Goal: Task Accomplishment & Management: Complete application form

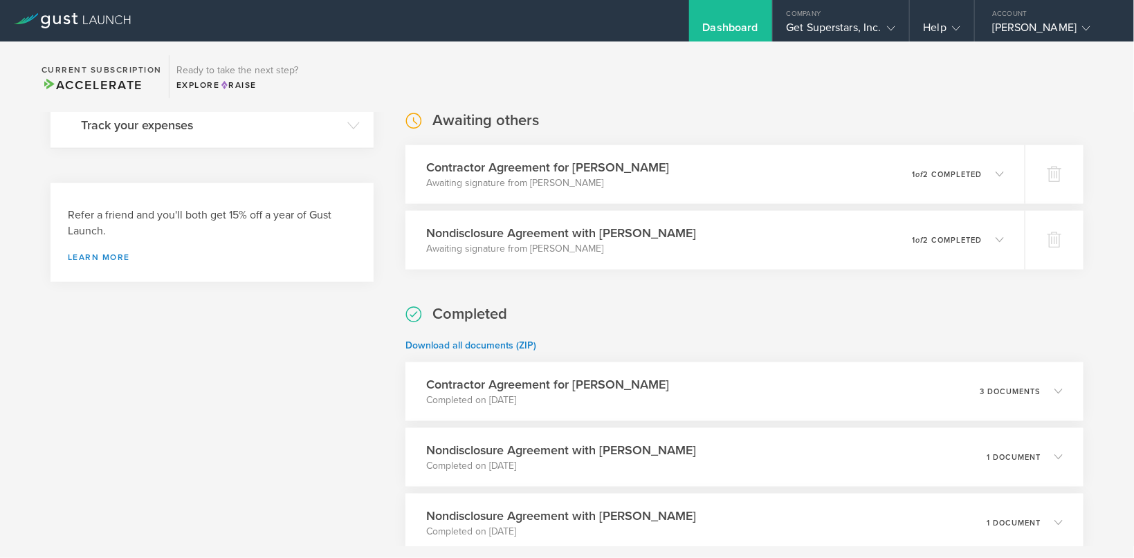
scroll to position [825, 0]
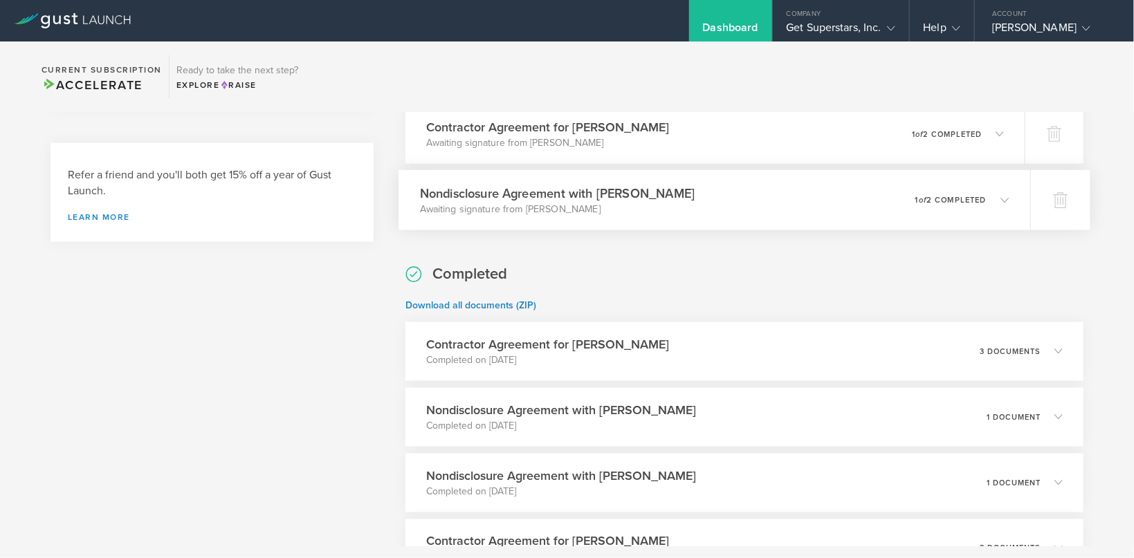
click at [565, 197] on h3 "Nondisclosure Agreement with Deepesh Haresh Katudia" at bounding box center [557, 193] width 275 height 19
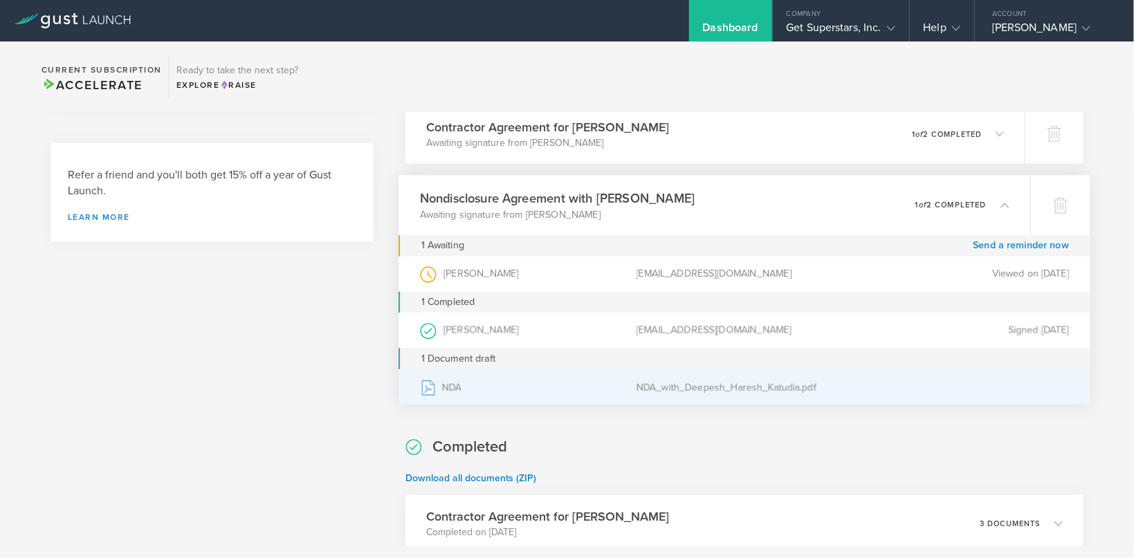
click at [698, 385] on div "NDA_with_Deepesh_Haresh_Katudia.pdf" at bounding box center [745, 387] width 217 height 35
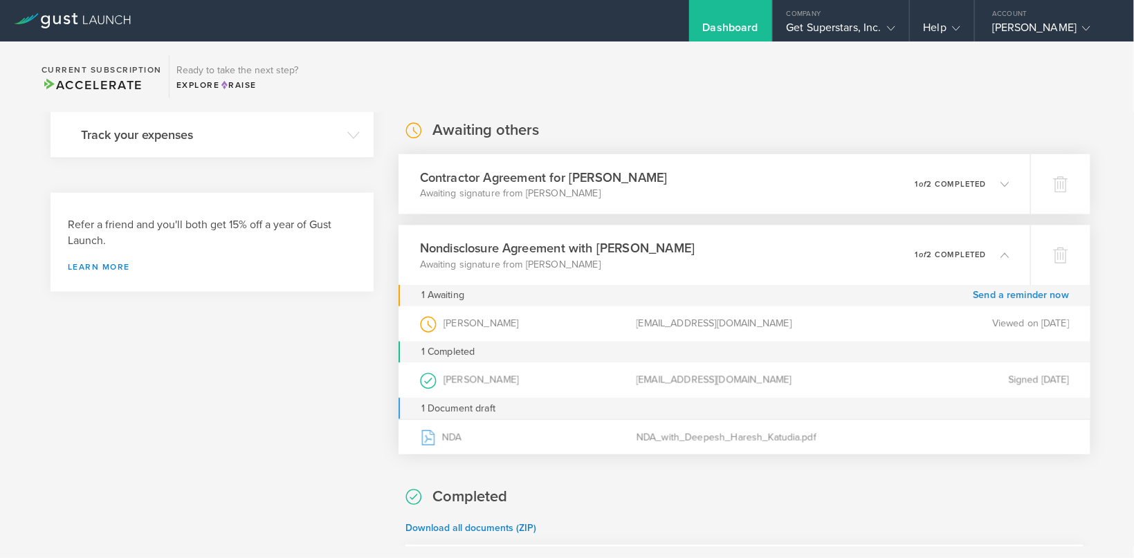
scroll to position [733, 0]
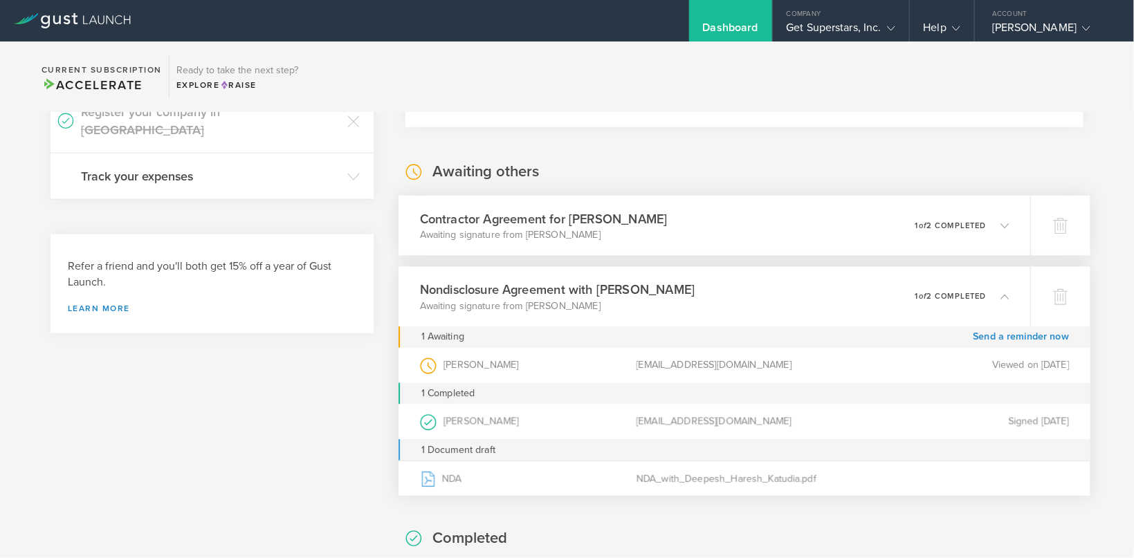
click at [554, 221] on h3 "Contractor Agreement for Deepesh Haresh Katudia" at bounding box center [544, 219] width 248 height 19
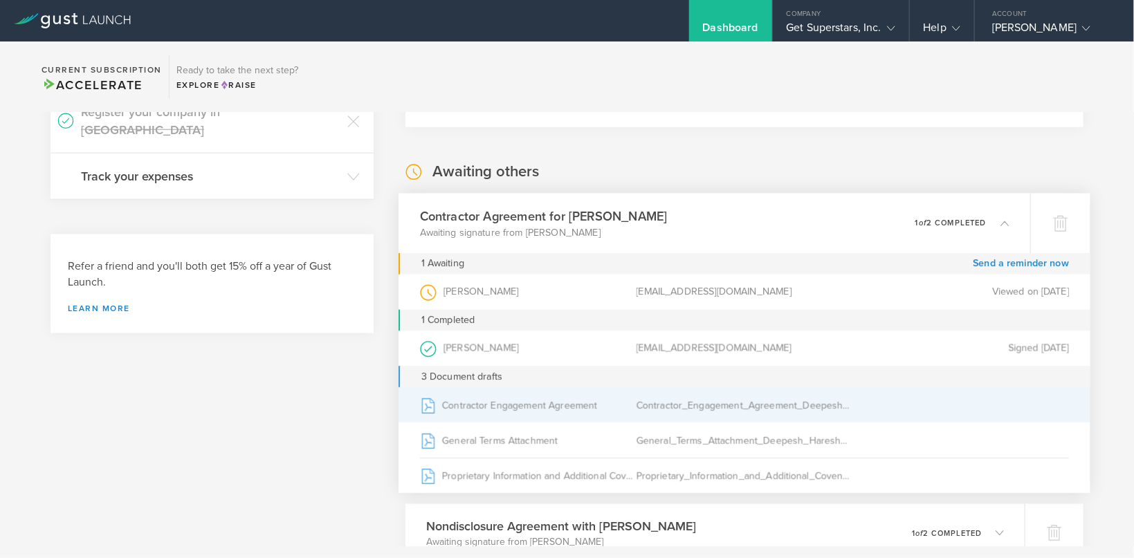
click at [710, 412] on div "Contractor_Engagement_Agreement_Deepesh_Haresh_Katudia.pdf" at bounding box center [745, 405] width 217 height 35
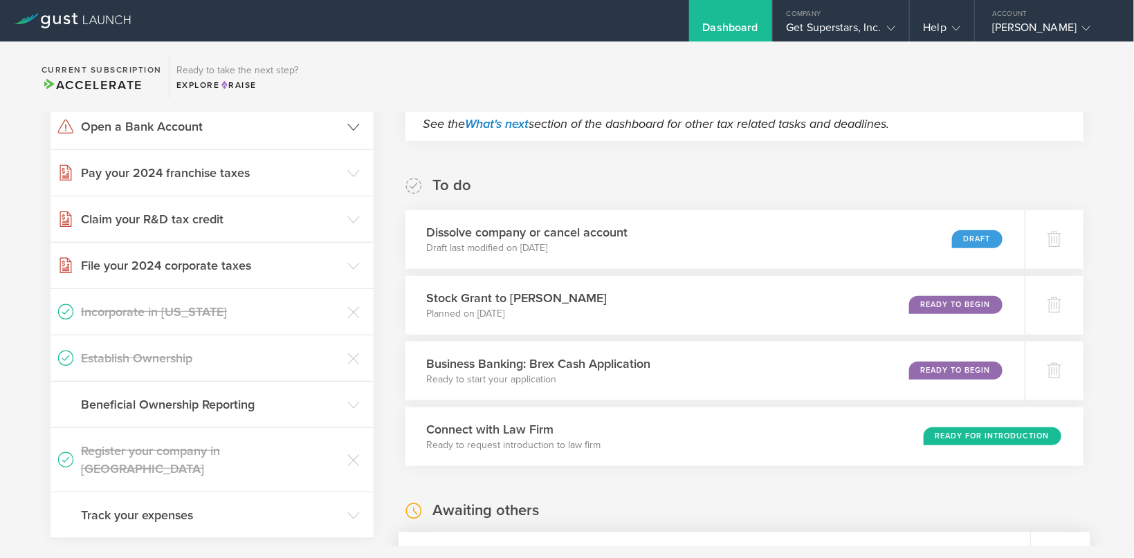
scroll to position [275, 0]
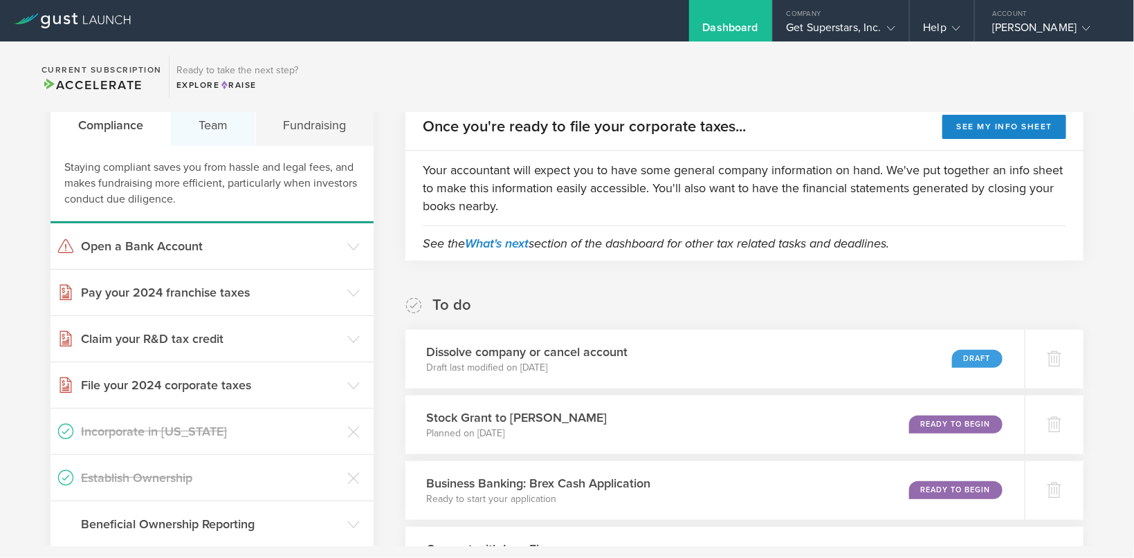
click at [210, 137] on div "Team" at bounding box center [213, 125] width 84 height 42
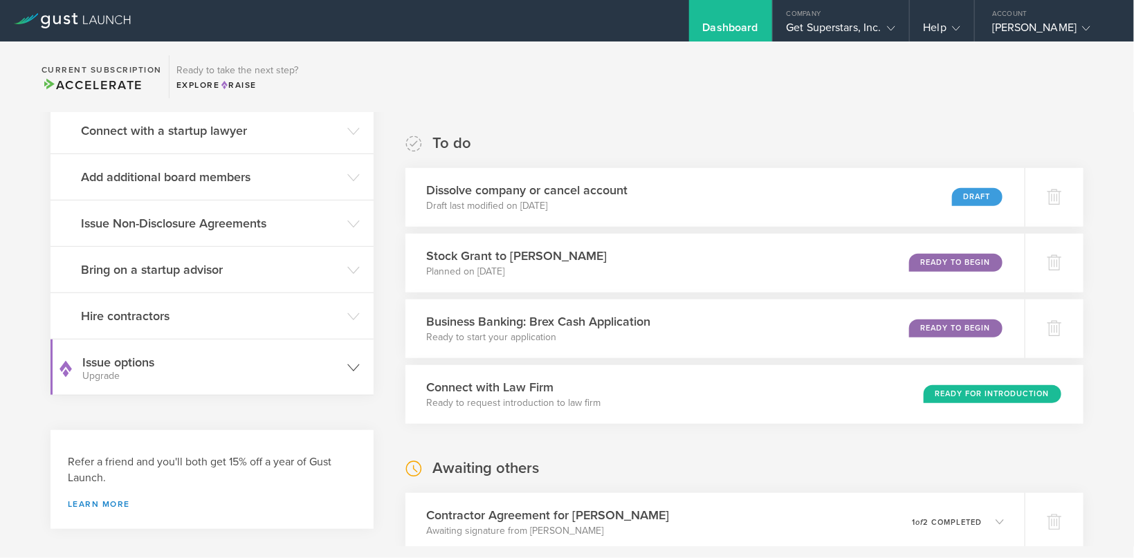
scroll to position [458, 0]
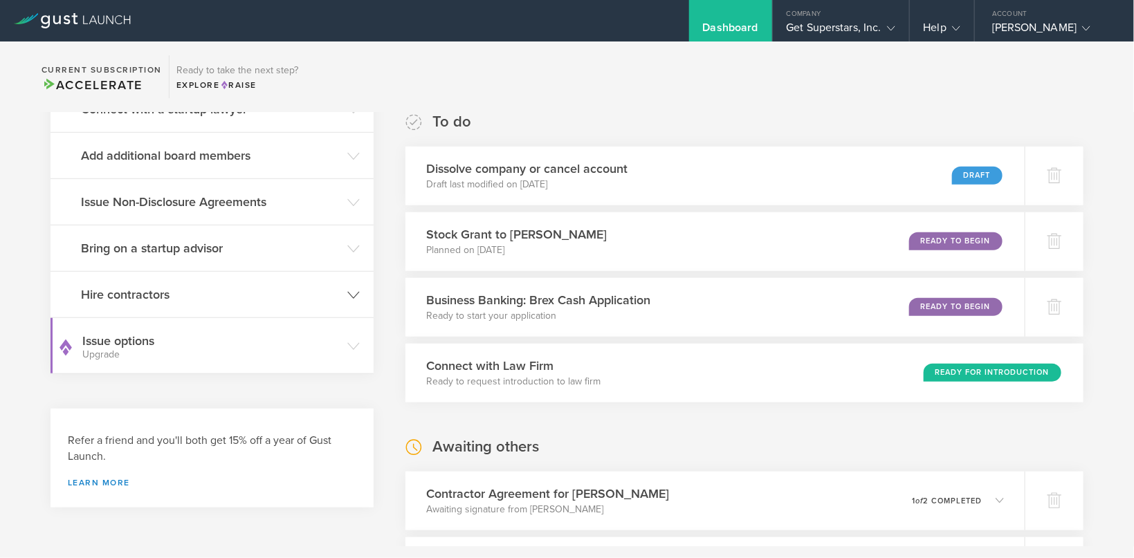
click at [156, 298] on h3 "Hire contractors" at bounding box center [210, 295] width 259 height 18
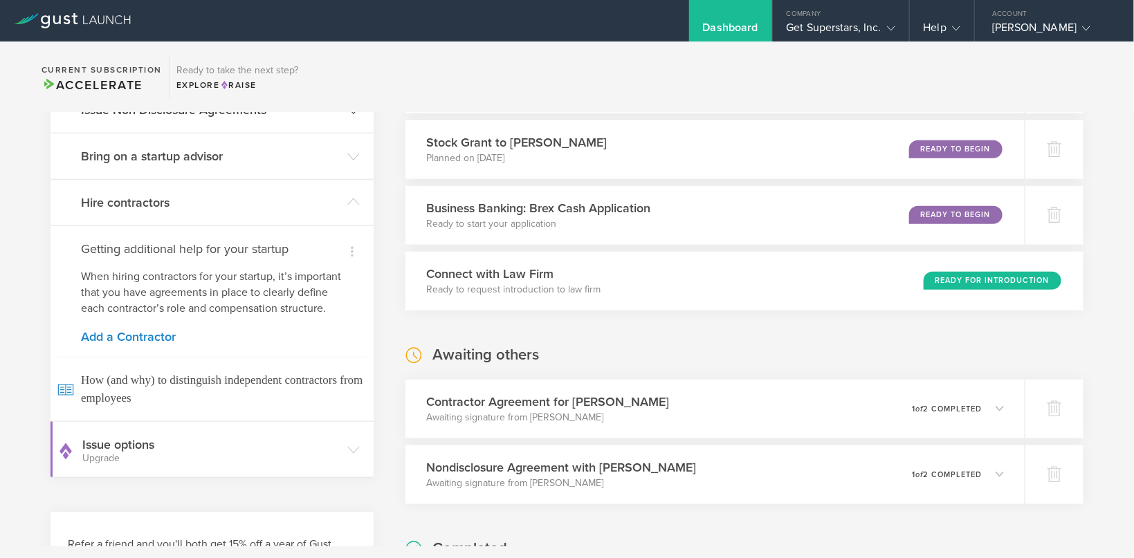
scroll to position [367, 0]
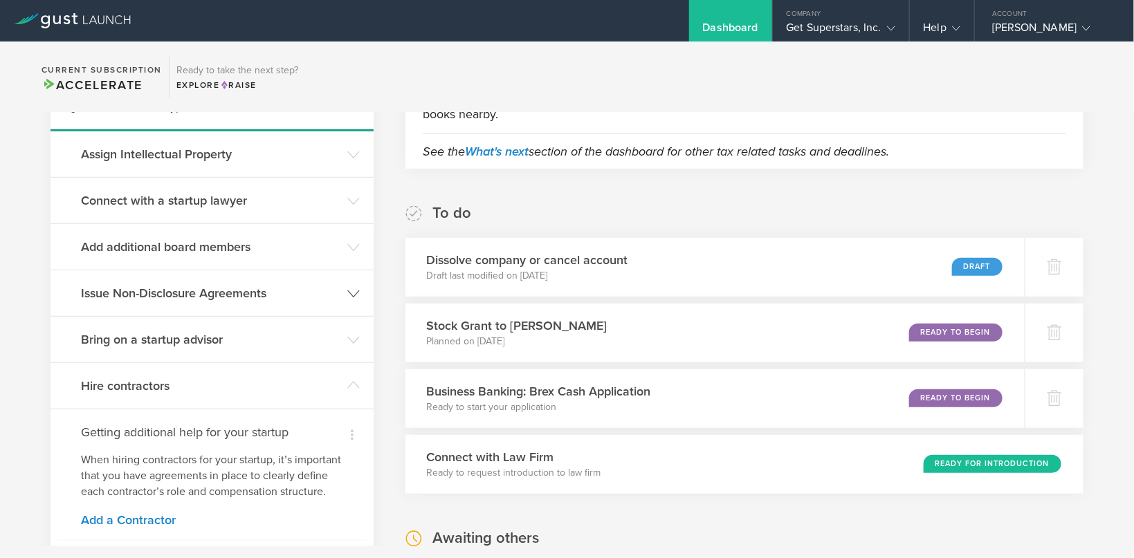
click at [150, 288] on h3 "Issue Non-Disclosure Agreements" at bounding box center [210, 293] width 259 height 18
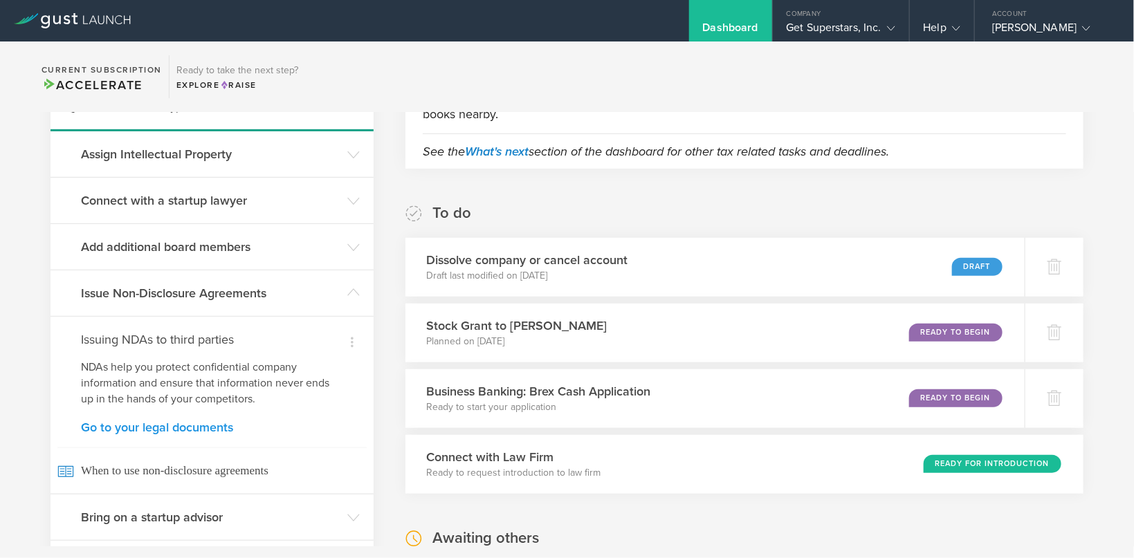
click at [144, 423] on link "Go to your legal documents" at bounding box center [212, 427] width 262 height 12
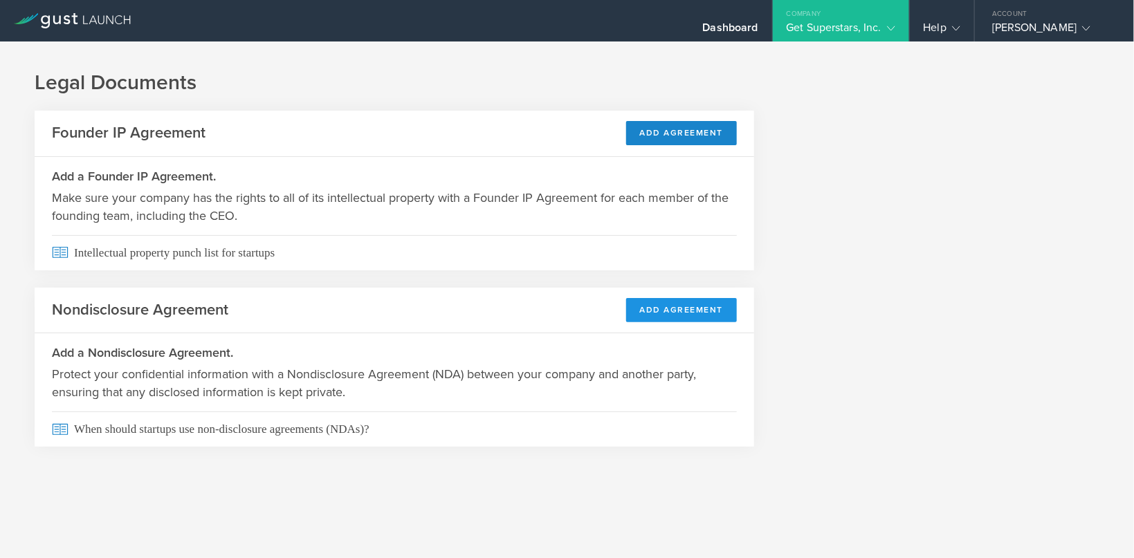
click at [653, 312] on button "Add Agreement" at bounding box center [681, 310] width 111 height 24
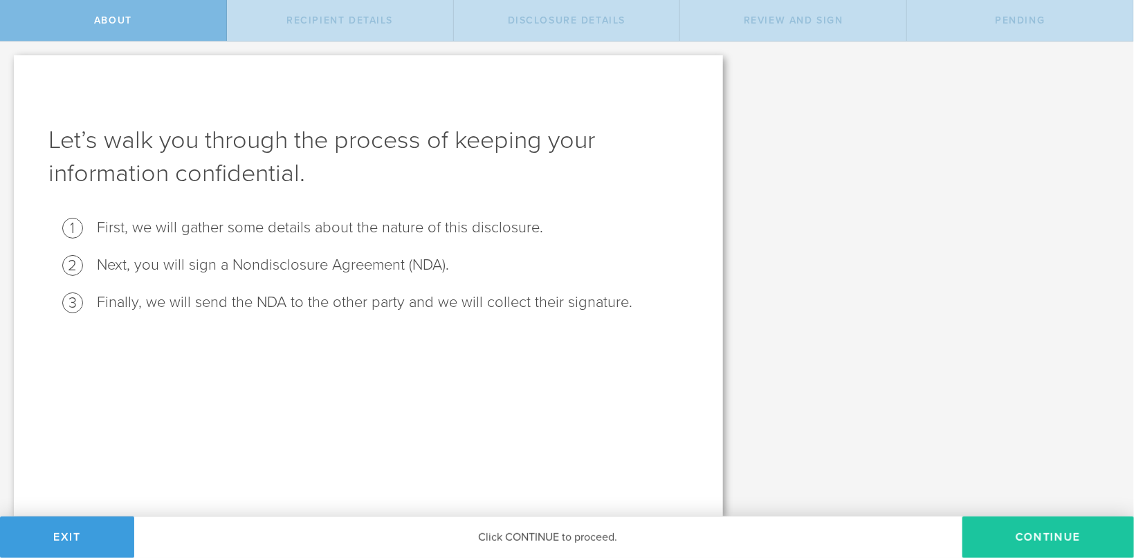
click at [1024, 537] on button "Continue" at bounding box center [1049, 538] width 172 height 42
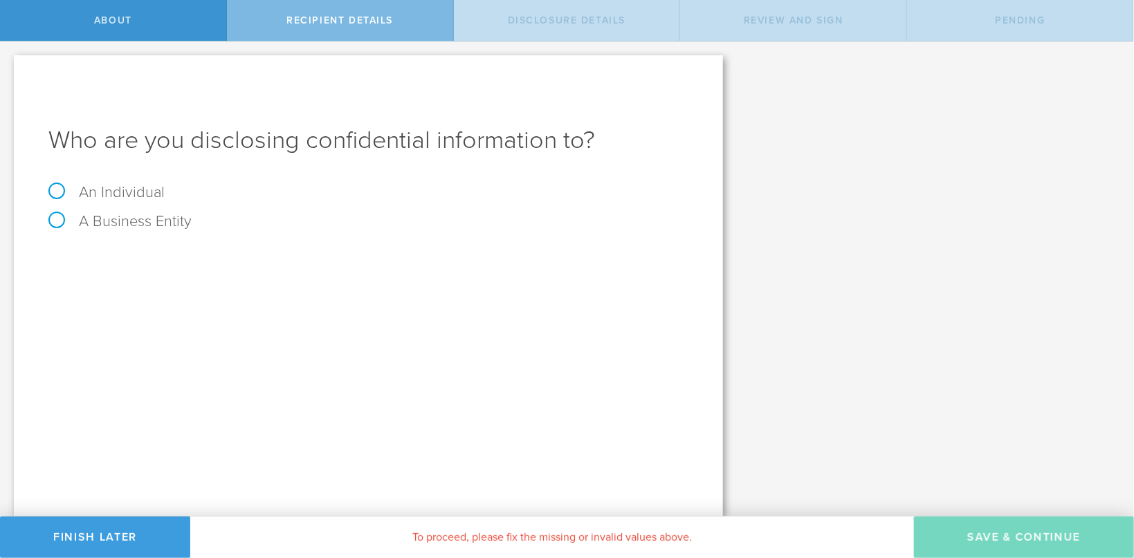
click at [60, 192] on label "An Individual" at bounding box center [106, 192] width 116 height 18
click at [9, 64] on input "An Individual" at bounding box center [4, 53] width 9 height 22
radio input "true"
click at [215, 260] on input "text" at bounding box center [420, 260] width 536 height 21
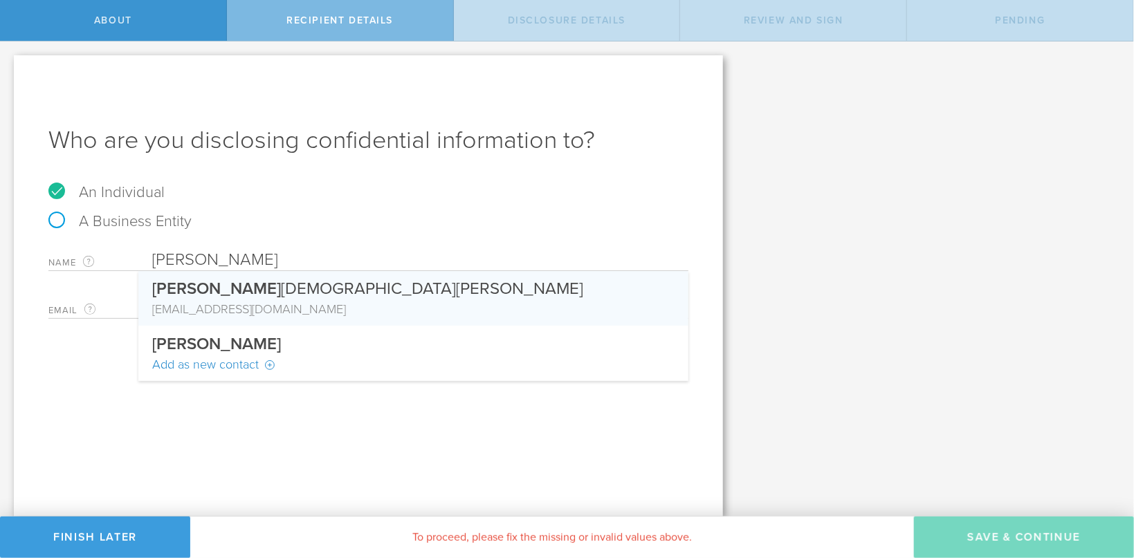
click at [209, 288] on span "Deepesh" at bounding box center [216, 289] width 129 height 20
type input "[PERSON_NAME]"
type input "[EMAIL_ADDRESS][DOMAIN_NAME]"
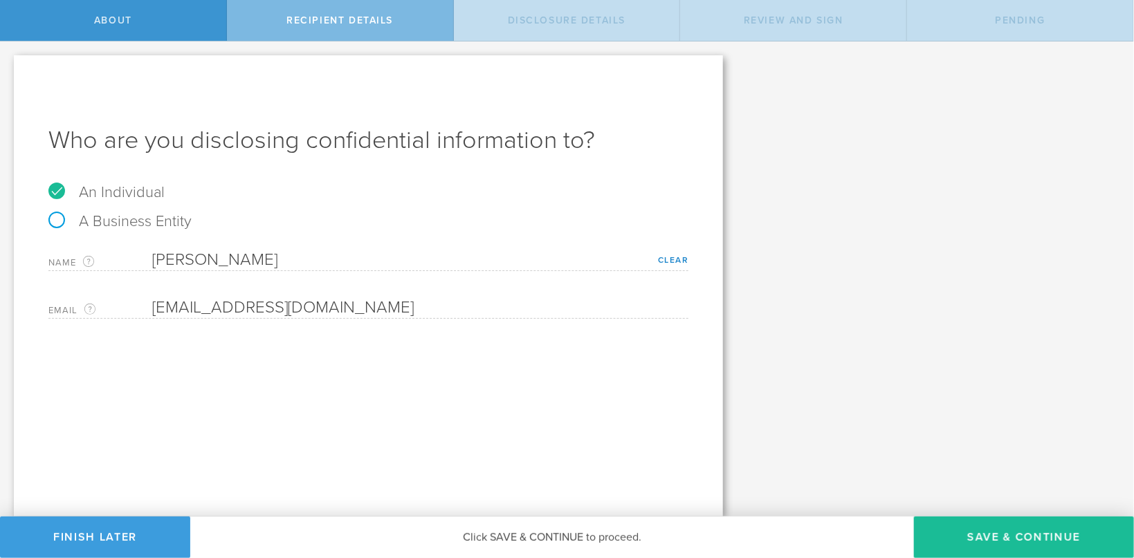
click at [349, 246] on div "Name The first and last name of the person that you are disclosing confidential…" at bounding box center [368, 257] width 640 height 28
drag, startPoint x: 682, startPoint y: 258, endPoint x: 542, endPoint y: 250, distance: 140.7
click at [680, 259] on link "Clear" at bounding box center [673, 260] width 31 height 10
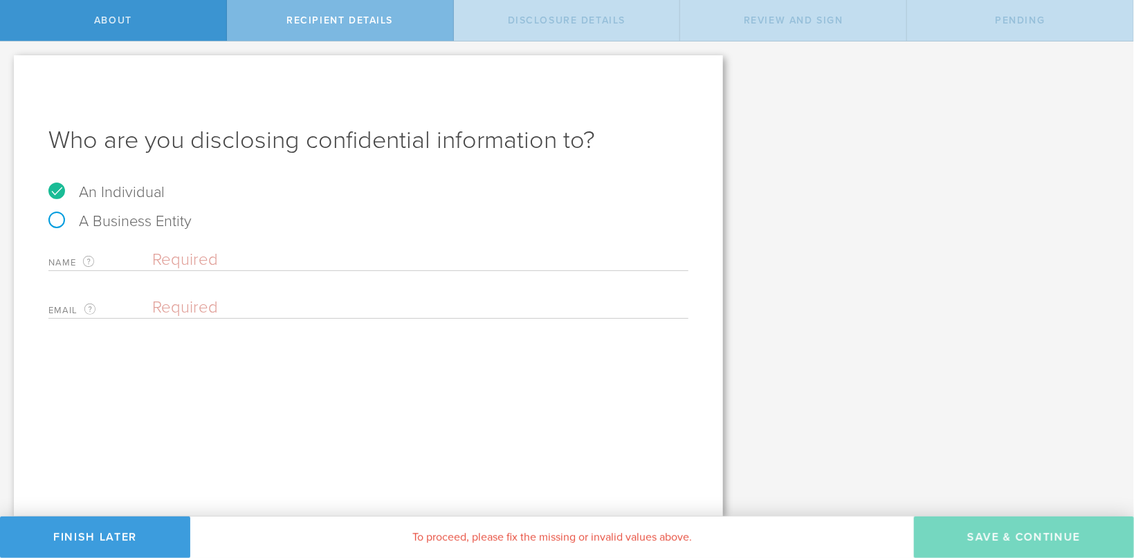
click at [327, 245] on div "Name The first and last name of the person that you are disclosing confidential…" at bounding box center [368, 257] width 640 height 28
drag, startPoint x: 322, startPoint y: 259, endPoint x: 332, endPoint y: 263, distance: 10.5
click at [322, 259] on input "text" at bounding box center [420, 260] width 536 height 21
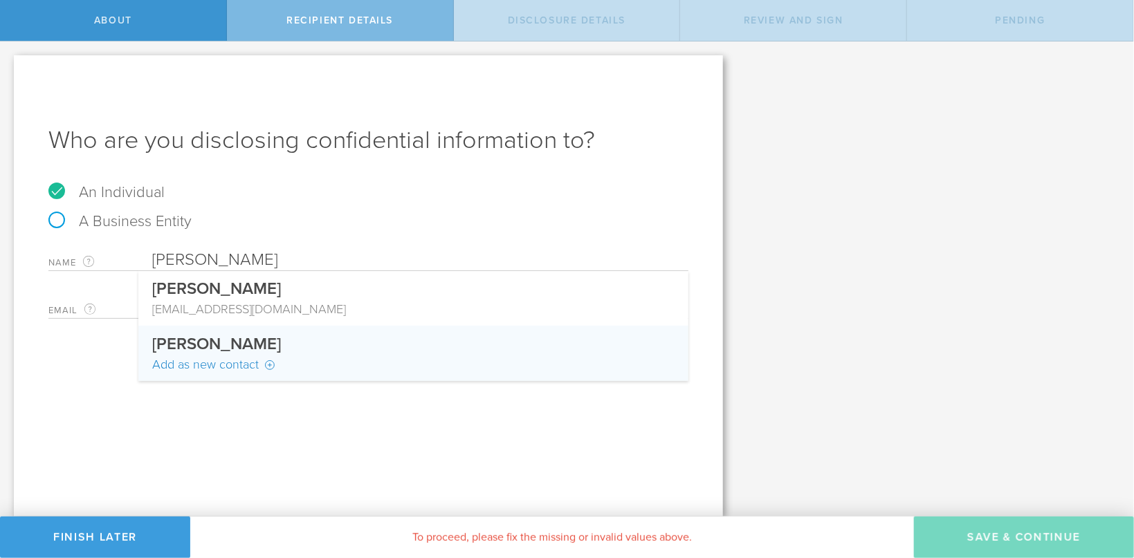
type input "[PERSON_NAME]"
click at [270, 365] on div "Add as new contact" at bounding box center [413, 365] width 522 height 18
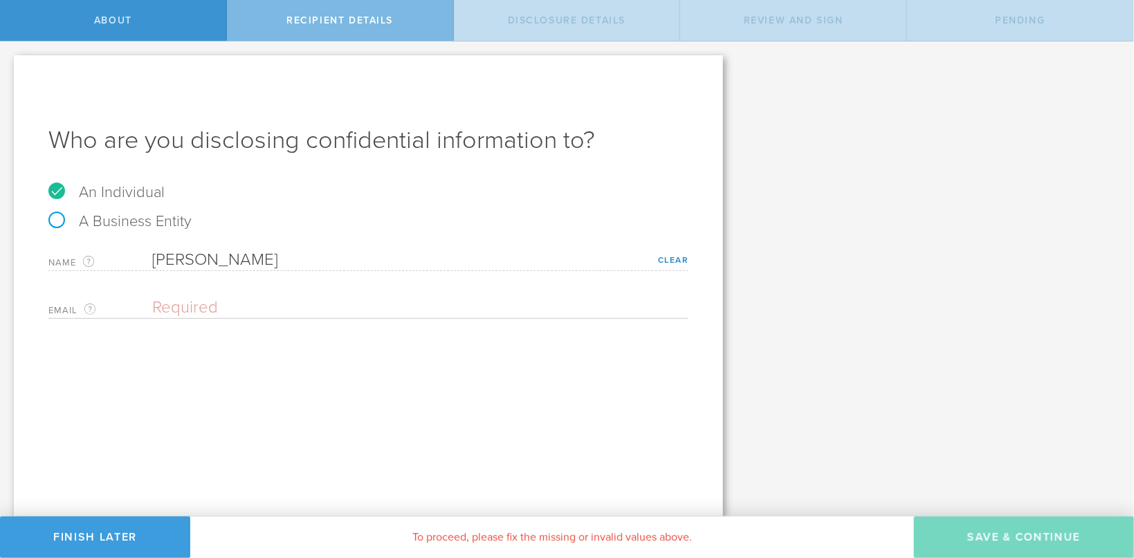
click at [248, 304] on input "email" at bounding box center [416, 308] width 529 height 21
paste input "[EMAIL_ADDRESS][PERSON_NAME][PERSON_NAME][DOMAIN_NAME]"
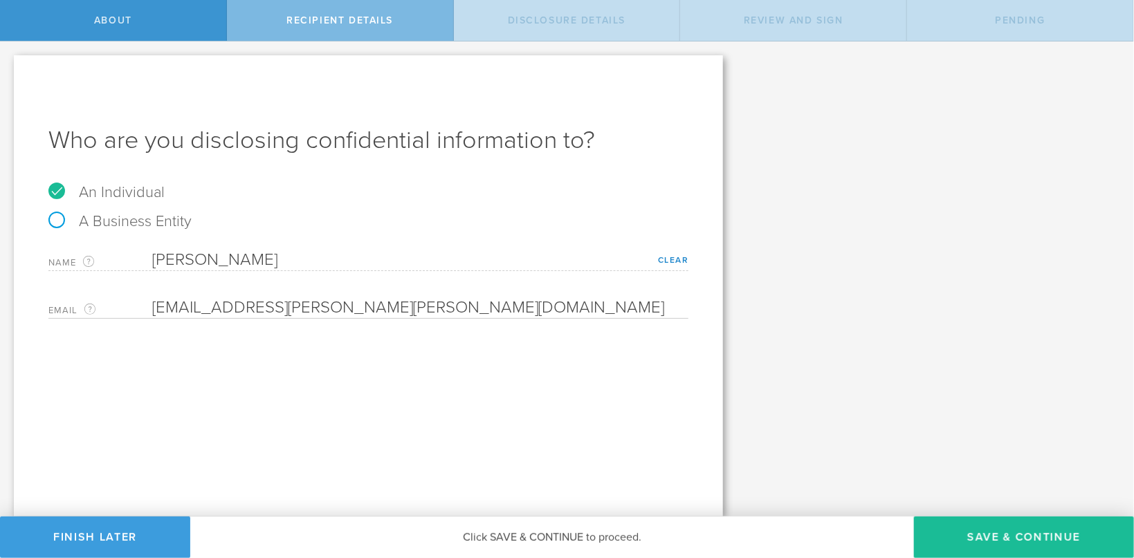
type input "[EMAIL_ADDRESS][PERSON_NAME][PERSON_NAME][DOMAIN_NAME]"
click at [271, 373] on div "Who are you disclosing confidential information to? An Individual A Business En…" at bounding box center [368, 286] width 709 height 462
click at [499, 433] on div "Who are you disclosing confidential information to? An Individual A Business En…" at bounding box center [368, 286] width 709 height 462
click at [1004, 542] on button "Save & Continue" at bounding box center [1024, 538] width 220 height 42
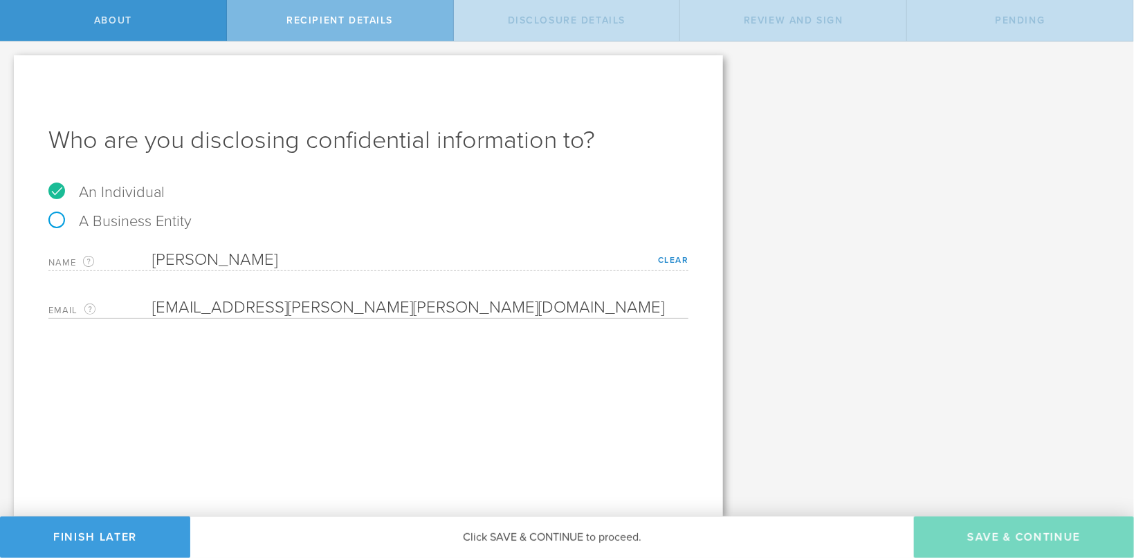
select select "string:5 years"
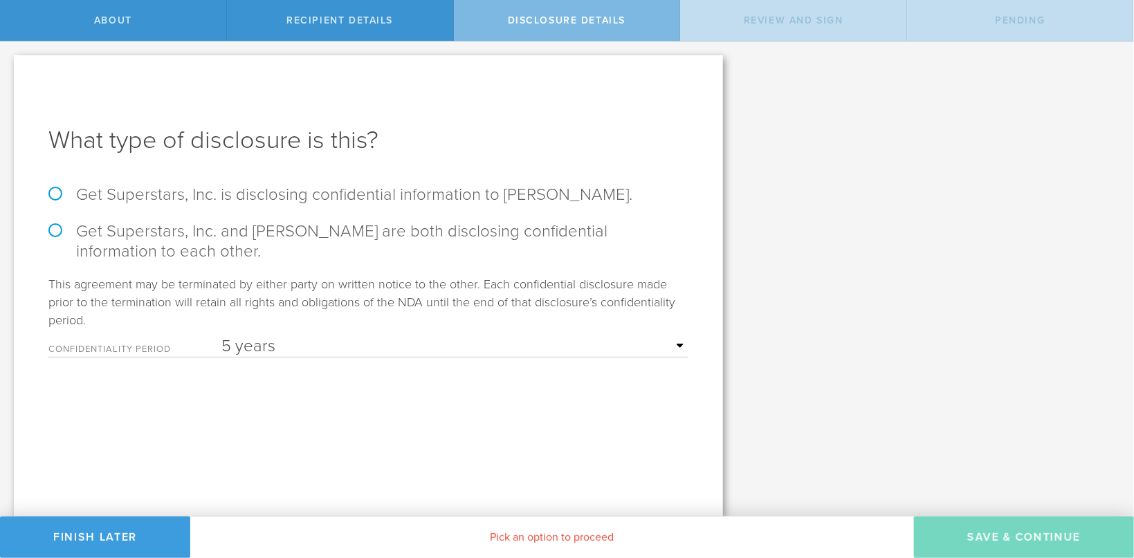
click at [60, 190] on label "Get Superstars, Inc. is disclosing confidential information to Deepesh Haresh K…" at bounding box center [368, 195] width 640 height 20
click at [9, 71] on input "Get Superstars, Inc. is disclosing confidential information to Deepesh Haresh K…" at bounding box center [4, 56] width 9 height 29
radio input "true"
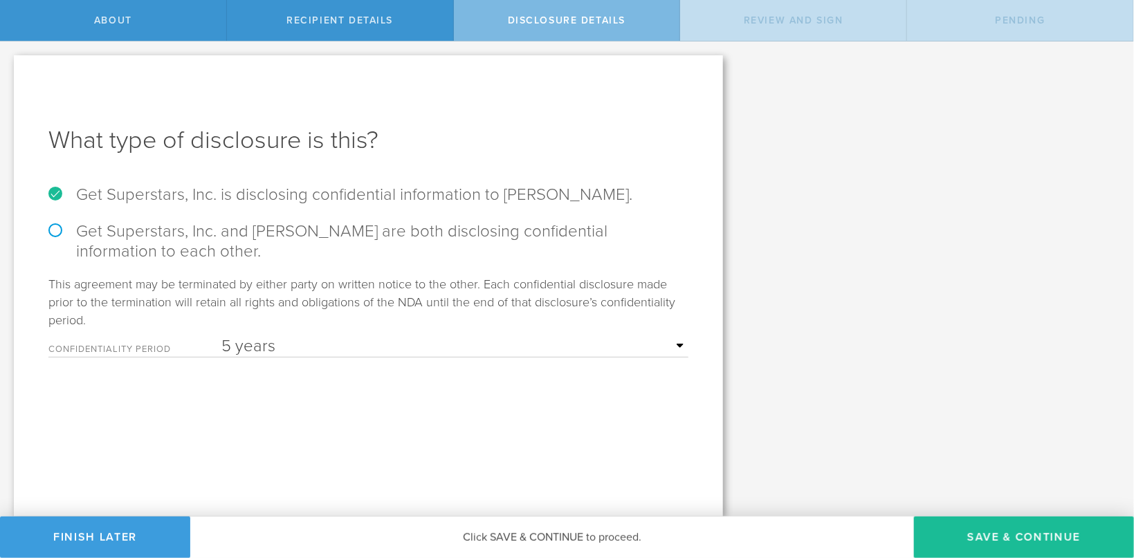
click at [248, 359] on div "What type of disclosure is this? Get Superstars, Inc. is disclosing confidentia…" at bounding box center [368, 286] width 709 height 462
select select "string:3 years"
click option "3 years" at bounding box center [0, 0] width 0 height 0
click at [1034, 550] on button "Save & Continue" at bounding box center [1024, 538] width 220 height 42
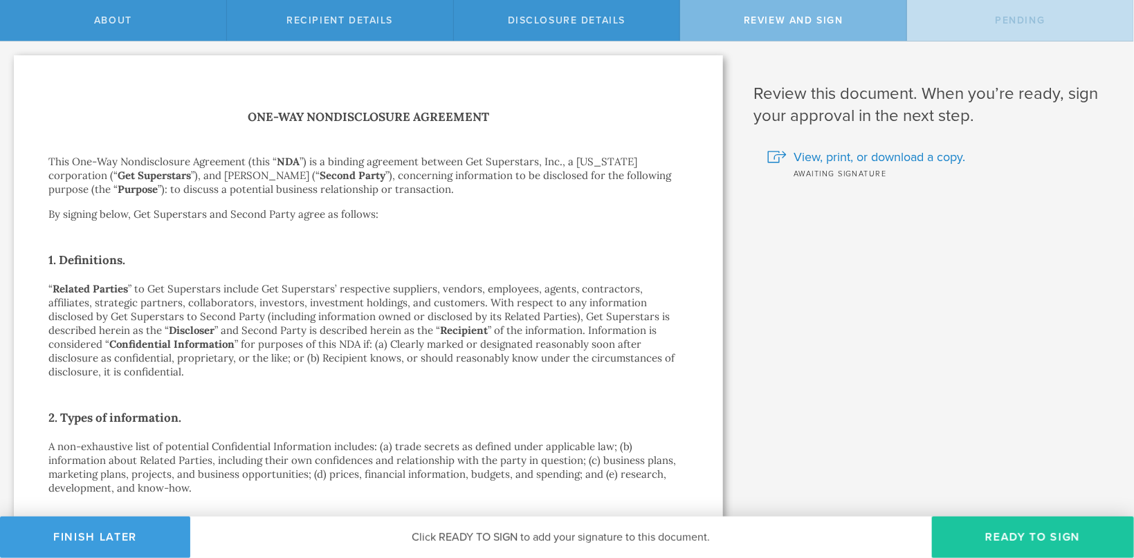
click at [1021, 537] on button "Ready to Sign" at bounding box center [1033, 538] width 202 height 42
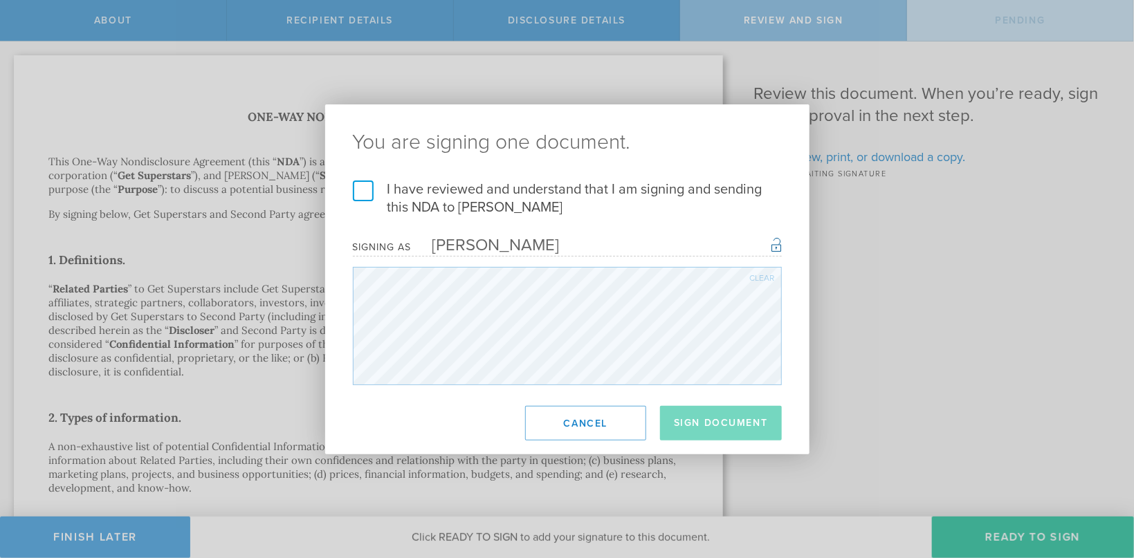
click at [357, 181] on h2 "You are signing one document." at bounding box center [567, 142] width 484 height 76
click at [374, 197] on label "I have reviewed and understand that I am signing and sending this NDA to Deepes…" at bounding box center [567, 199] width 429 height 36
click at [0, 0] on input "I have reviewed and understand that I am signing and sending this NDA to Deepes…" at bounding box center [0, 0] width 0 height 0
click at [708, 420] on button "Sign Document" at bounding box center [721, 423] width 122 height 35
click at [1008, 529] on div "You are signing one document. I have reviewed and understand that I am signing …" at bounding box center [567, 279] width 1134 height 558
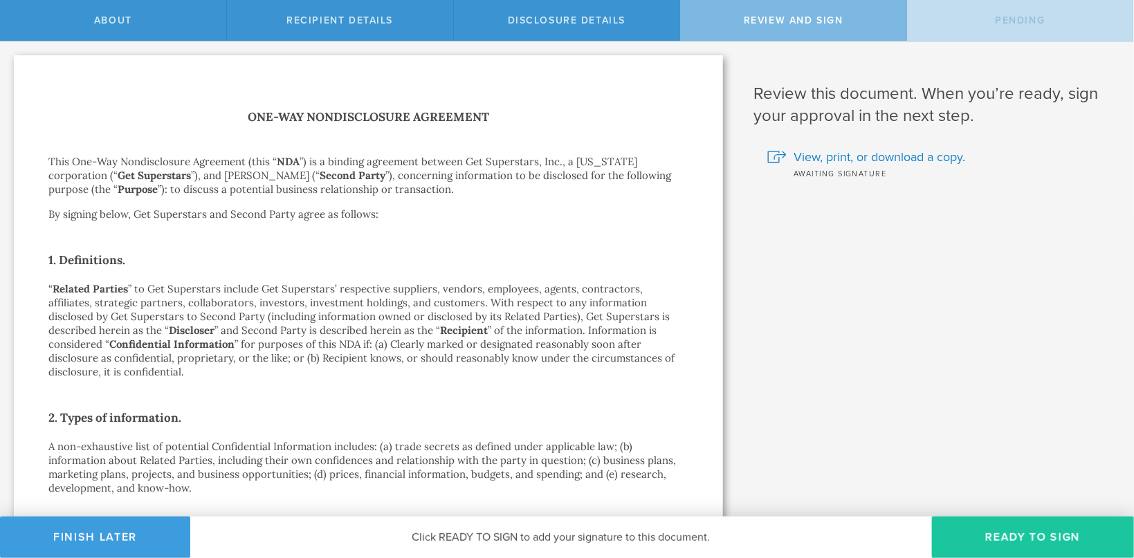
click at [1032, 547] on button "Ready to Sign" at bounding box center [1033, 538] width 202 height 42
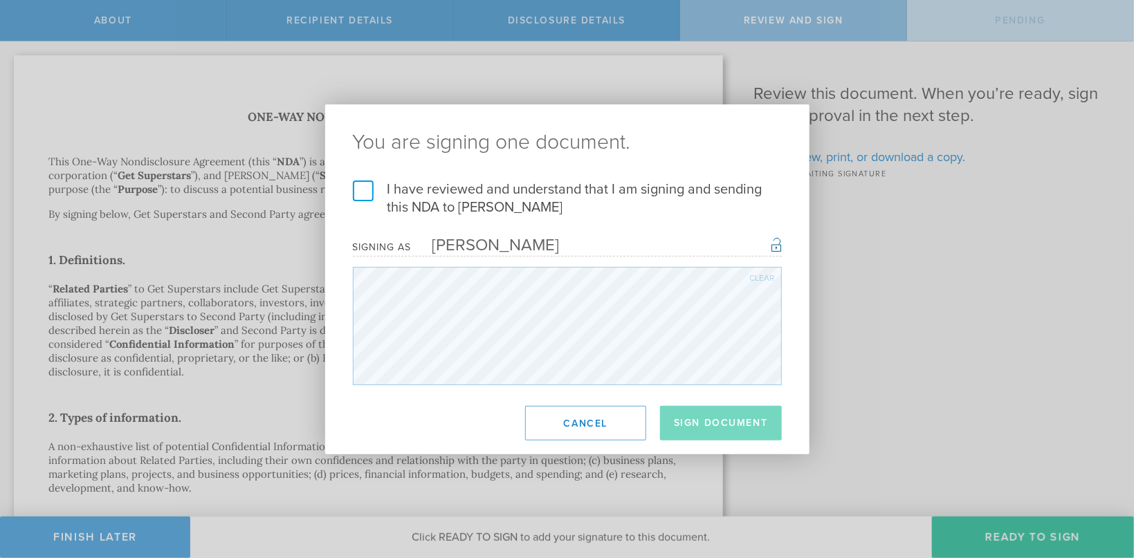
click at [365, 190] on label "I have reviewed and understand that I am signing and sending this NDA to Deepes…" at bounding box center [567, 199] width 429 height 36
click at [0, 0] on input "I have reviewed and understand that I am signing and sending this NDA to Deepes…" at bounding box center [0, 0] width 0 height 0
click at [731, 419] on button "Sign Document" at bounding box center [721, 423] width 122 height 35
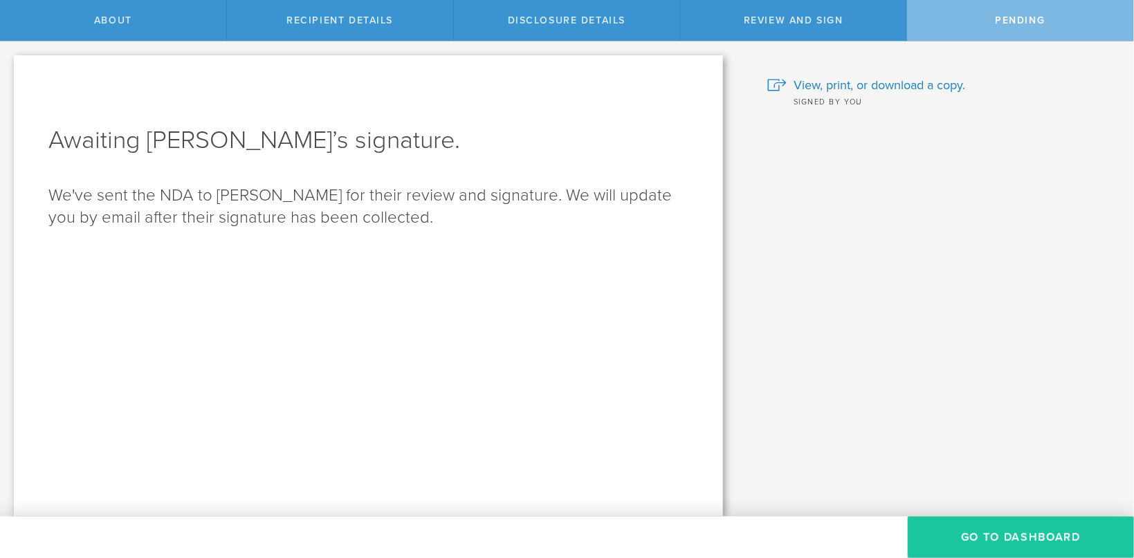
click at [979, 521] on button "Go to dashboard" at bounding box center [1021, 538] width 226 height 42
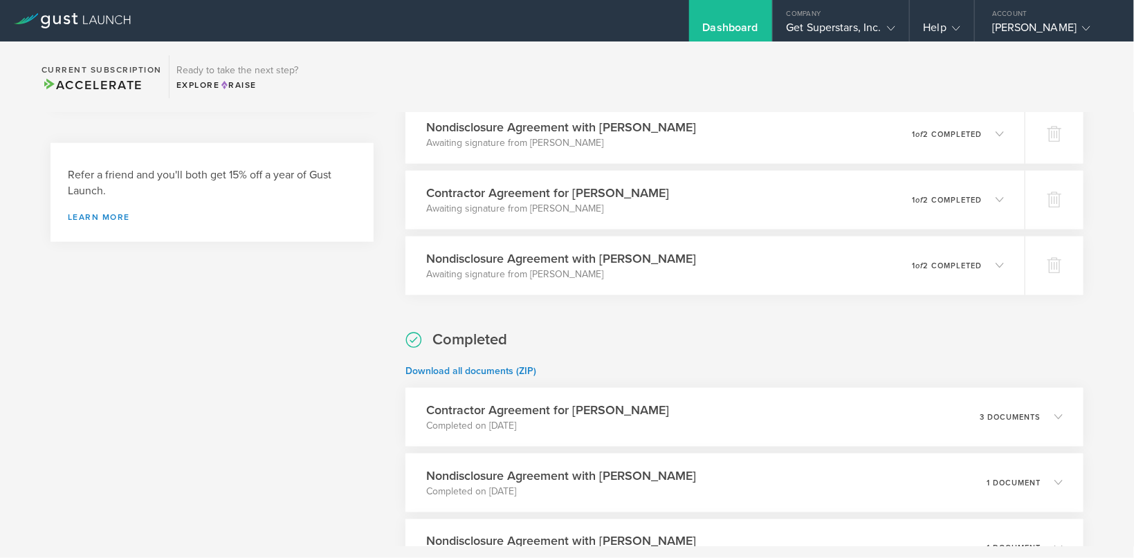
scroll to position [641, 0]
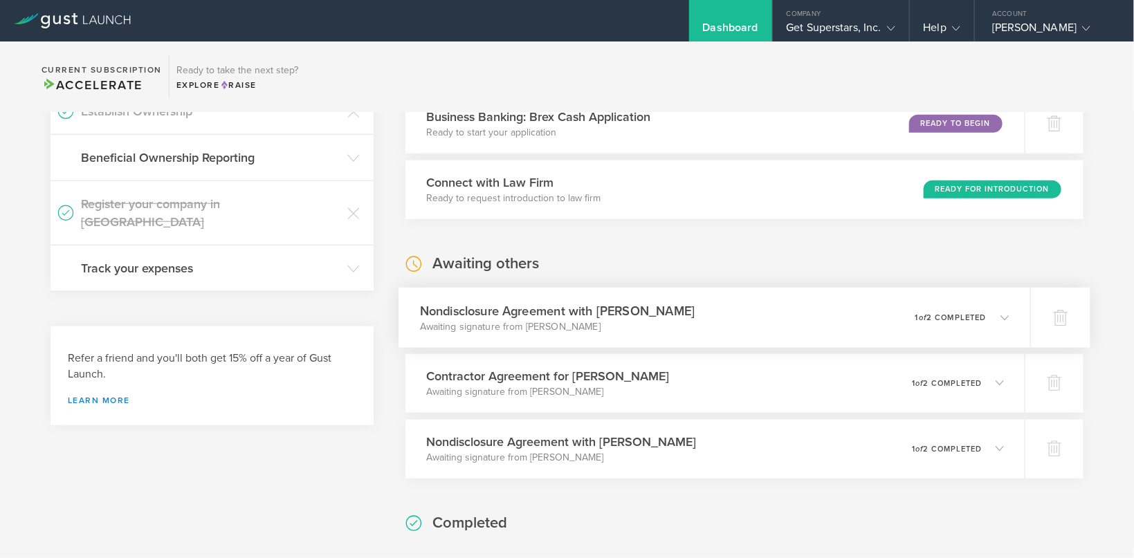
click at [607, 320] on p "Awaiting signature from [PERSON_NAME]" at bounding box center [557, 327] width 275 height 14
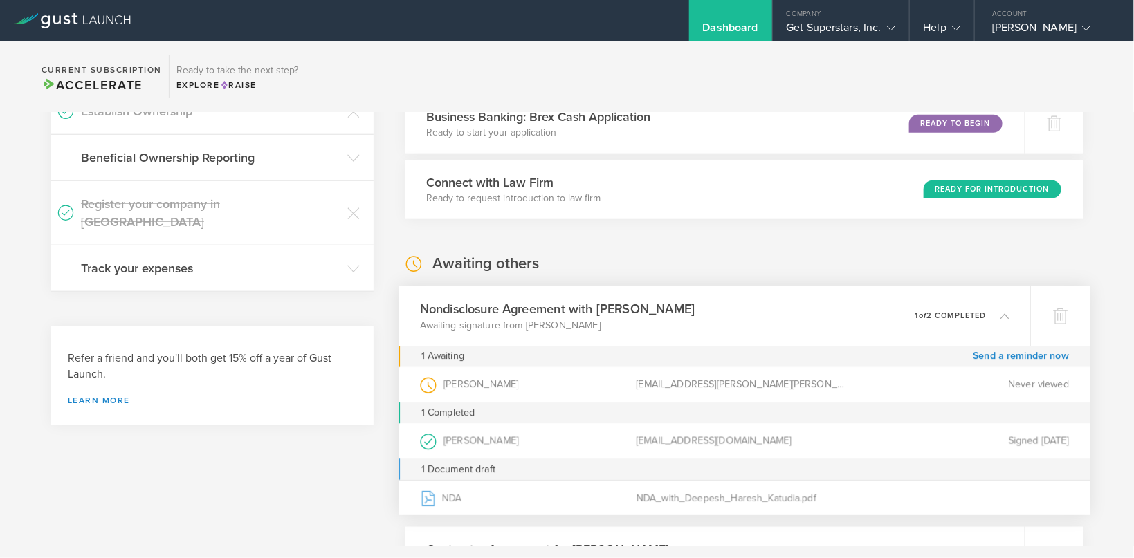
click at [607, 320] on p "Awaiting signature from Deepesh Haresh Katudia" at bounding box center [557, 325] width 275 height 14
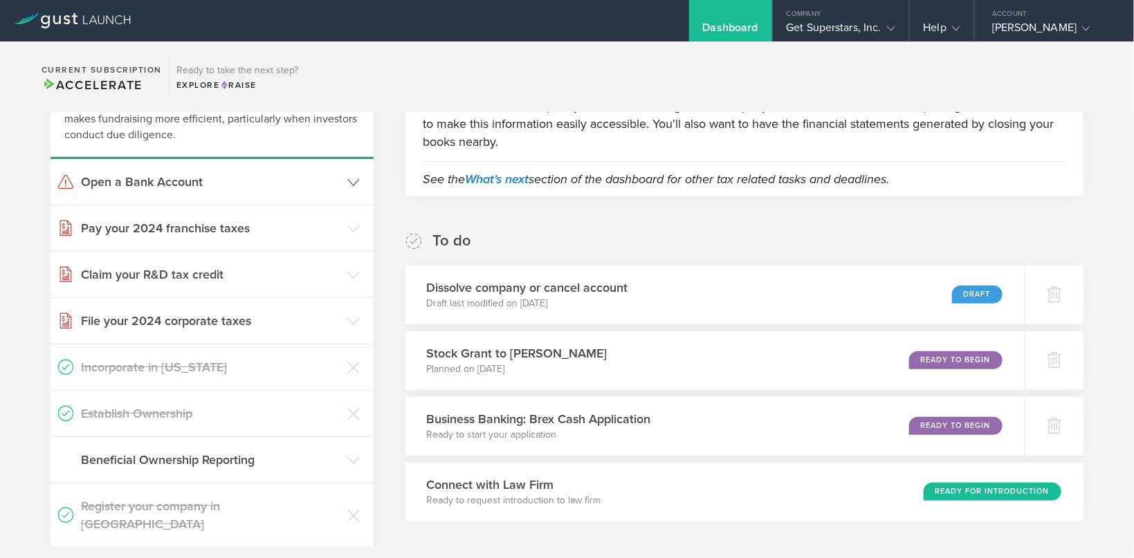
scroll to position [275, 0]
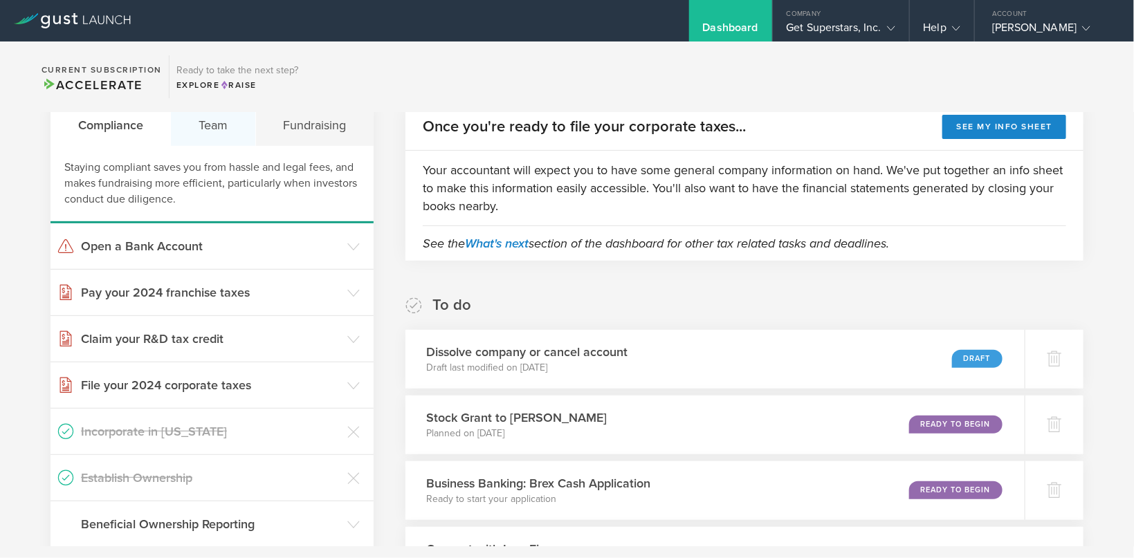
click at [212, 131] on div "Team" at bounding box center [213, 125] width 84 height 42
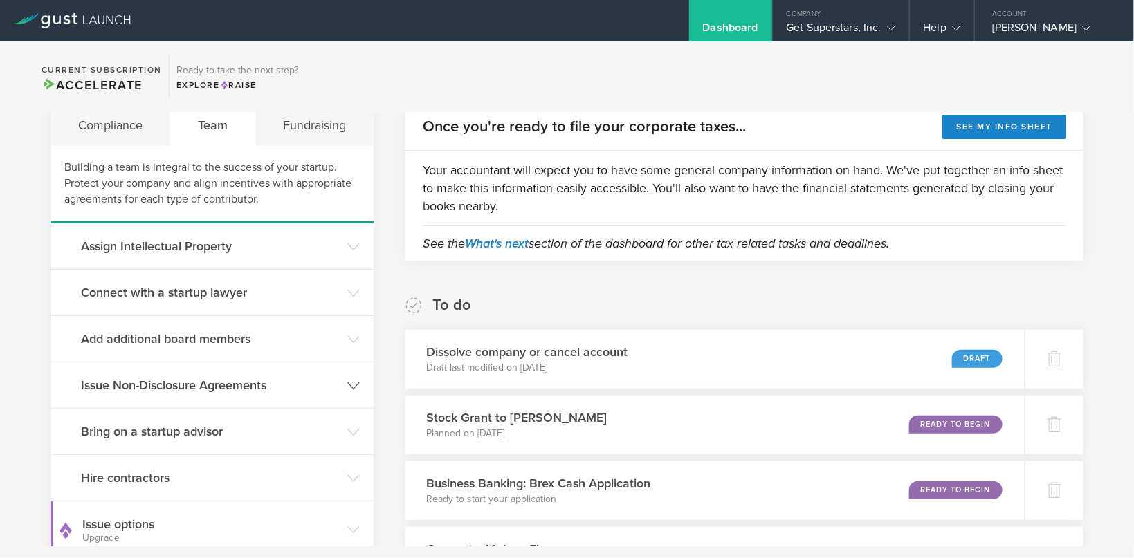
scroll to position [367, 0]
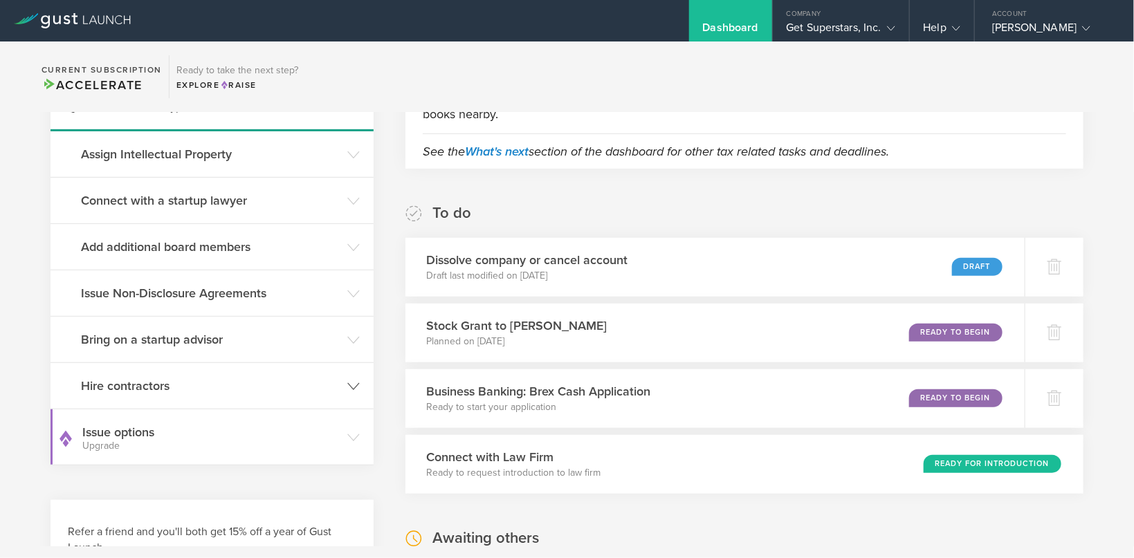
click at [204, 390] on h3 "Hire contractors" at bounding box center [210, 386] width 259 height 18
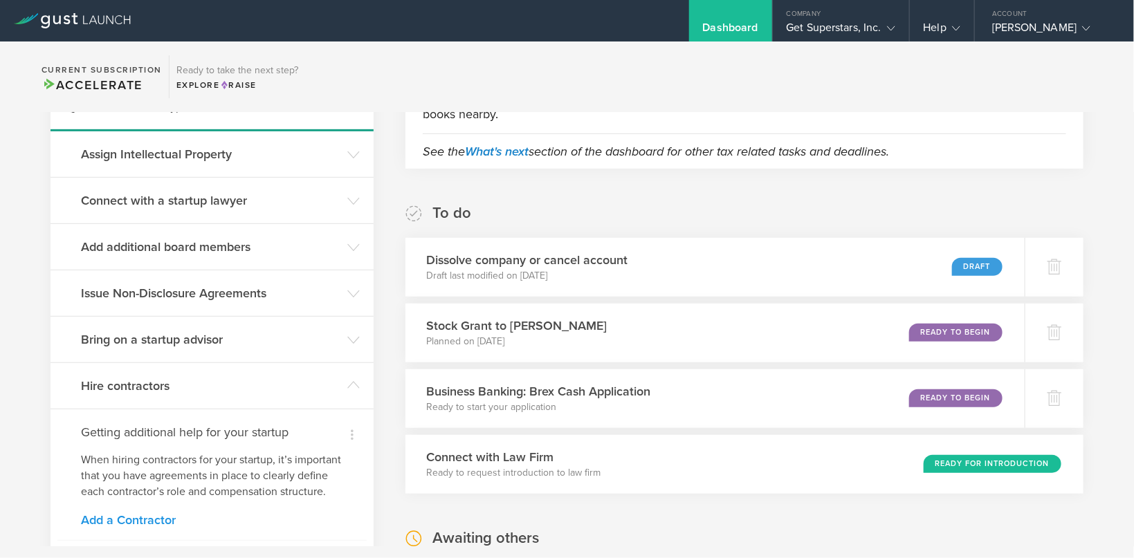
click at [123, 526] on link "Add a Contractor" at bounding box center [212, 520] width 262 height 12
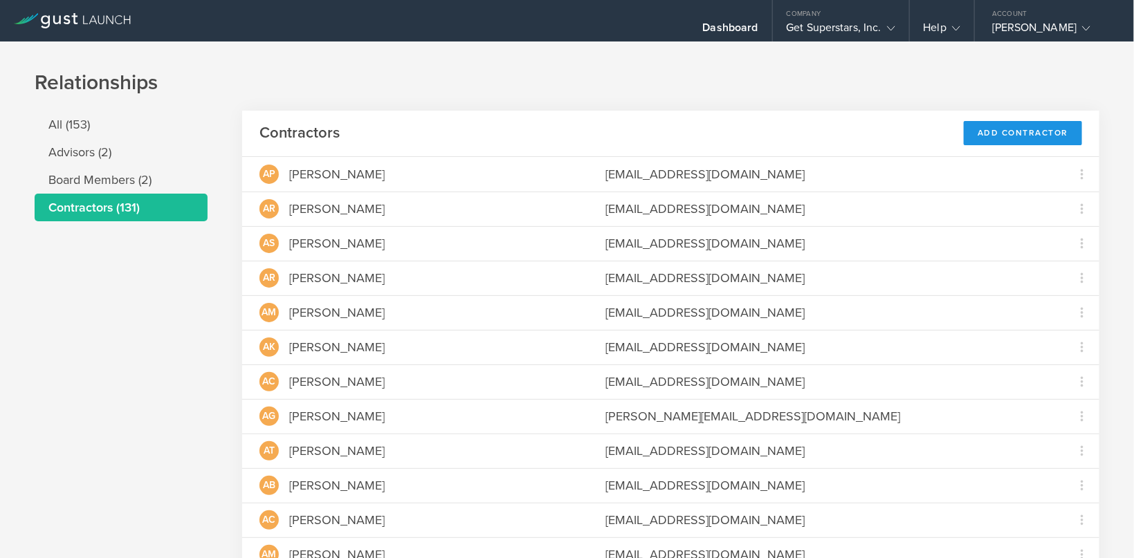
click at [1025, 134] on div "Add Contractor" at bounding box center [1023, 133] width 118 height 24
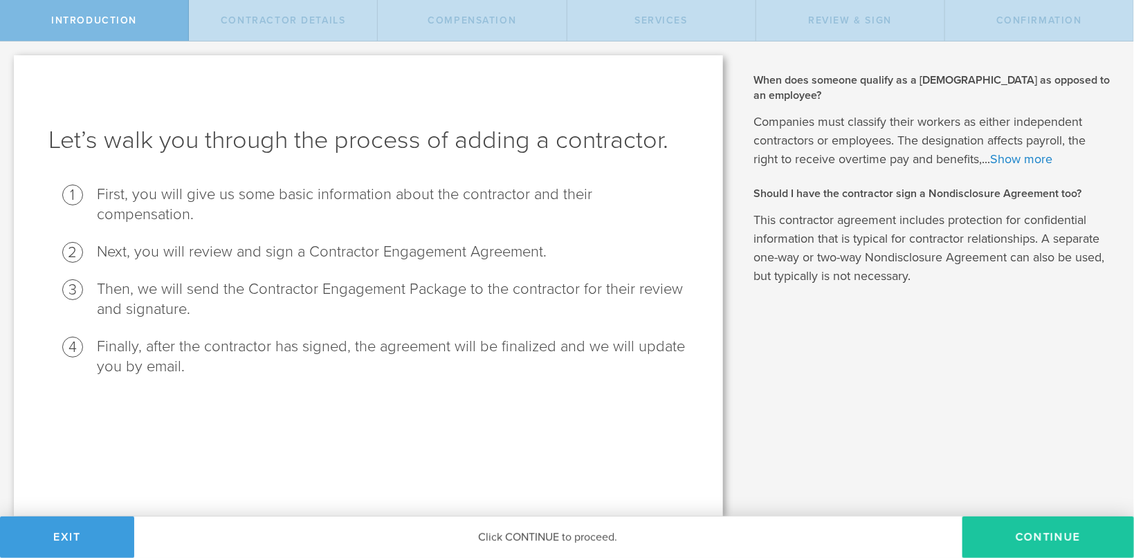
click at [1017, 532] on button "Continue" at bounding box center [1049, 538] width 172 height 42
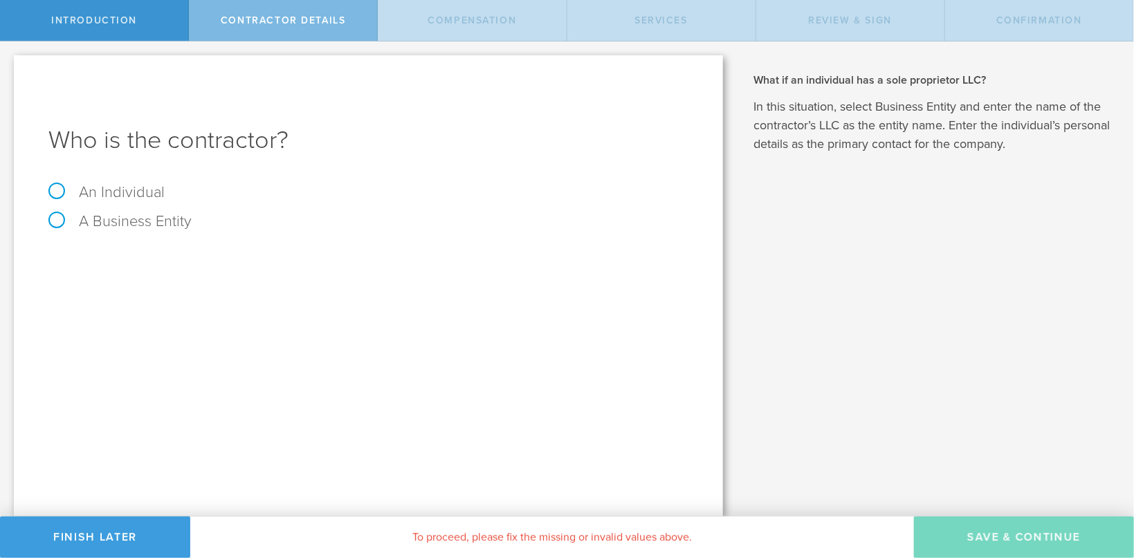
click at [60, 192] on label "An Individual" at bounding box center [106, 192] width 116 height 18
click at [9, 64] on input "An Individual" at bounding box center [4, 53] width 9 height 22
radio input "true"
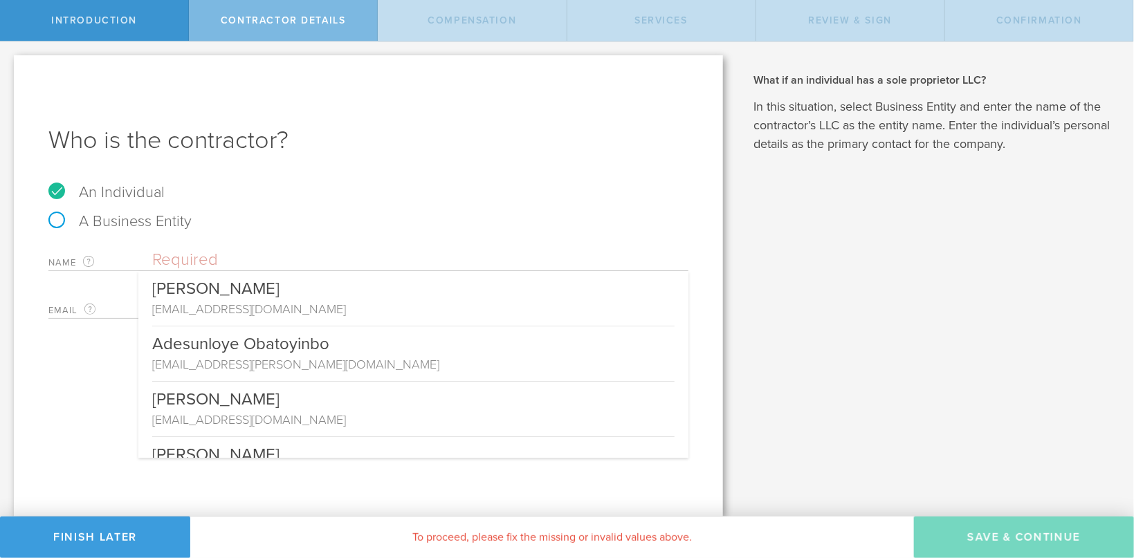
click at [230, 264] on input "text" at bounding box center [420, 260] width 536 height 21
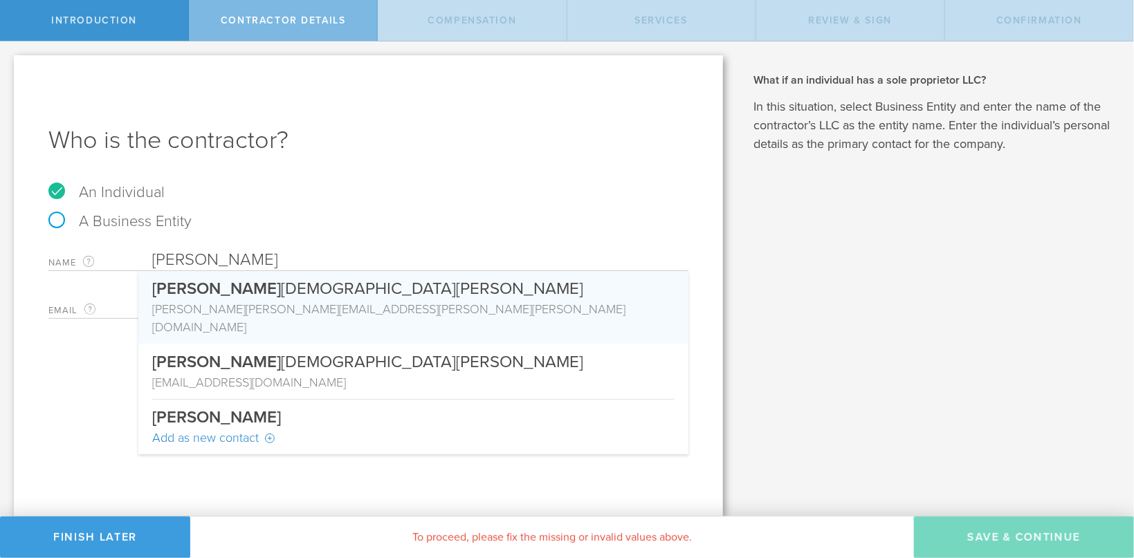
click at [277, 292] on div "[PERSON_NAME]" at bounding box center [413, 285] width 522 height 29
type input "[PERSON_NAME]"
type input "[EMAIL_ADDRESS][PERSON_NAME][PERSON_NAME][DOMAIN_NAME]"
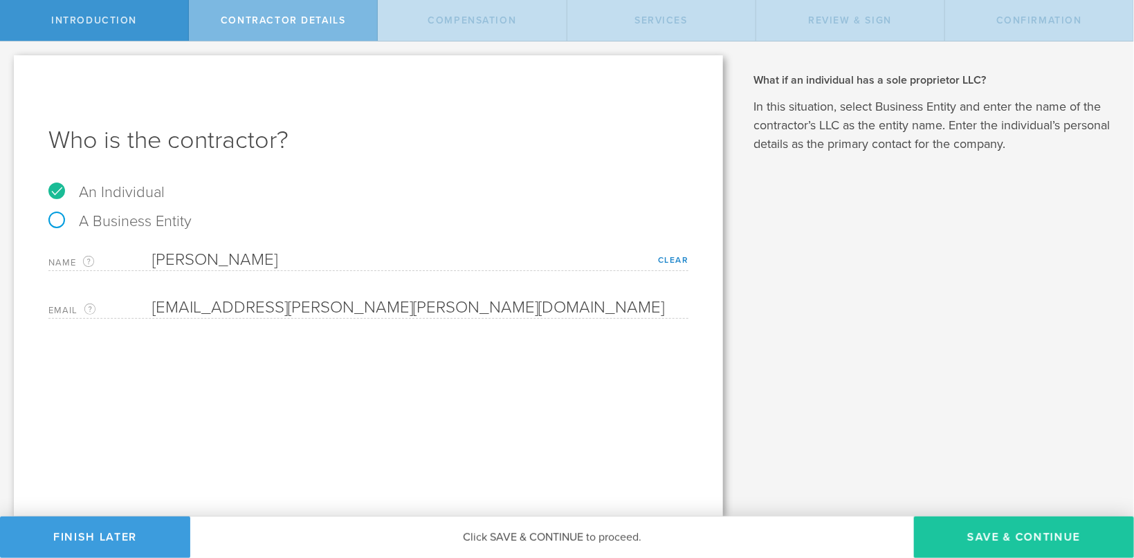
click at [1068, 534] on button "Save & Continue" at bounding box center [1024, 538] width 220 height 42
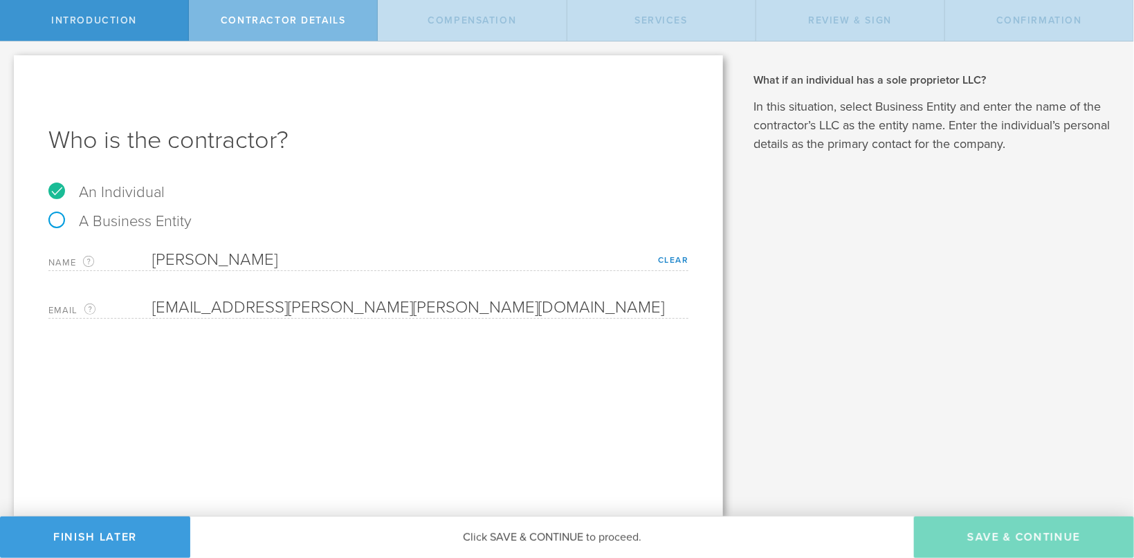
select select "none"
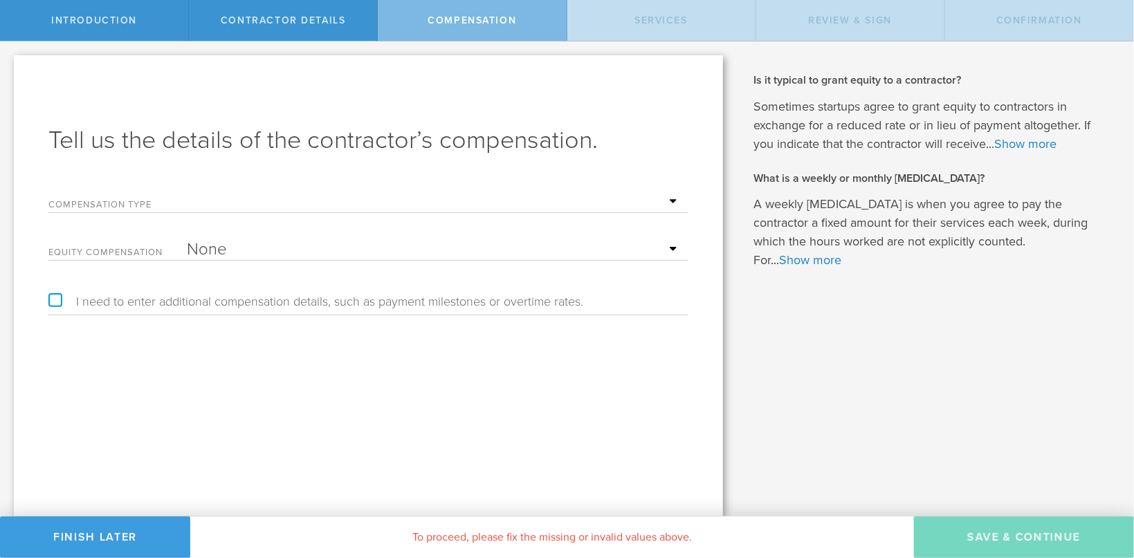
click at [291, 215] on form "Compensation Type Hourly Daily Weekly [MEDICAL_DATA] Monthly [MEDICAL_DATA] Pro…" at bounding box center [368, 223] width 640 height 76
click at [187, 192] on select "Hourly Daily Weekly [MEDICAL_DATA] Monthly [MEDICAL_DATA] Project Flat Rate No …" at bounding box center [434, 202] width 495 height 21
select select "project"
click option "Project Flat Rate" at bounding box center [0, 0] width 0 height 0
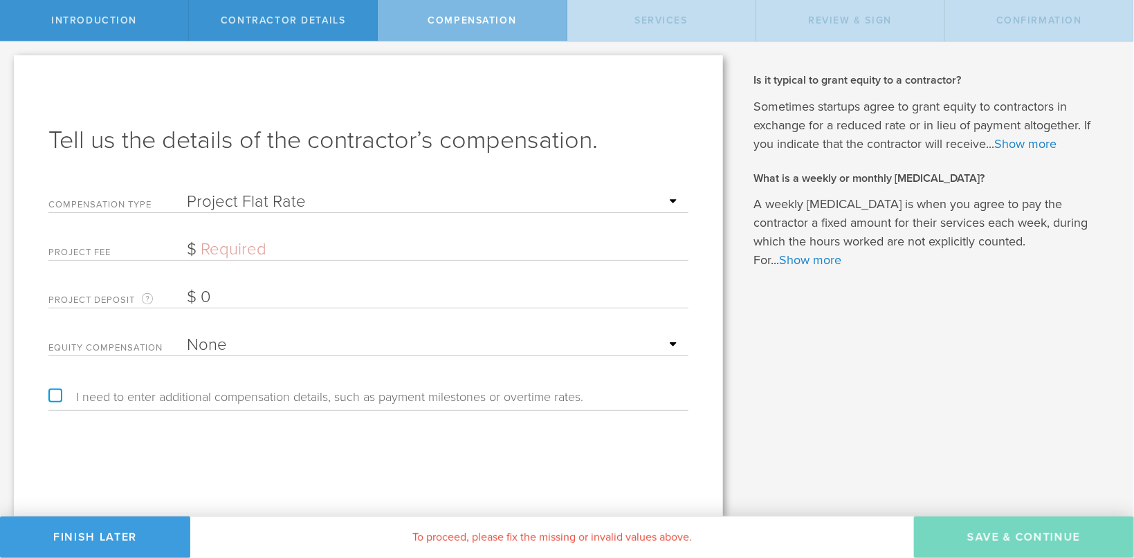
click at [237, 252] on input "text" at bounding box center [434, 249] width 495 height 21
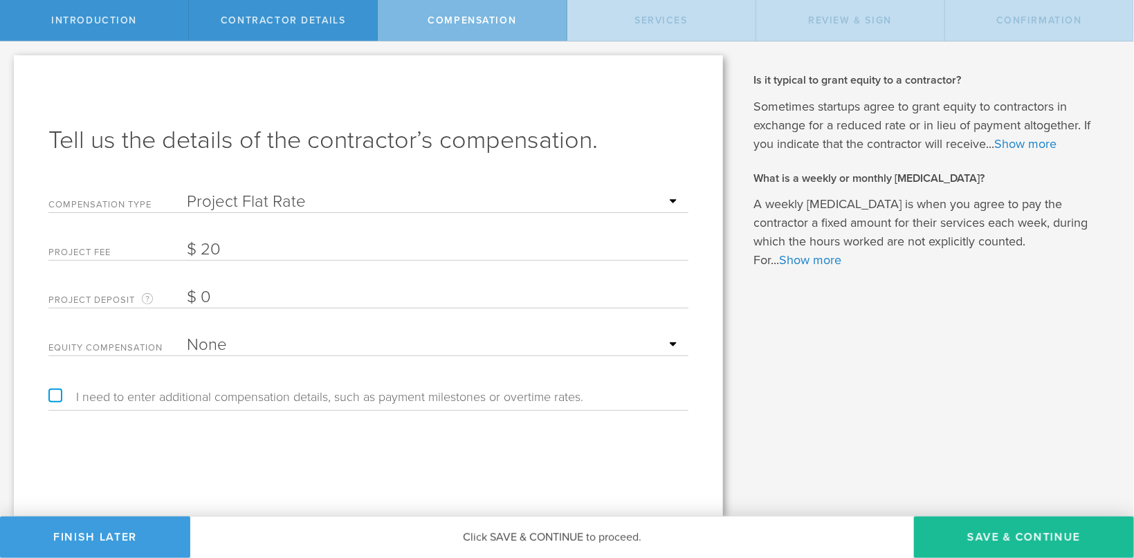
type input "20"
click at [1030, 546] on button "Save & Continue" at bounding box center [1024, 538] width 220 height 42
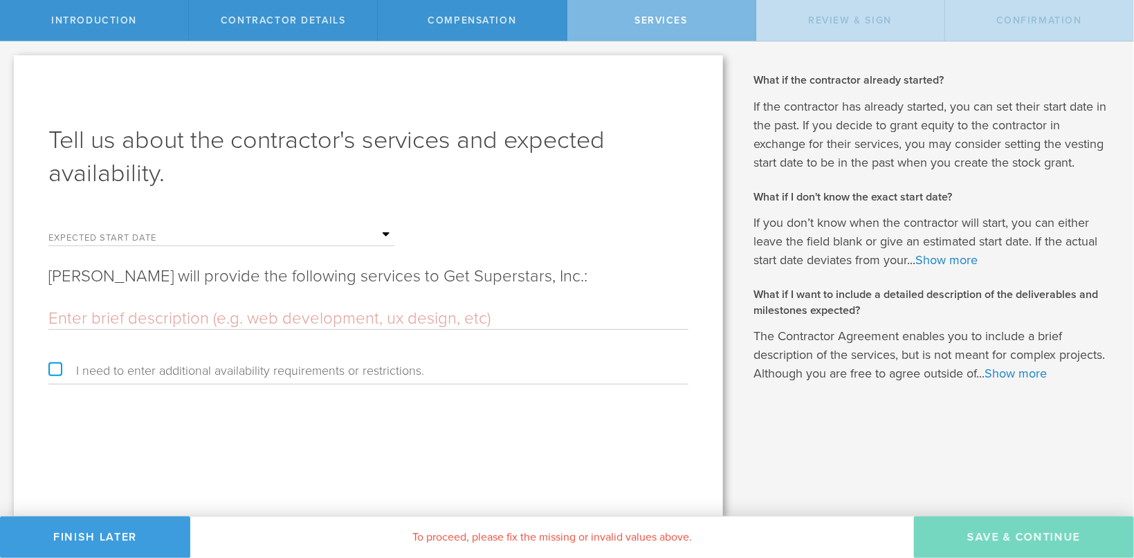
click at [162, 238] on label "Expected start date" at bounding box center [117, 240] width 138 height 12
click at [385, 233] on input "text" at bounding box center [291, 235] width 208 height 21
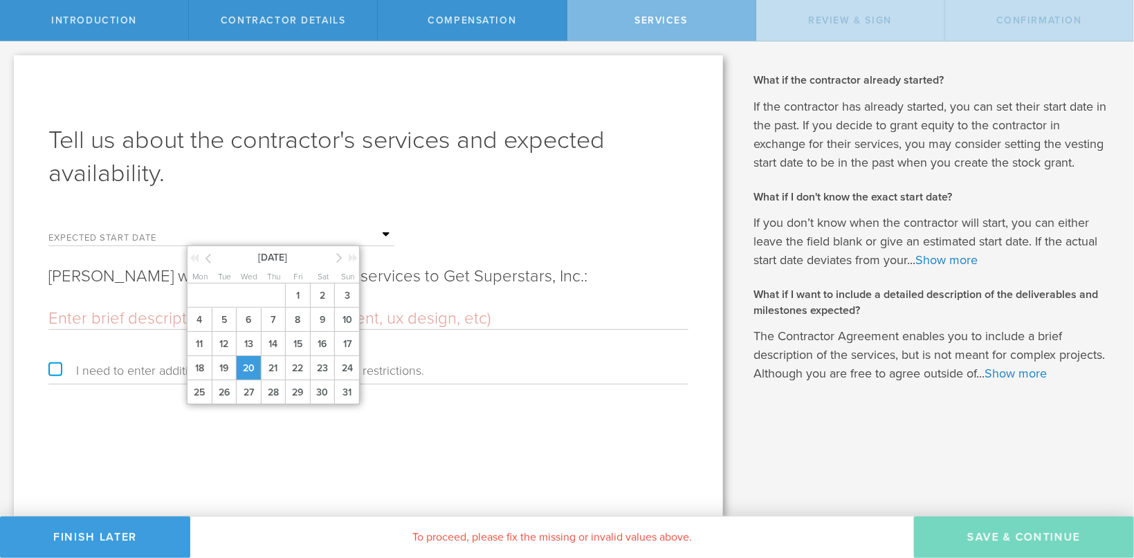
click at [249, 370] on span "20" at bounding box center [248, 368] width 25 height 24
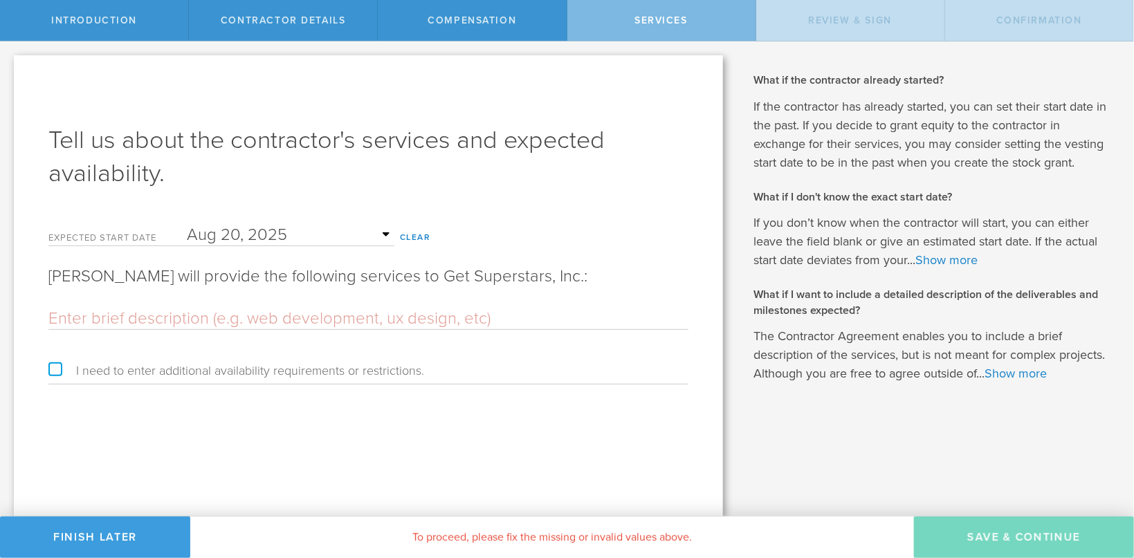
click at [73, 316] on input "text" at bounding box center [368, 319] width 640 height 21
paste input "TITLE – Software Developer Intern. SCOPE – this is an Internship to complement …"
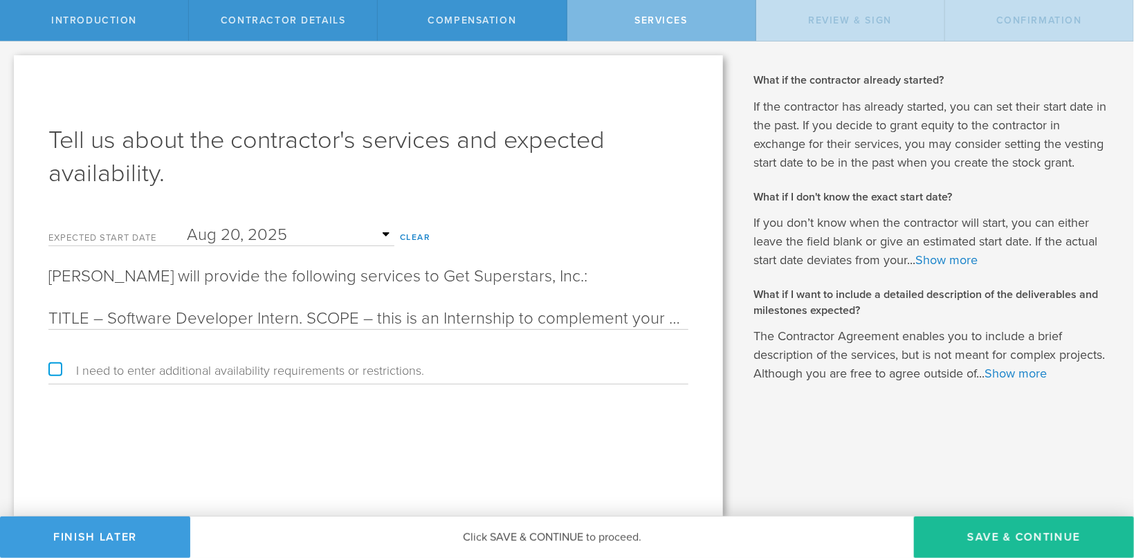
scroll to position [0, 6035]
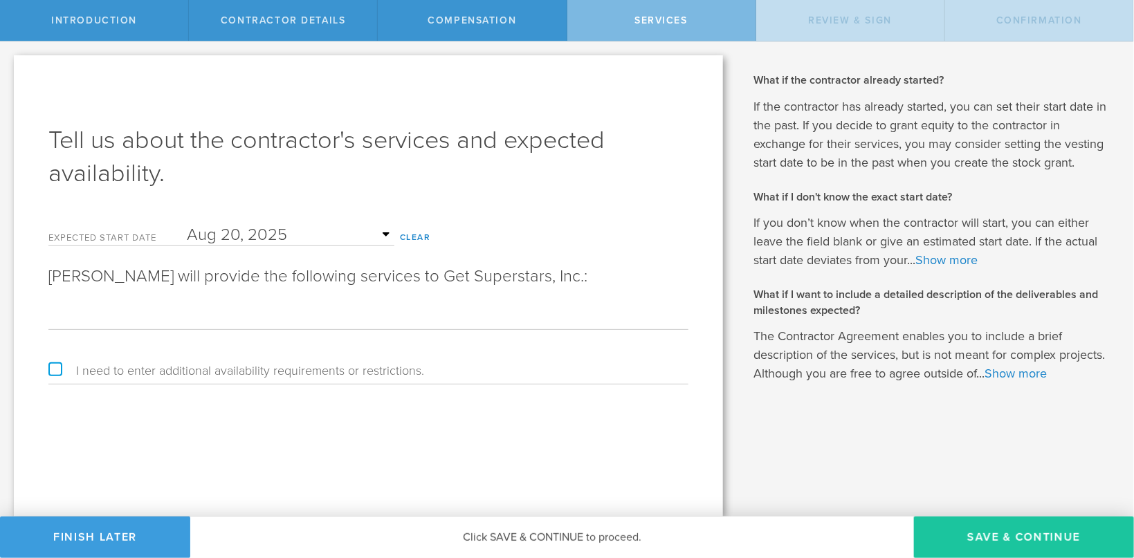
click at [999, 546] on button "Save & Continue" at bounding box center [1024, 538] width 220 height 42
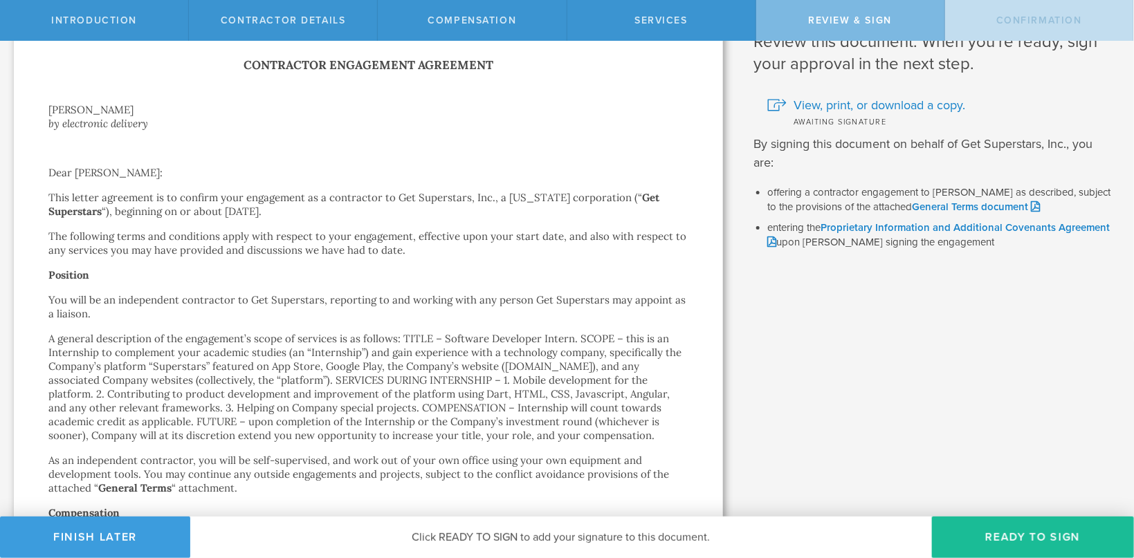
scroll to position [0, 0]
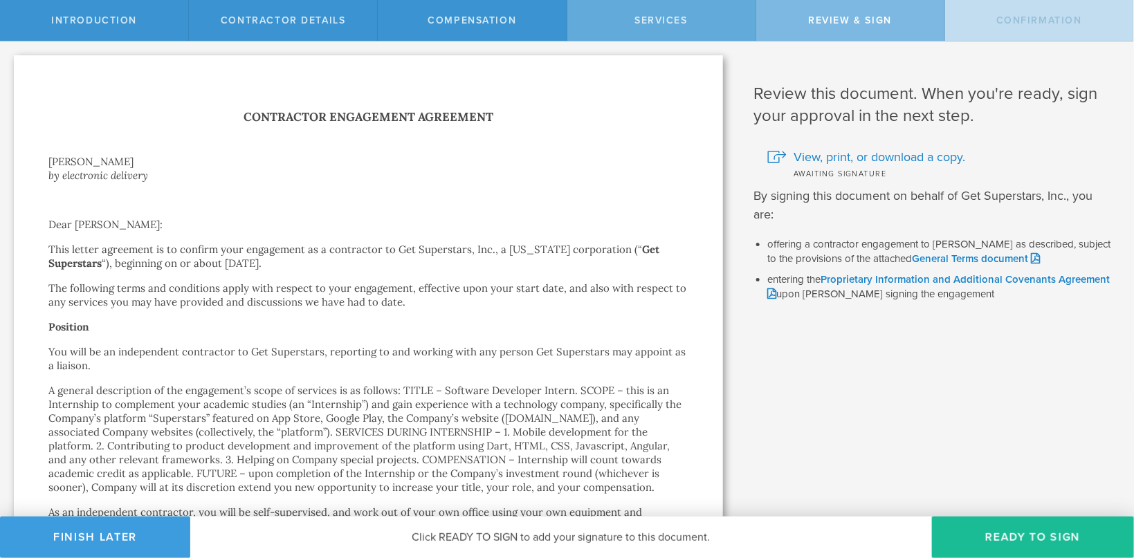
click at [683, 21] on span "Services" at bounding box center [661, 21] width 53 height 12
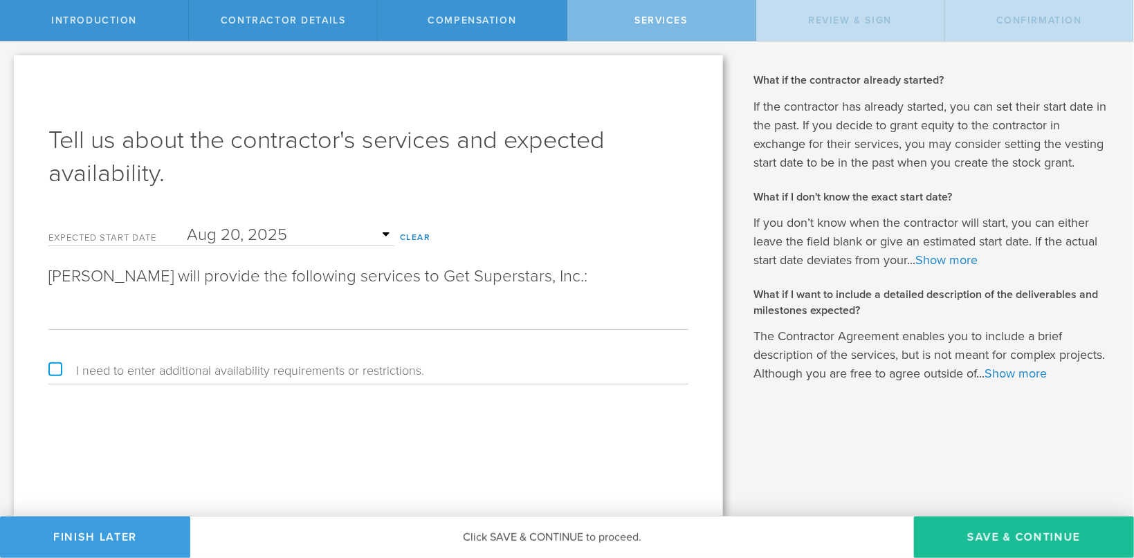
click at [71, 313] on input "TITLE – Software Developer Intern. SCOPE – this is an Internship to complement …" at bounding box center [368, 319] width 640 height 21
click at [73, 318] on input "TITLE – Software Developer Intern. SCOPE – this is an Internship to complement …" at bounding box center [368, 319] width 640 height 21
drag, startPoint x: 80, startPoint y: 309, endPoint x: 1134, endPoint y: 370, distance: 1056.3
click at [689, 329] on input "TITLE – Software Developer Intern. SCOPE – this is an Internship to complement …" at bounding box center [368, 319] width 640 height 21
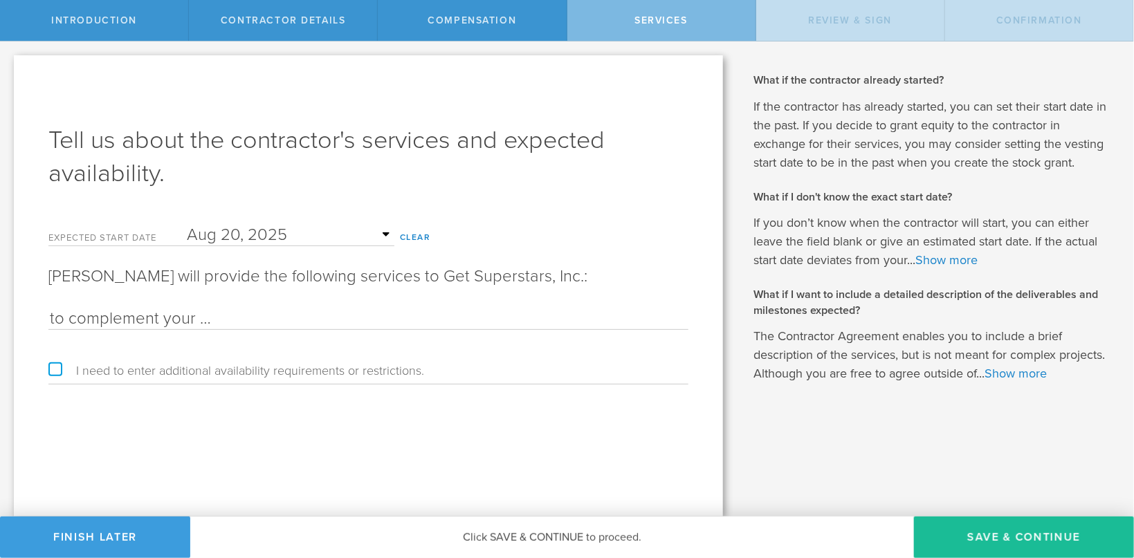
scroll to position [0, 0]
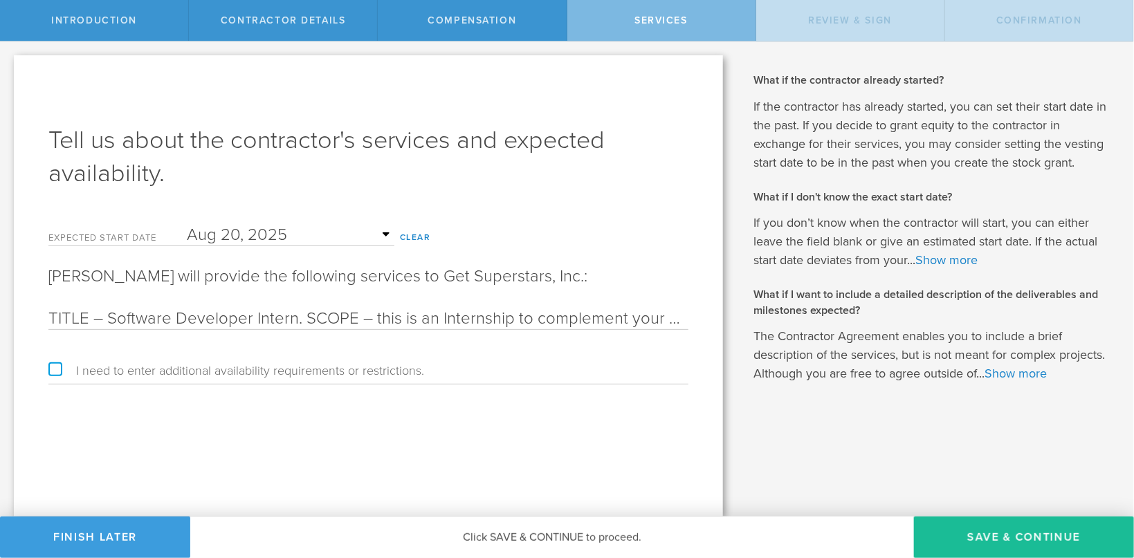
drag, startPoint x: 668, startPoint y: 315, endPoint x: -39, endPoint y: 235, distance: 712.3
click at [48, 309] on input "TITLE – Software Developer Intern. SCOPE – this is an Internship to complement …" at bounding box center [368, 319] width 640 height 21
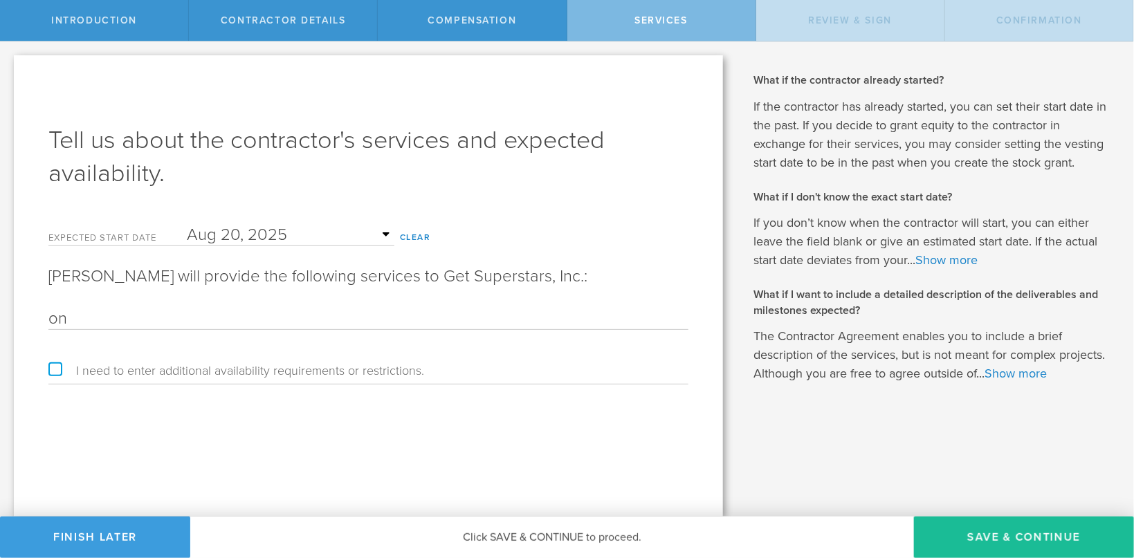
type input "n"
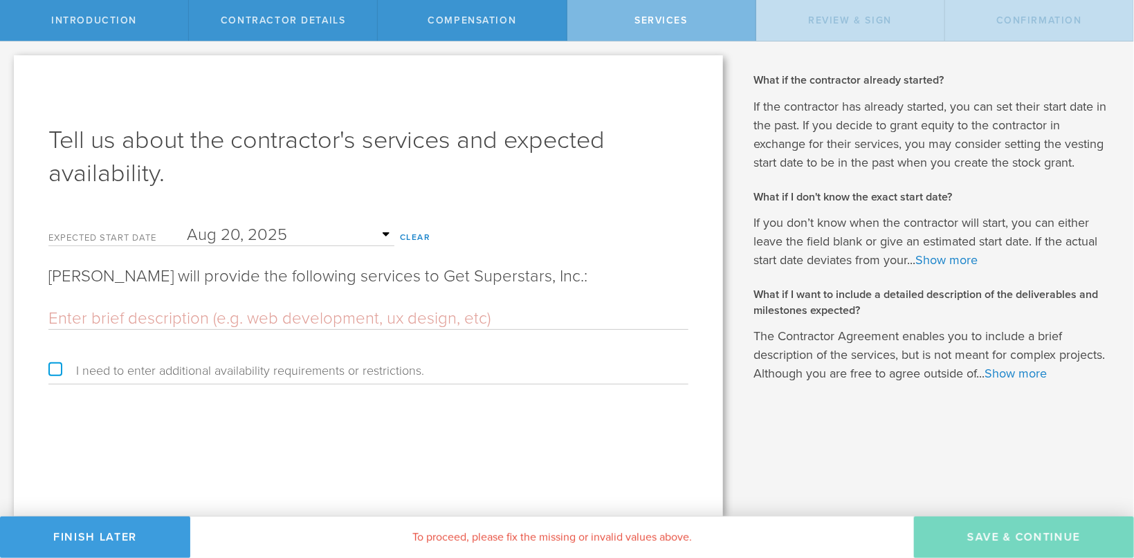
paste input "TITLE – Software Developer Intern. SCOPE – this is an Internship to complement …"
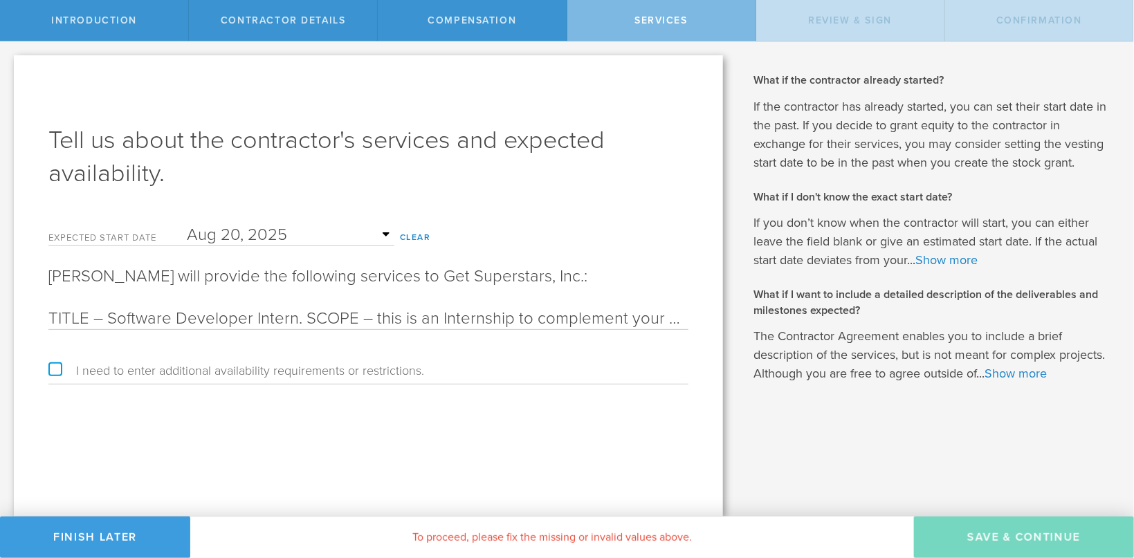
scroll to position [0, 5982]
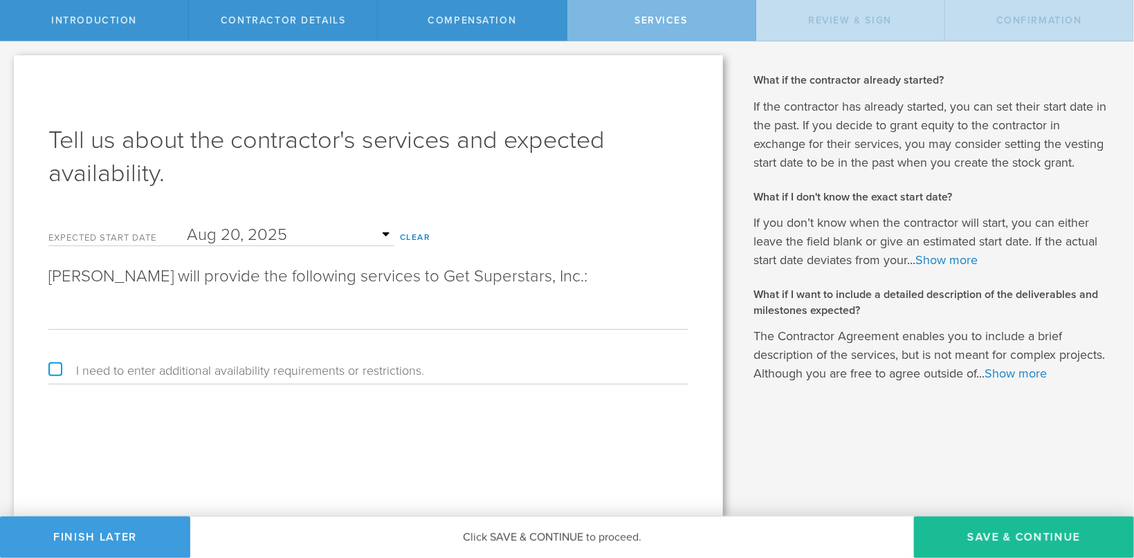
type input "TITLE – Software Developer Intern. SCOPE – this is an Internship to complement …"
click at [539, 458] on div "Tell us about the contractor's services and expected availability. Expected sta…" at bounding box center [368, 286] width 709 height 462
click at [1007, 544] on button "Save & Continue" at bounding box center [1024, 538] width 220 height 42
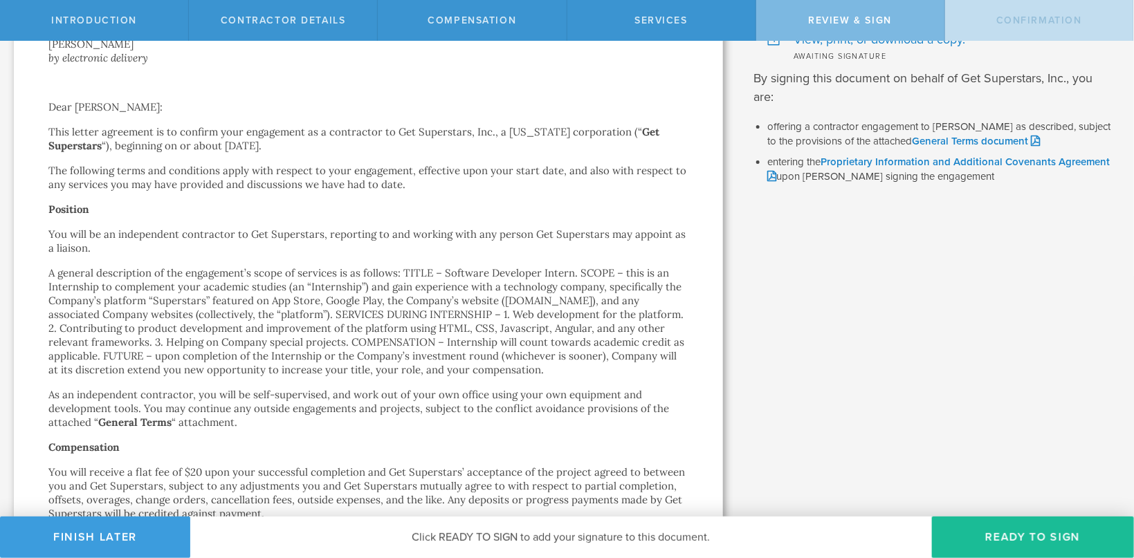
scroll to position [359, 0]
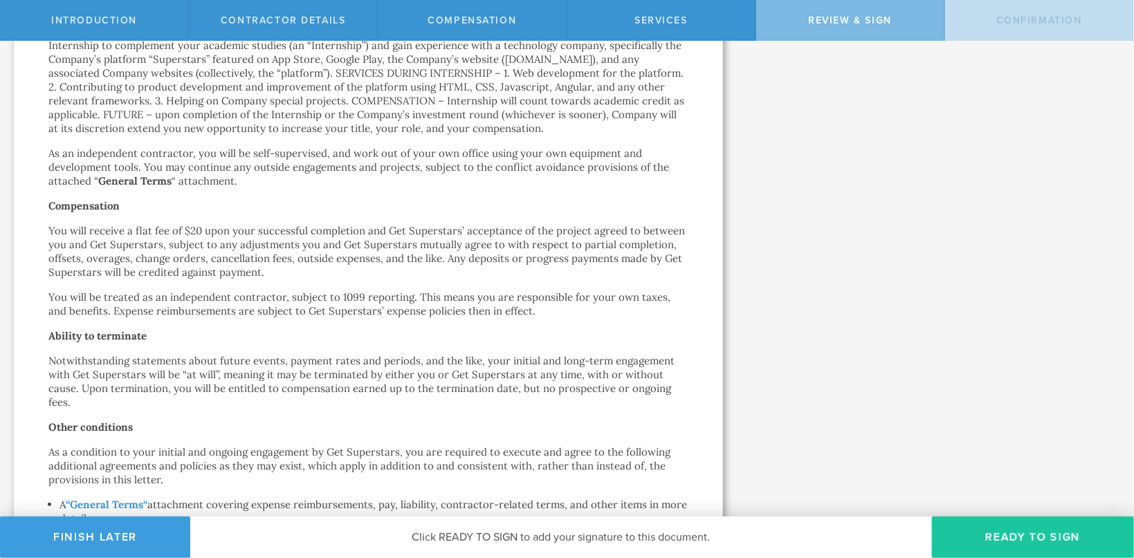
click at [1009, 545] on button "Ready to Sign" at bounding box center [1033, 538] width 202 height 42
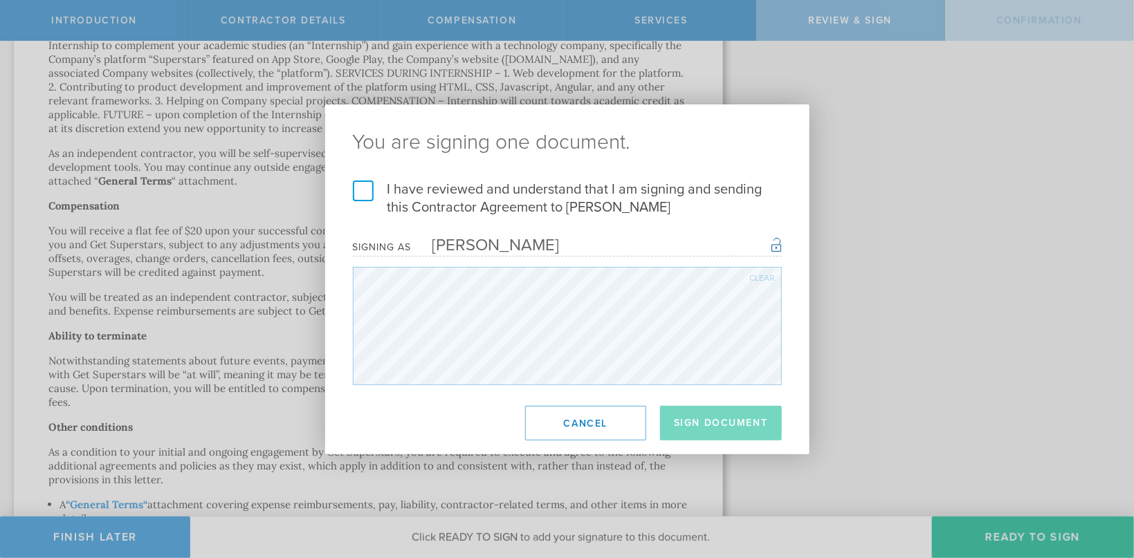
click at [370, 192] on label "I have reviewed and understand that I am signing and sending this Contractor Ag…" at bounding box center [567, 199] width 429 height 36
click at [0, 0] on input "I have reviewed and understand that I am signing and sending this Contractor Ag…" at bounding box center [0, 0] width 0 height 0
click at [735, 428] on button "Sign Document" at bounding box center [721, 423] width 122 height 35
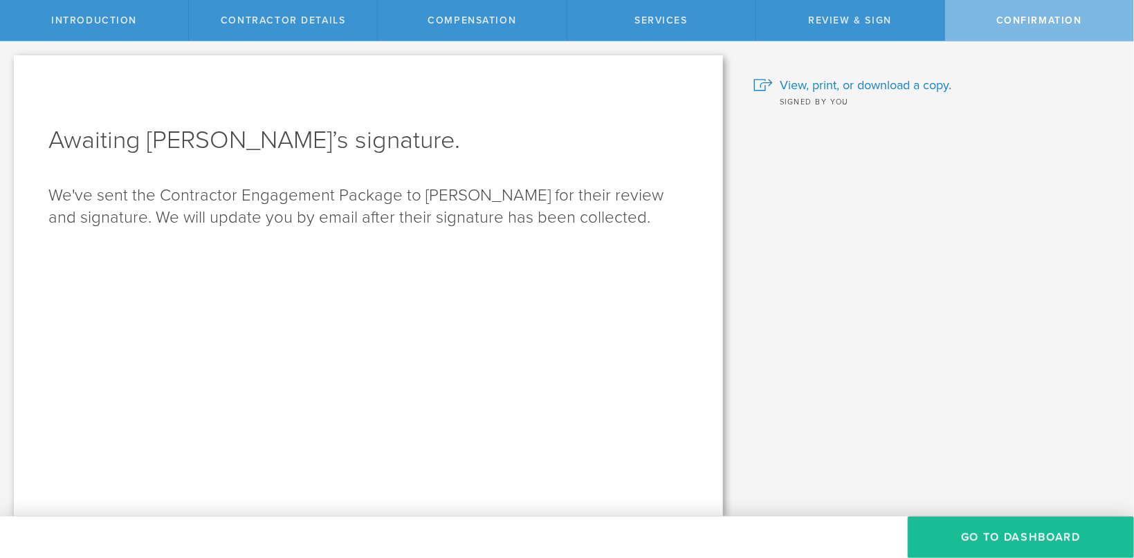
scroll to position [0, 0]
click at [990, 547] on button "Go To Dashboard" at bounding box center [1021, 538] width 226 height 42
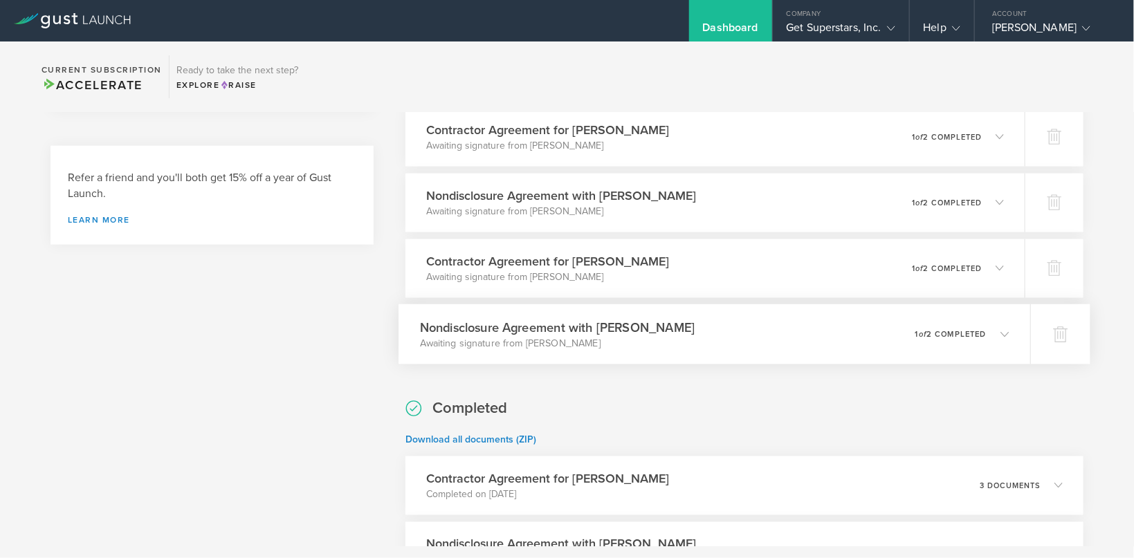
scroll to position [825, 0]
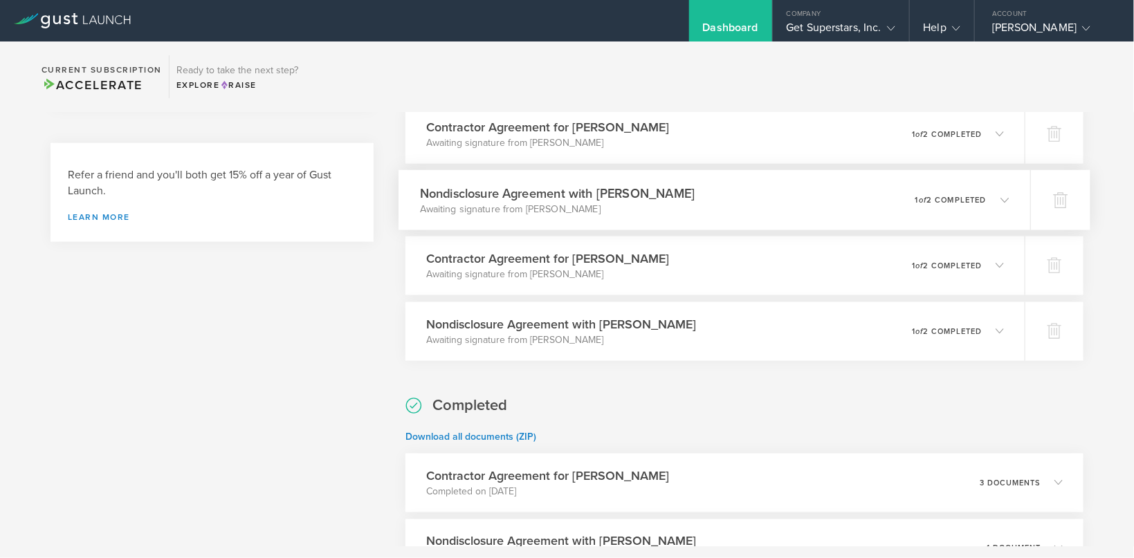
click at [695, 200] on h3 "Nondisclosure Agreement with [PERSON_NAME]" at bounding box center [557, 193] width 275 height 19
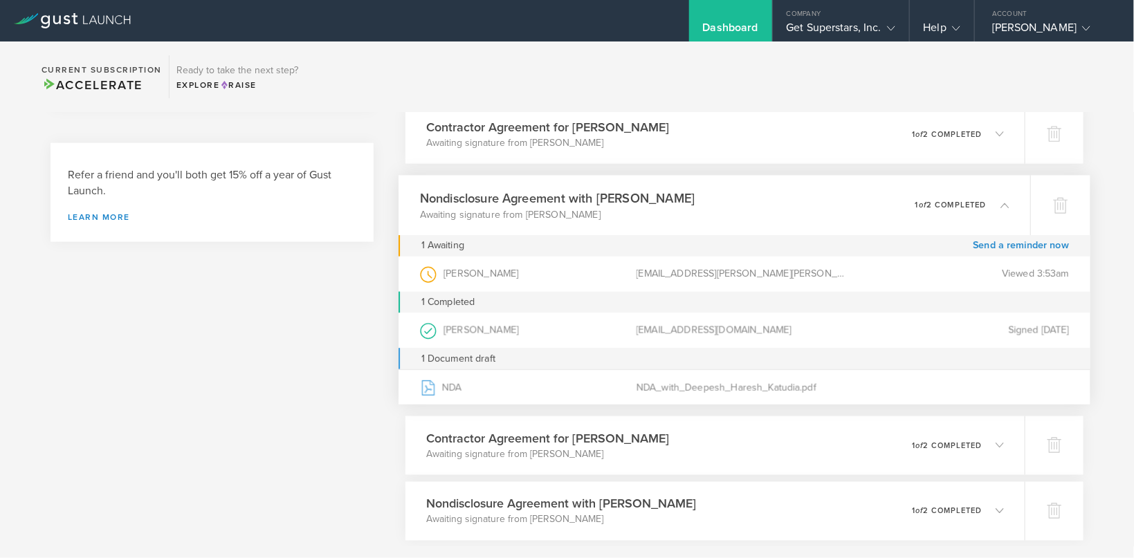
click at [695, 198] on h3 "Nondisclosure Agreement with [PERSON_NAME]" at bounding box center [557, 198] width 275 height 19
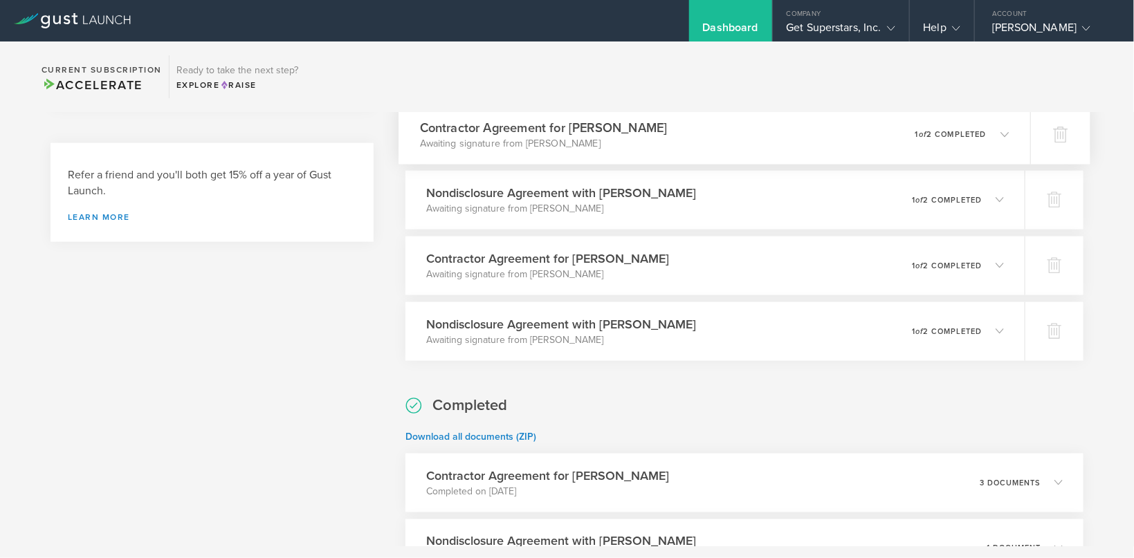
click at [750, 145] on div "Contractor Agreement for Deepesh Haresh Katudia Awaiting signature from Deepesh…" at bounding box center [715, 134] width 632 height 60
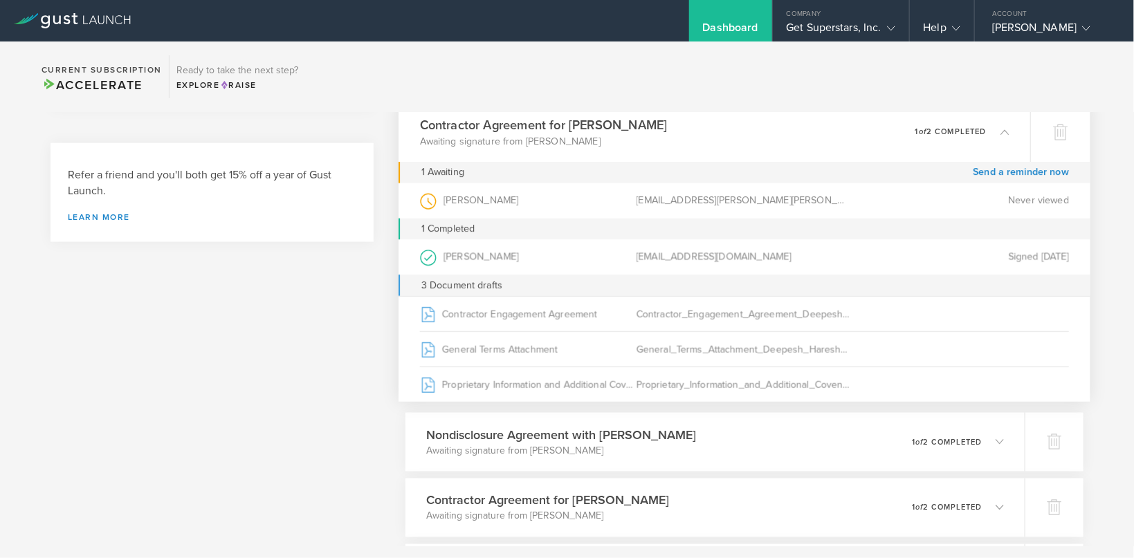
click at [750, 144] on div "Contractor Agreement for Deepesh Haresh Katudia Awaiting signature from Deepesh…" at bounding box center [715, 132] width 632 height 60
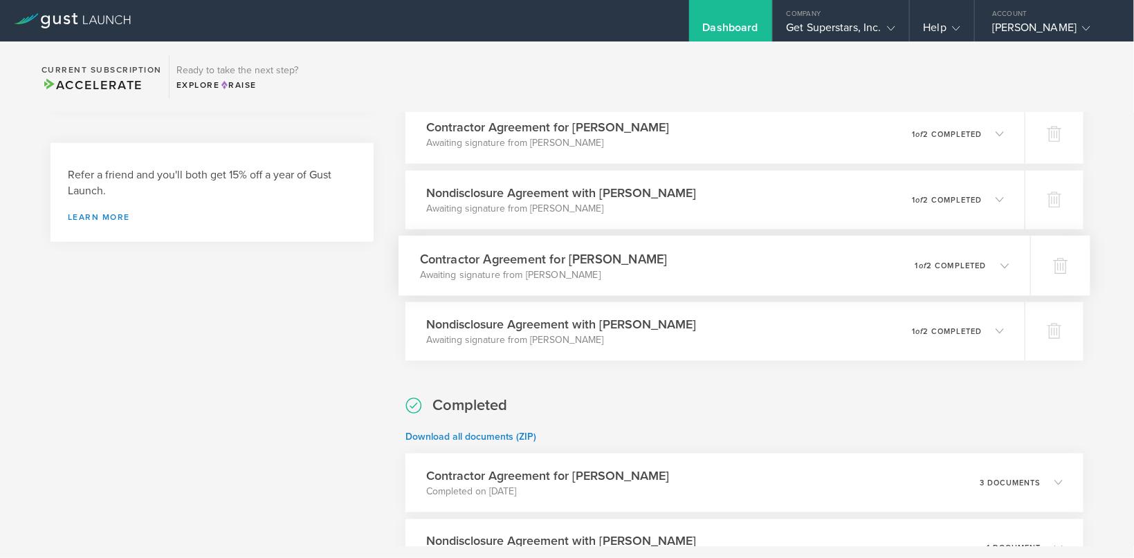
scroll to position [733, 0]
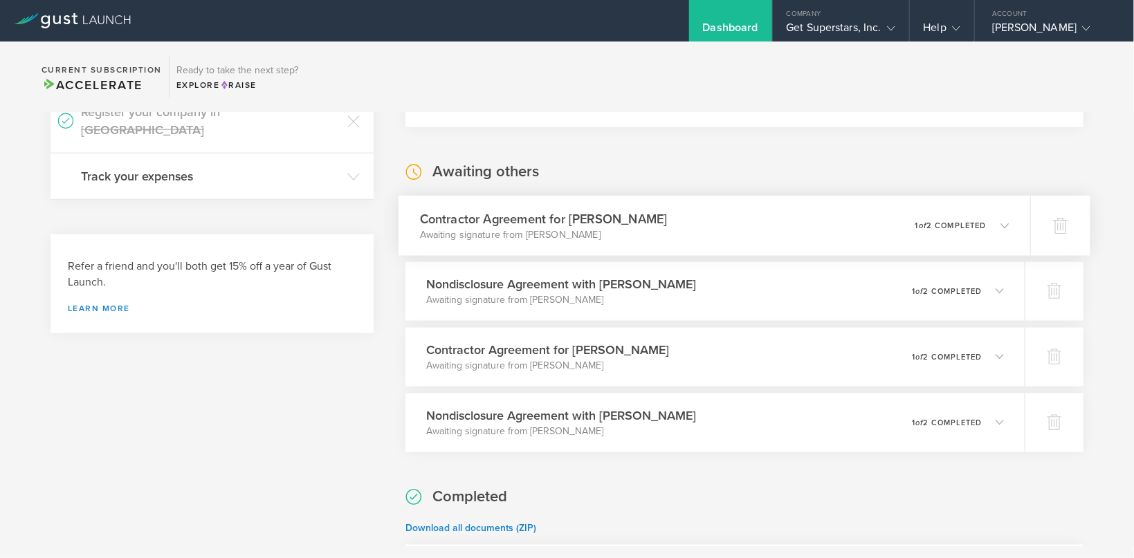
click at [665, 238] on p "Awaiting signature from [PERSON_NAME]" at bounding box center [544, 235] width 248 height 14
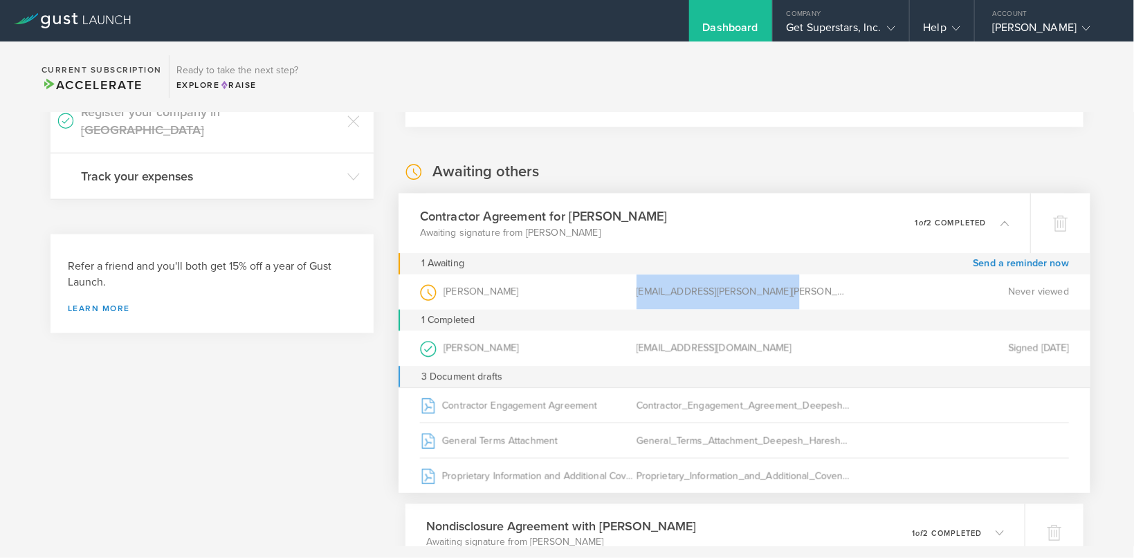
drag, startPoint x: 639, startPoint y: 291, endPoint x: 792, endPoint y: 296, distance: 153.7
click at [792, 296] on div "[EMAIL_ADDRESS][PERSON_NAME][PERSON_NAME][DOMAIN_NAME]" at bounding box center [745, 292] width 217 height 35
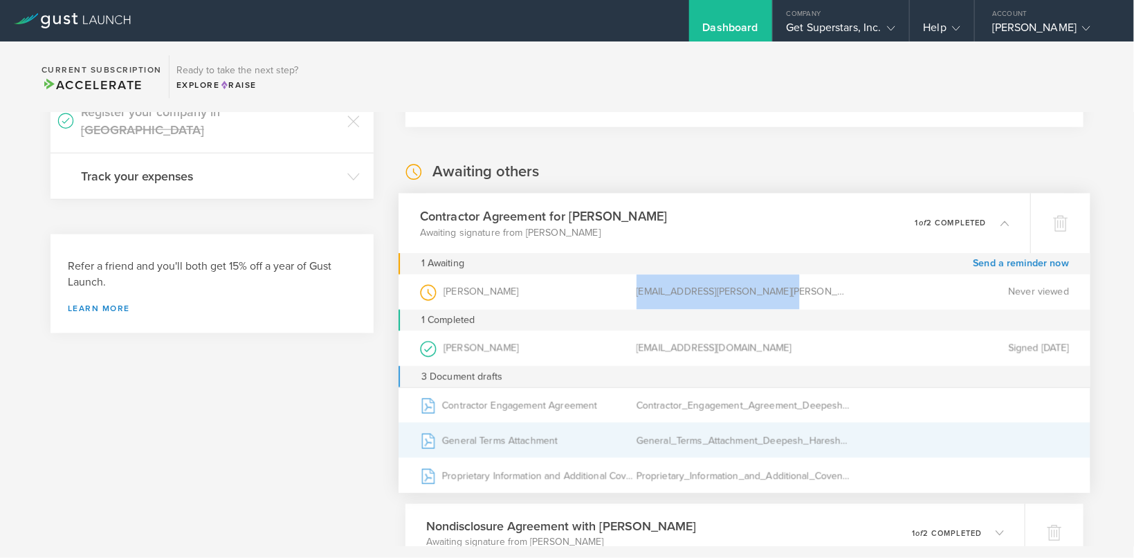
copy div "[EMAIL_ADDRESS][PERSON_NAME][PERSON_NAME][DOMAIN_NAME]"
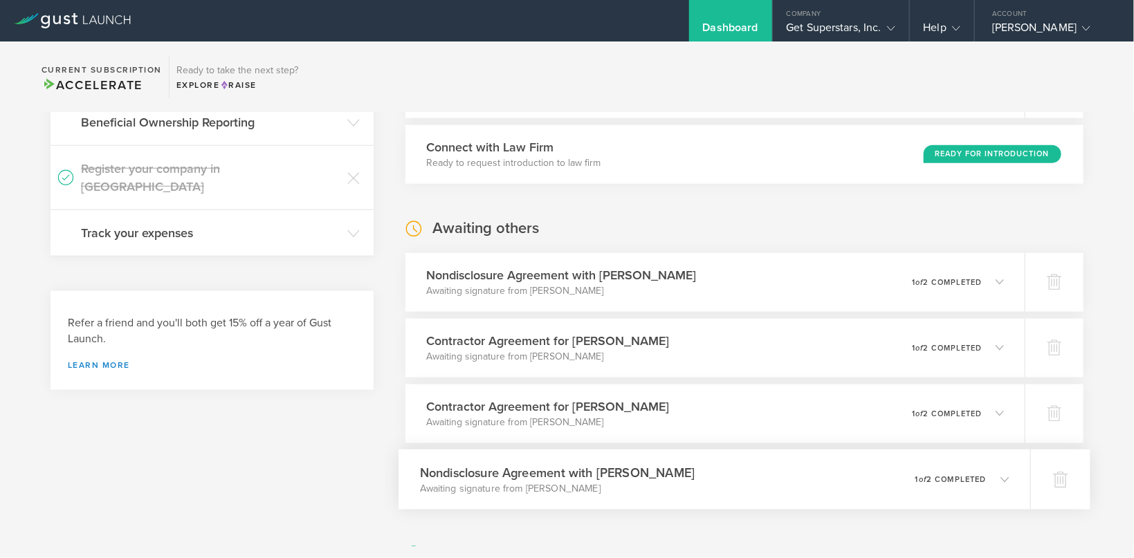
scroll to position [825, 0]
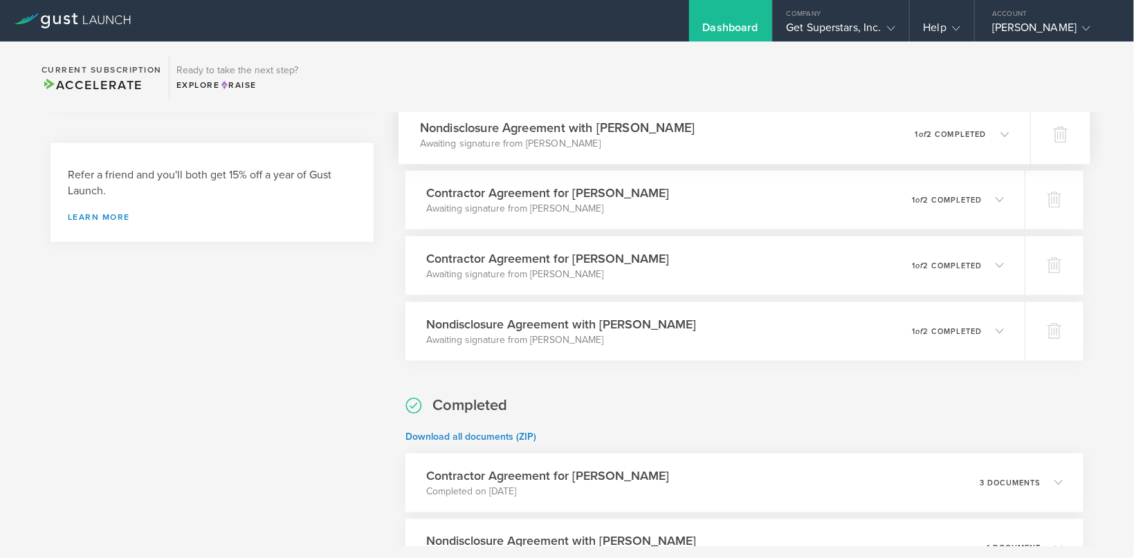
click at [671, 139] on p "Awaiting signature from [PERSON_NAME]" at bounding box center [557, 143] width 275 height 14
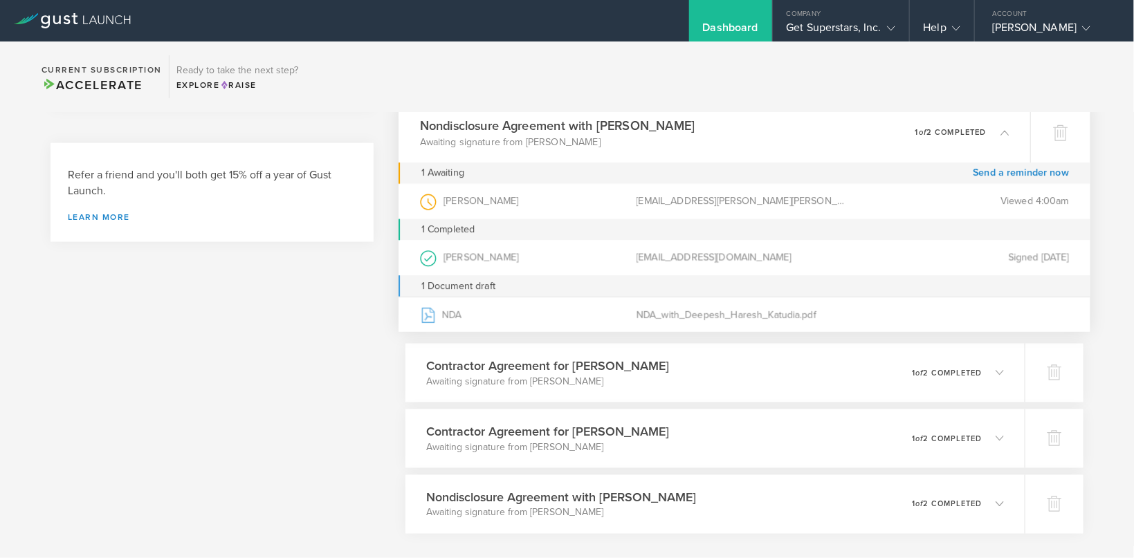
click at [676, 134] on h3 "Nondisclosure Agreement with [PERSON_NAME]" at bounding box center [557, 125] width 275 height 19
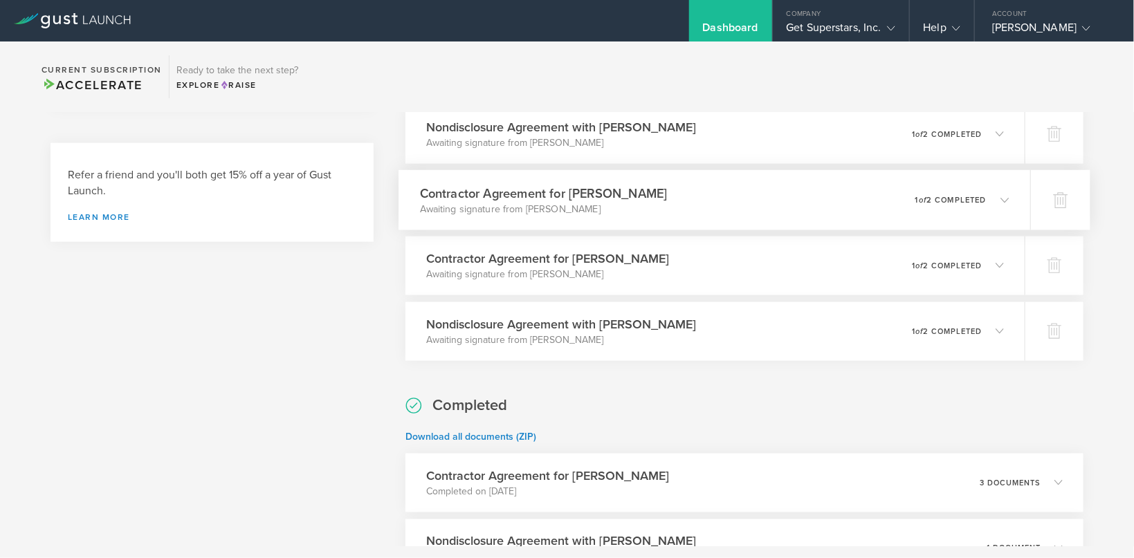
click at [668, 194] on h3 "Contractor Agreement for [PERSON_NAME]" at bounding box center [544, 193] width 248 height 19
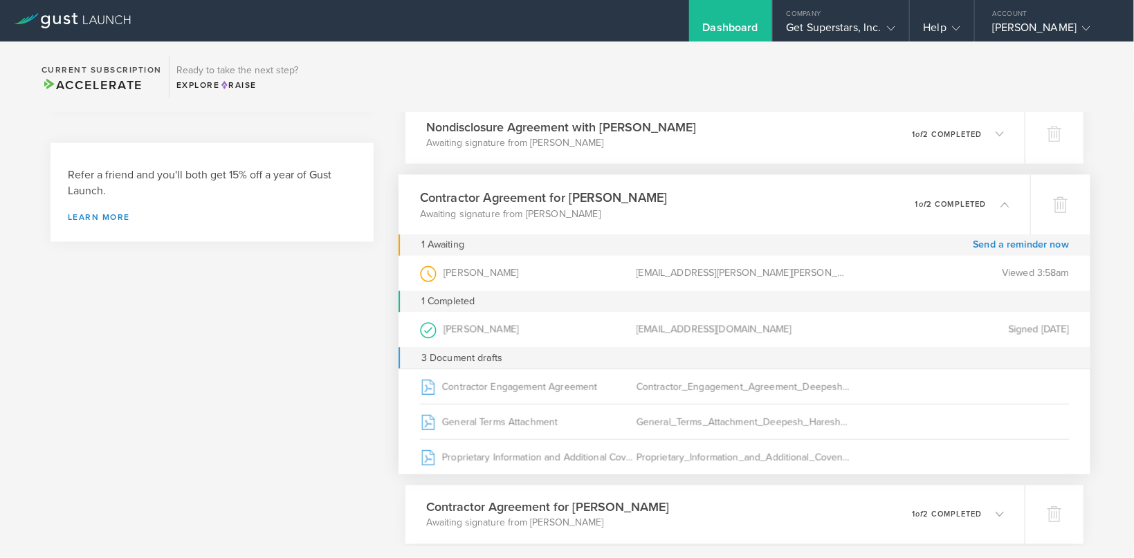
click at [668, 194] on h3 "Contractor Agreement for Deepesh Haresh Katudia" at bounding box center [544, 197] width 248 height 19
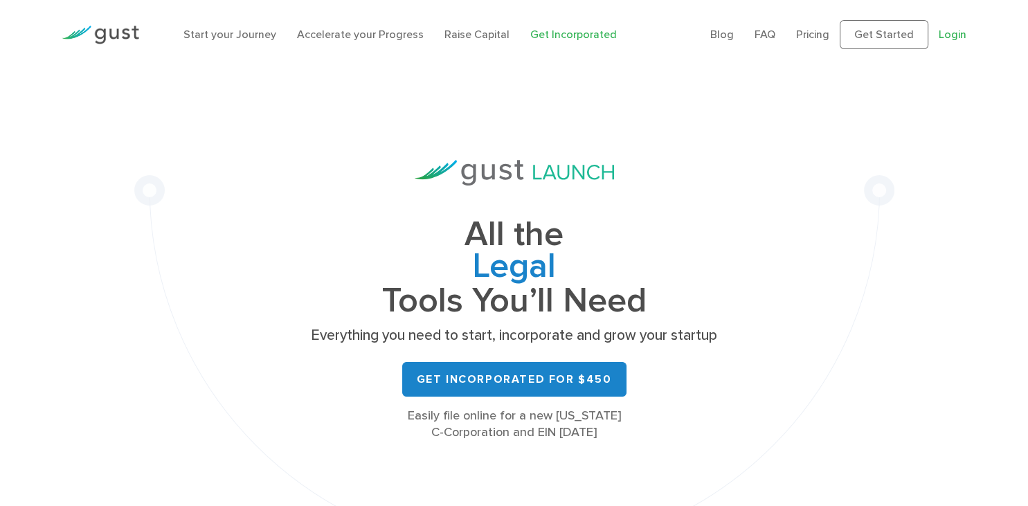
click at [954, 37] on link "Login" at bounding box center [952, 34] width 28 height 13
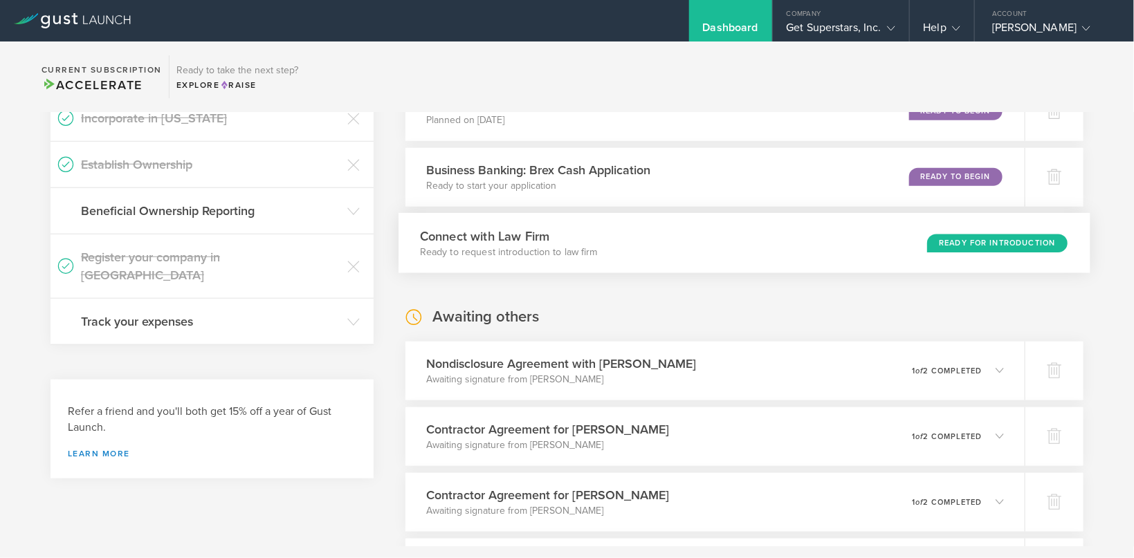
scroll to position [733, 0]
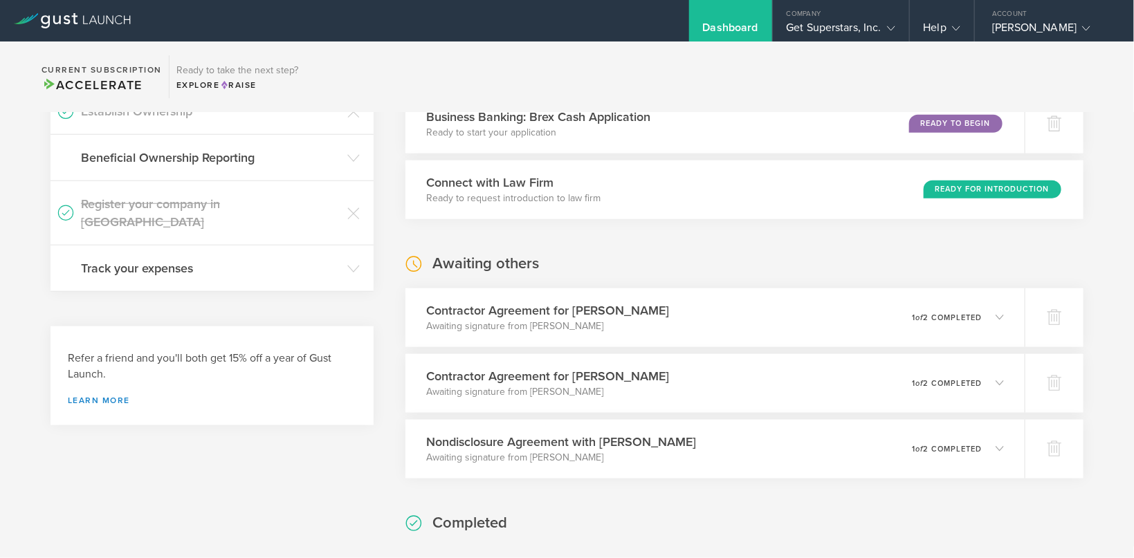
scroll to position [917, 0]
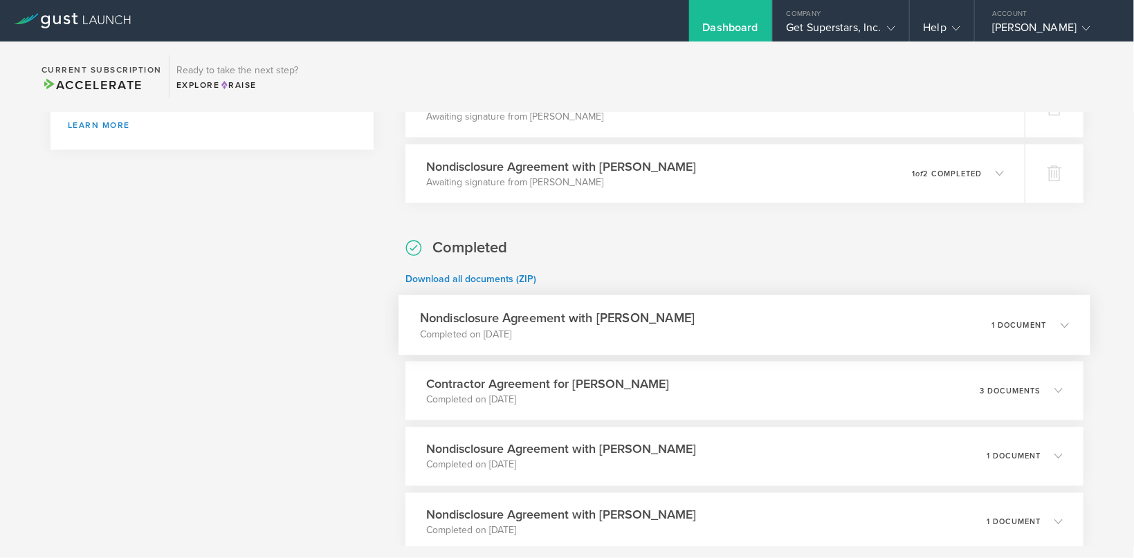
click at [695, 315] on h3 "Nondisclosure Agreement with [PERSON_NAME]" at bounding box center [557, 318] width 275 height 19
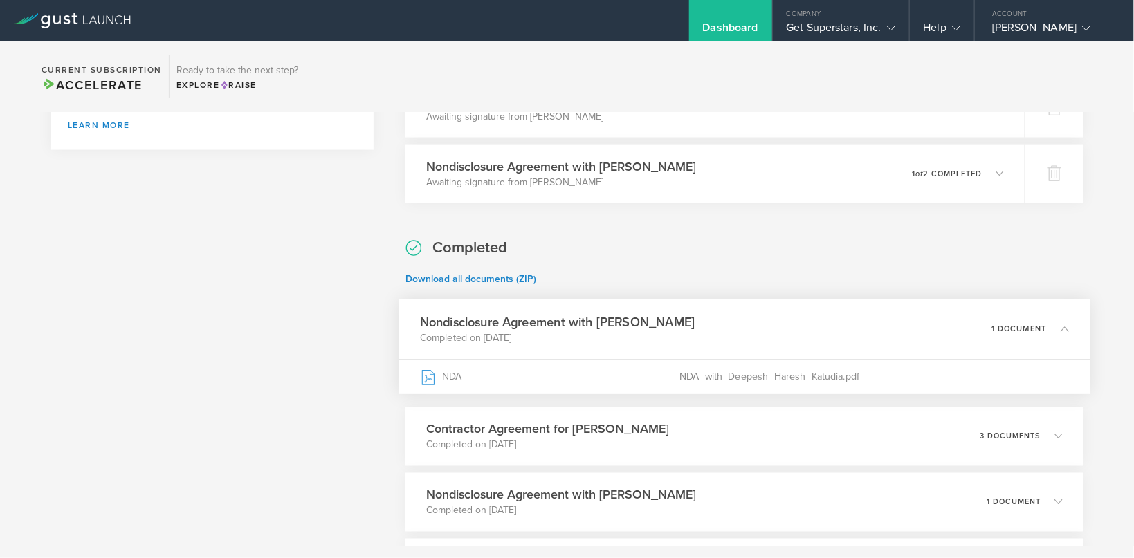
click at [695, 314] on h3 "Nondisclosure Agreement with [PERSON_NAME]" at bounding box center [557, 322] width 275 height 19
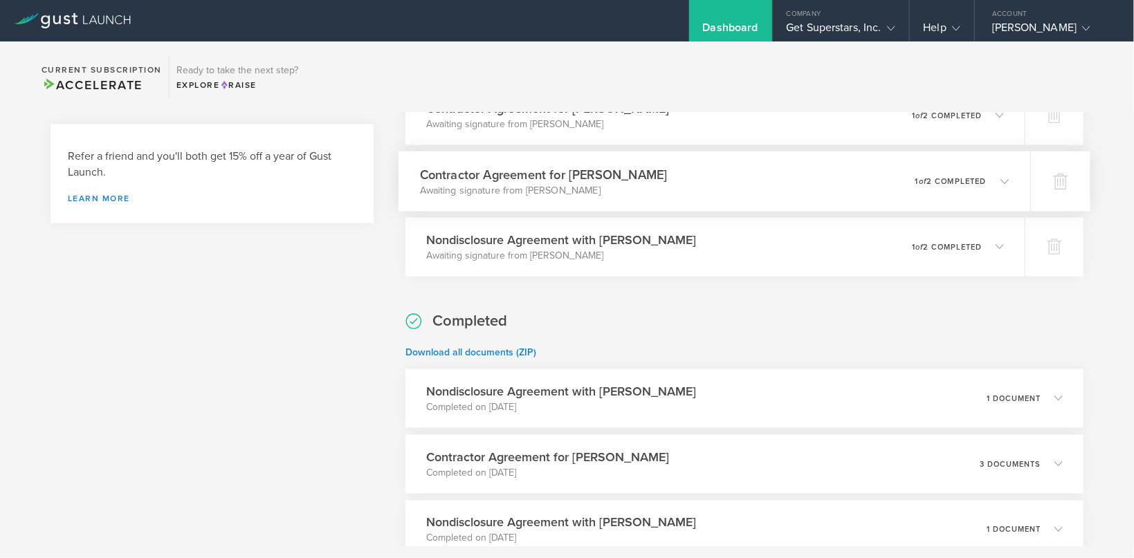
scroll to position [733, 0]
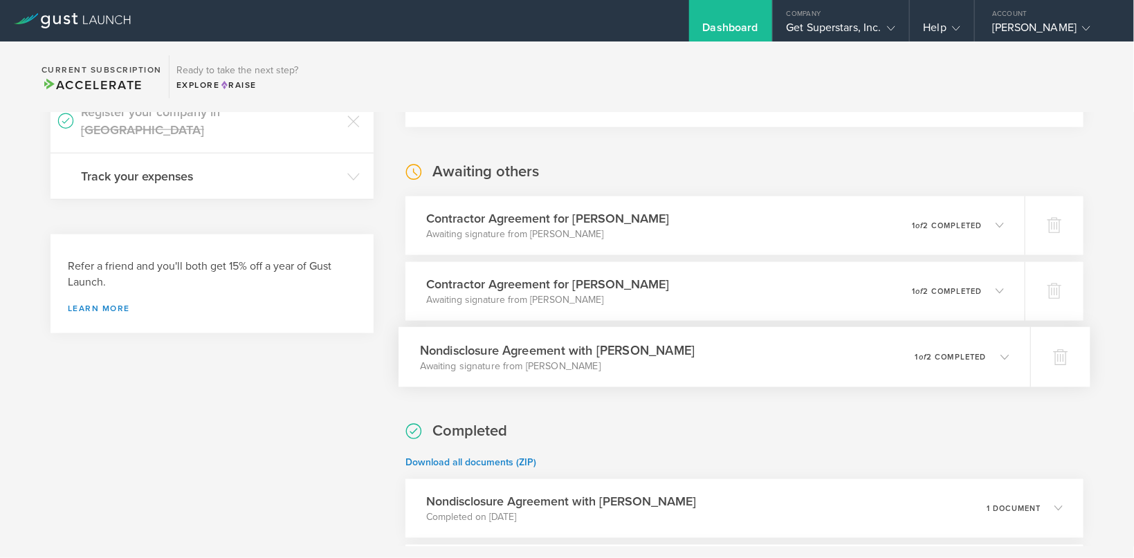
click at [572, 354] on h3 "Nondisclosure Agreement with [PERSON_NAME]" at bounding box center [557, 350] width 275 height 19
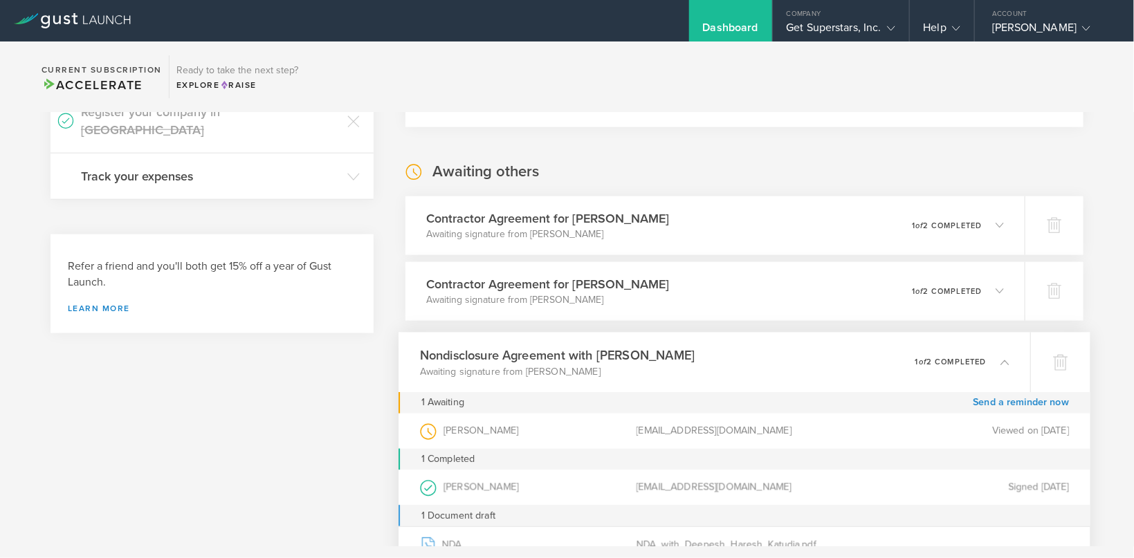
click at [574, 354] on h3 "Nondisclosure Agreement with Deepesh Haresh Katudia" at bounding box center [557, 355] width 275 height 19
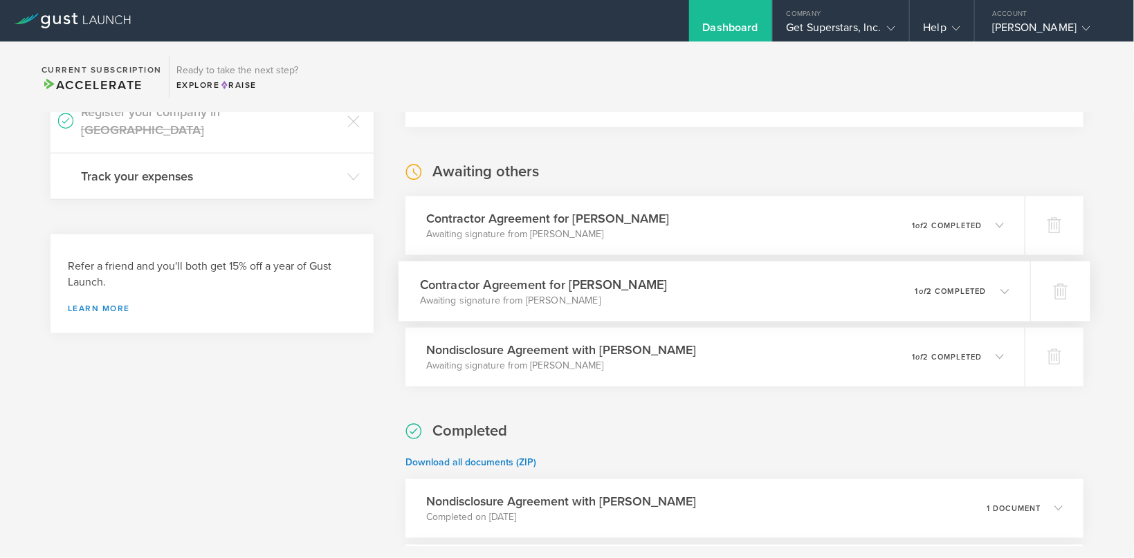
click at [583, 295] on p "Awaiting signature from Deepesh Haresh Katudia" at bounding box center [544, 300] width 248 height 14
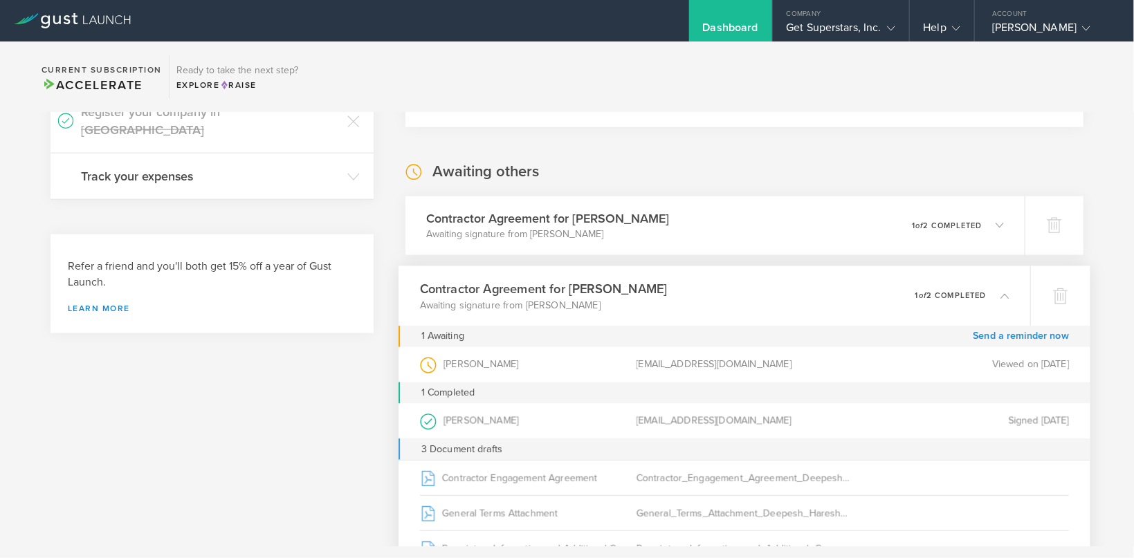
click at [584, 293] on h3 "Contractor Agreement for Deepesh Haresh Katudia" at bounding box center [544, 289] width 248 height 19
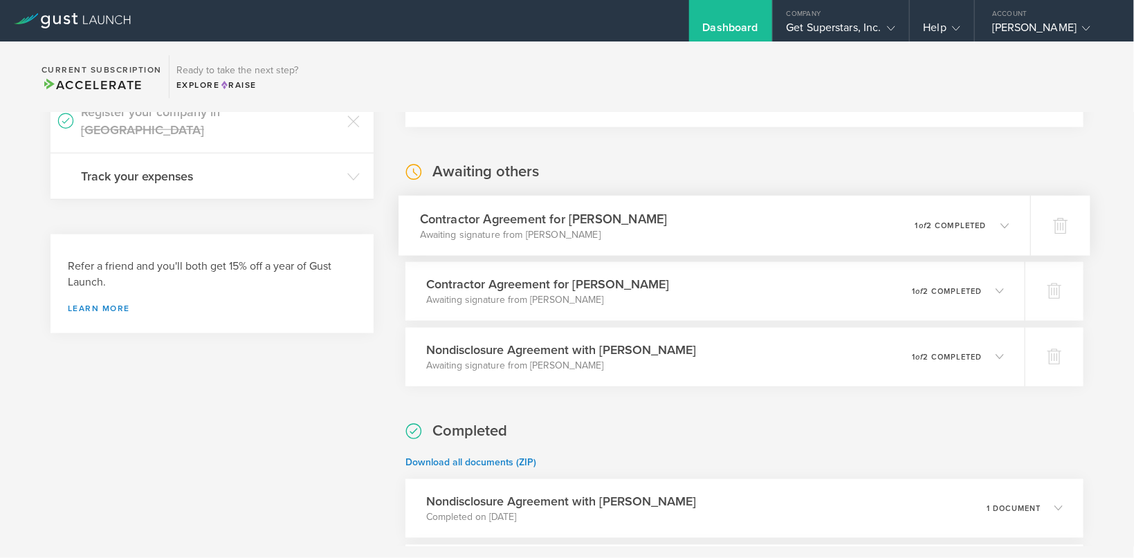
click at [600, 237] on p "Awaiting signature from Deepesh Haresh Katudia" at bounding box center [544, 235] width 248 height 14
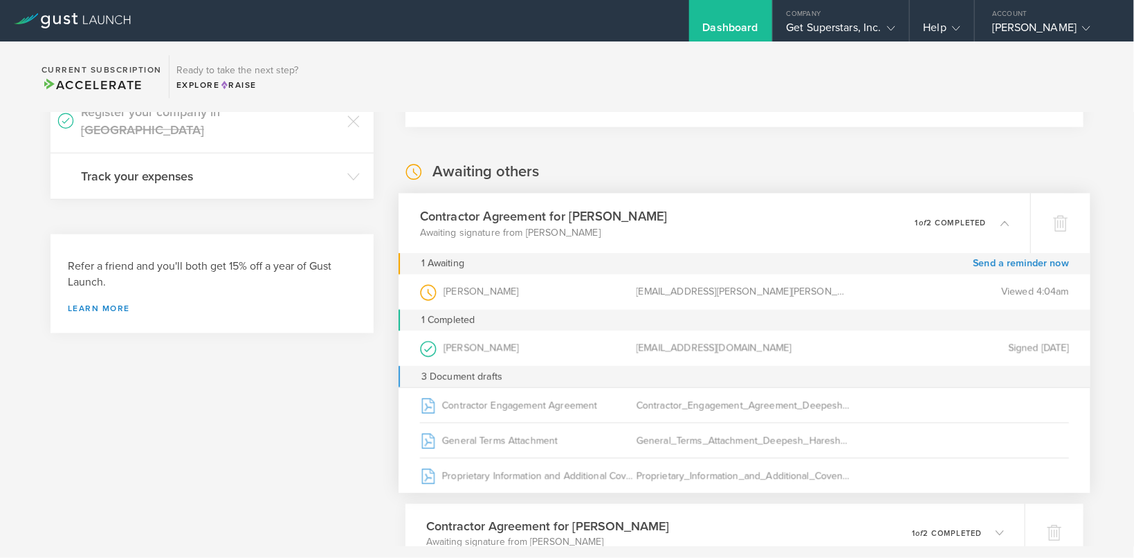
click at [605, 223] on h3 "Contractor Agreement for Deepesh Haresh Katudia" at bounding box center [544, 216] width 248 height 19
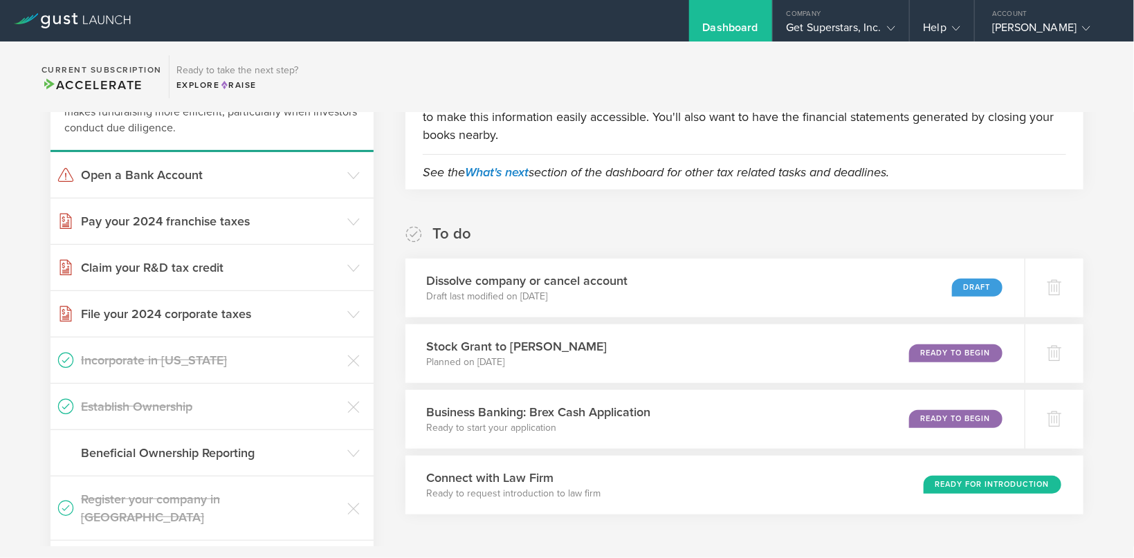
scroll to position [183, 0]
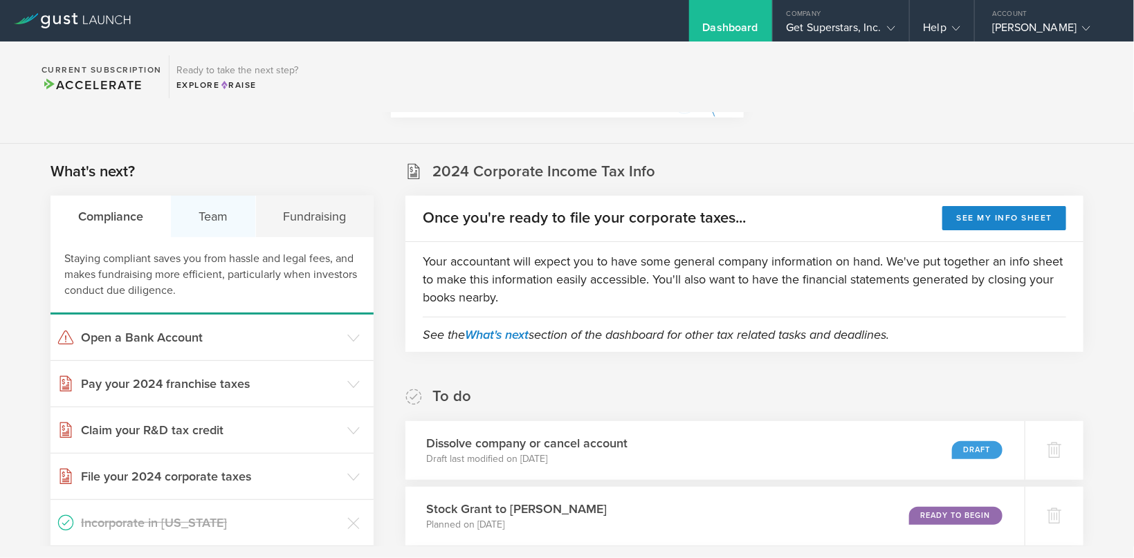
click at [207, 223] on div "Team" at bounding box center [213, 217] width 84 height 42
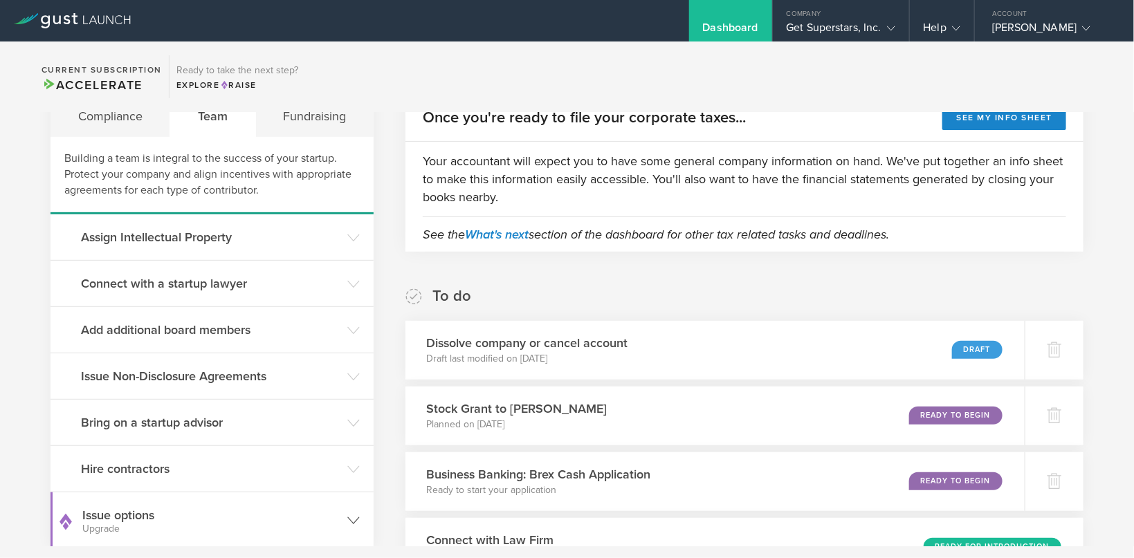
scroll to position [367, 0]
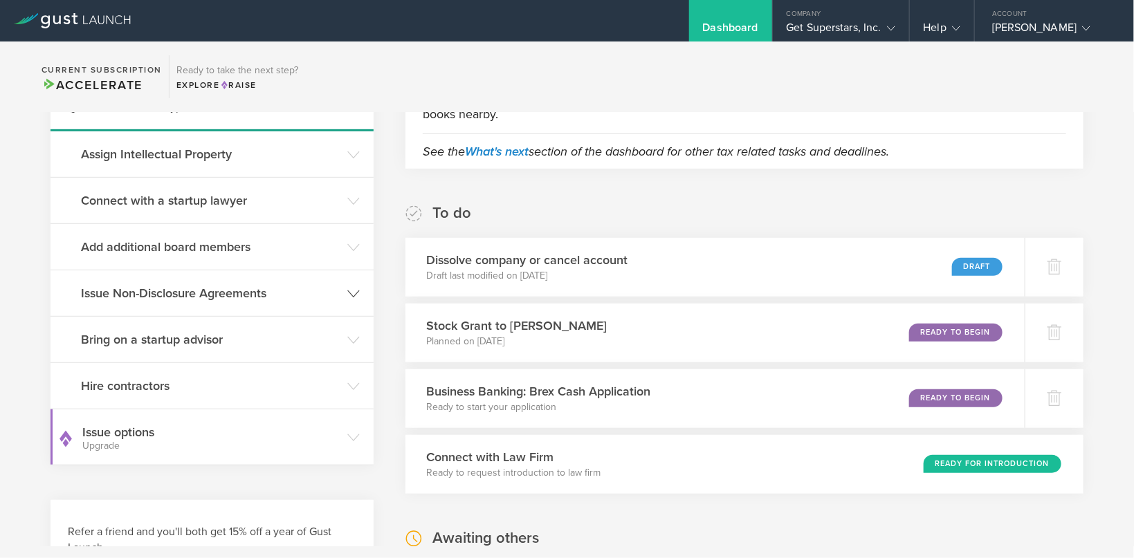
click at [254, 298] on h3 "Issue Non-Disclosure Agreements" at bounding box center [210, 293] width 259 height 18
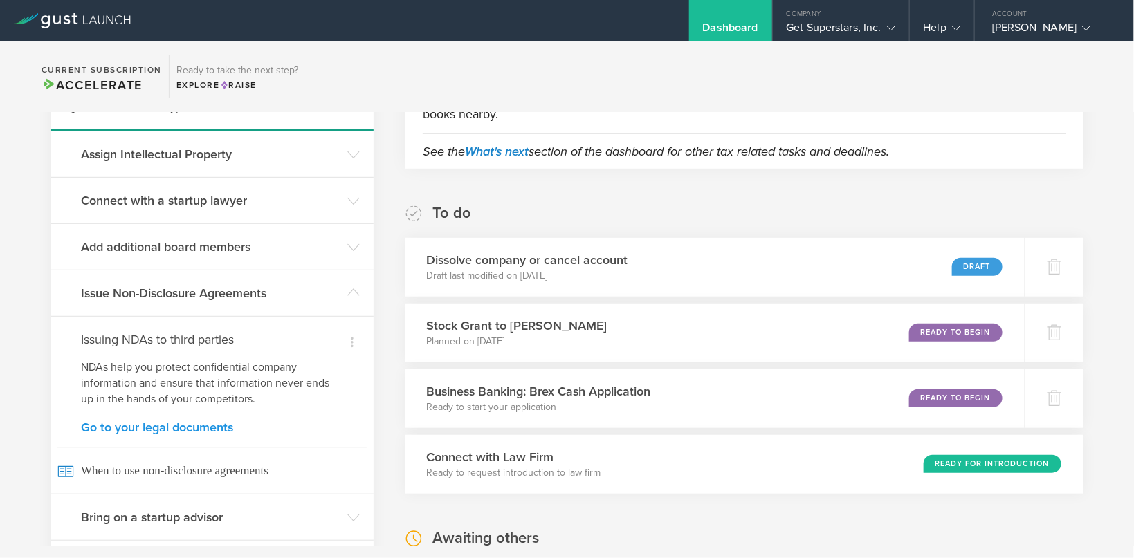
click at [177, 427] on link "Go to your legal documents" at bounding box center [212, 427] width 262 height 12
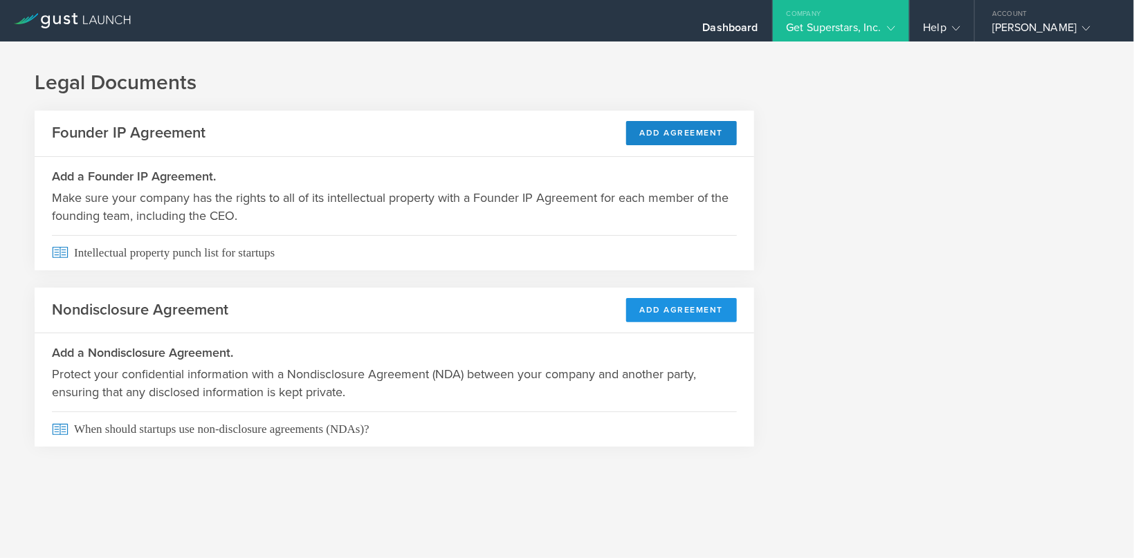
click at [694, 316] on button "Add Agreement" at bounding box center [681, 310] width 111 height 24
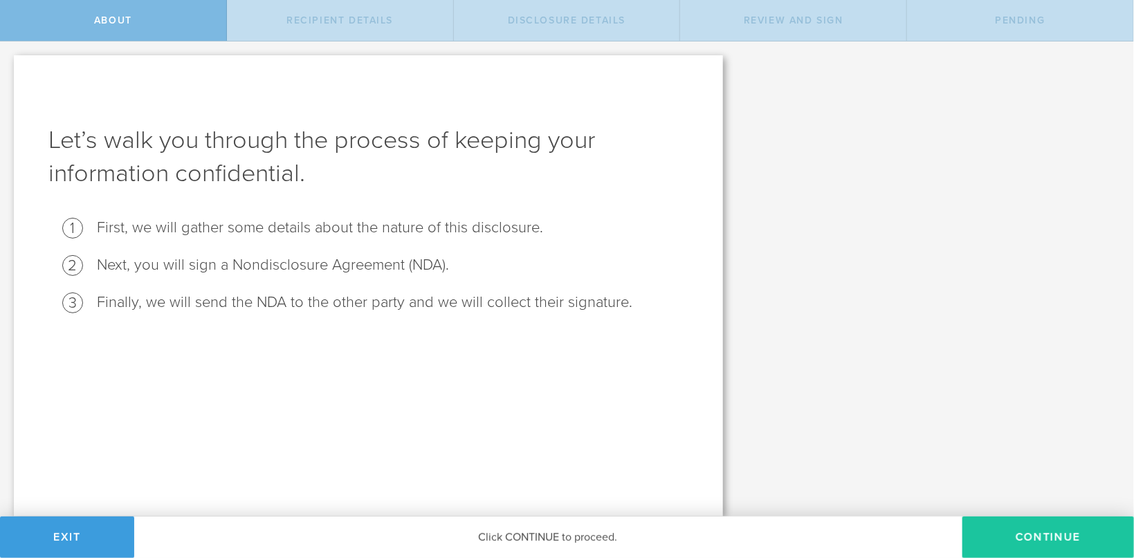
click at [1019, 534] on button "Continue" at bounding box center [1049, 538] width 172 height 42
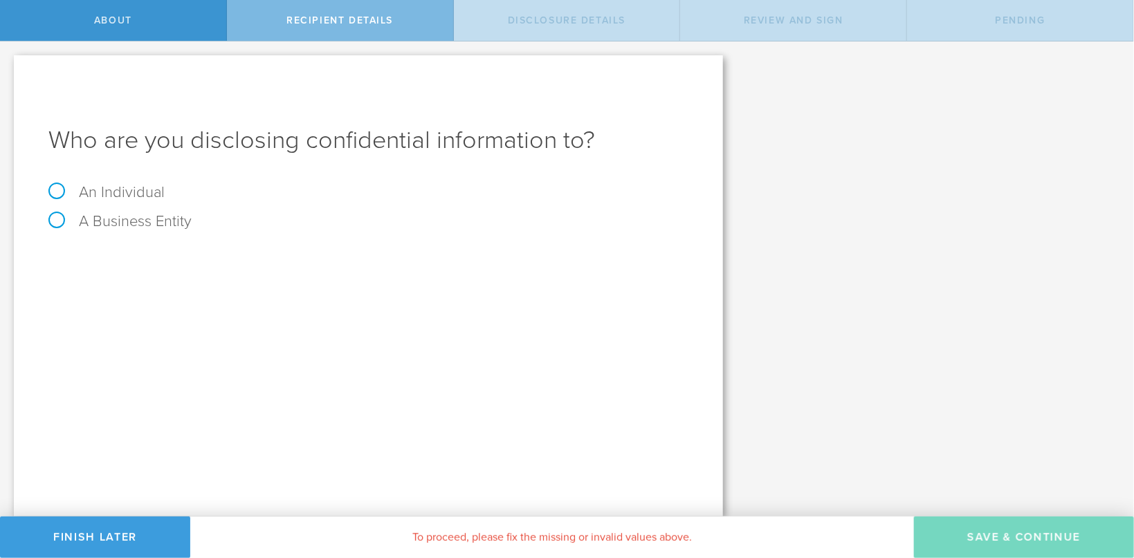
click at [63, 191] on label "An Individual" at bounding box center [106, 192] width 116 height 18
click at [9, 64] on input "An Individual" at bounding box center [4, 53] width 9 height 22
radio input "true"
click at [189, 264] on input "text" at bounding box center [420, 260] width 536 height 21
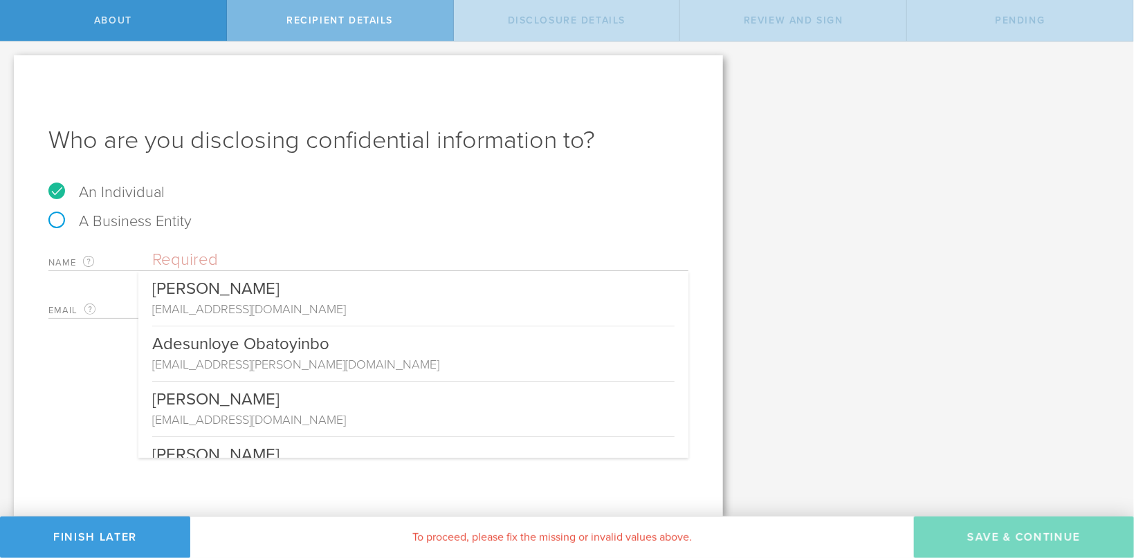
paste input "[PERSON_NAME]"
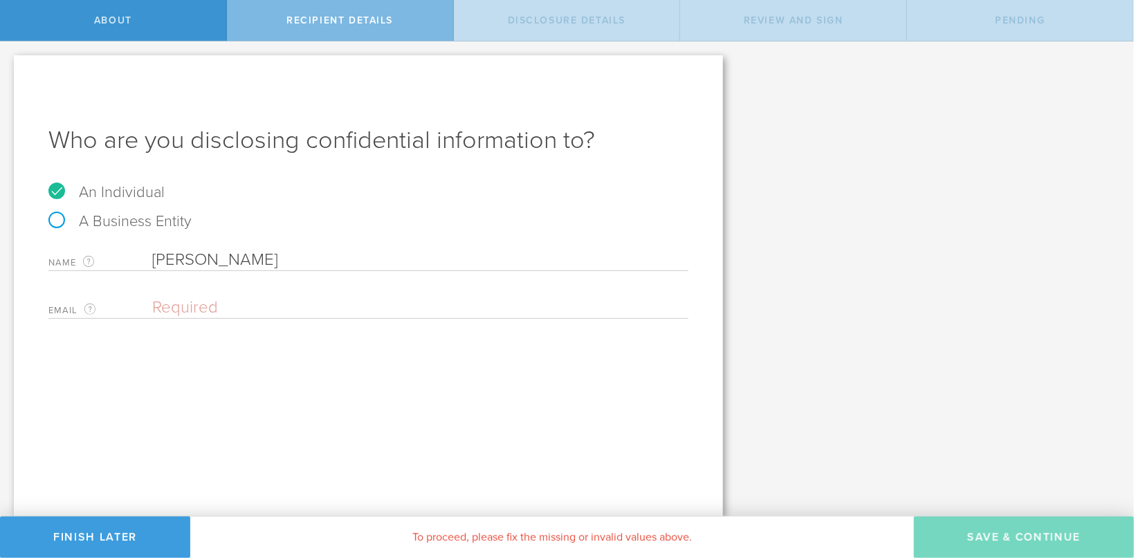
type input "[PERSON_NAME]"
click at [191, 310] on input "email" at bounding box center [416, 308] width 529 height 21
paste input "Tejesh.Boppana@outlook.com"
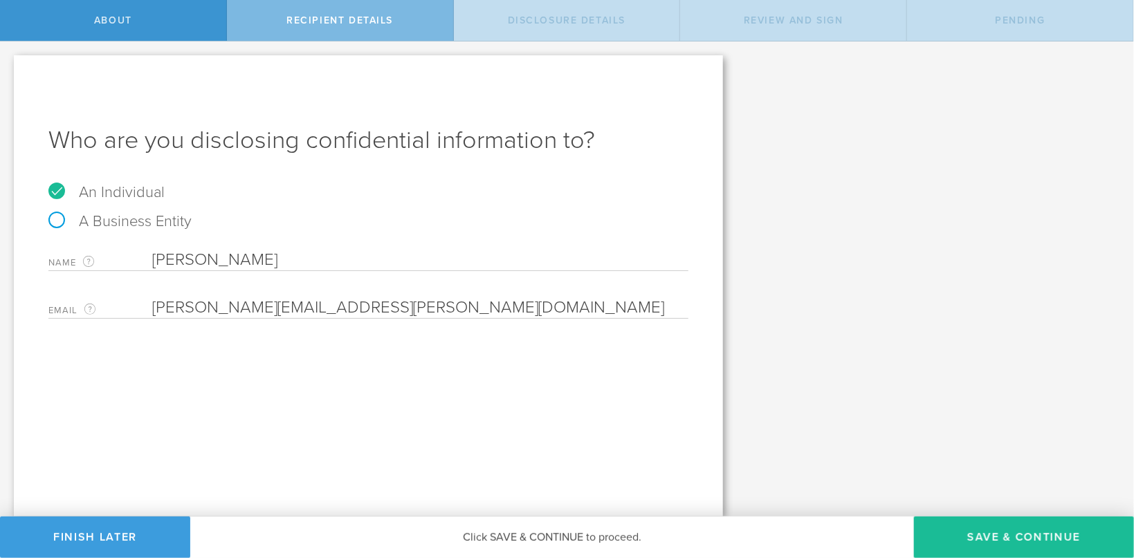
click at [102, 377] on div "Who are you disclosing confidential information to? An Individual A Business En…" at bounding box center [368, 286] width 709 height 462
drag, startPoint x: 160, startPoint y: 304, endPoint x: 120, endPoint y: 304, distance: 39.4
click at [152, 304] on input "Tejesh.Boppana@outlook.com" at bounding box center [416, 308] width 529 height 21
drag, startPoint x: 211, startPoint y: 305, endPoint x: 203, endPoint y: 308, distance: 8.8
click at [203, 308] on input "tejesh.Boppana@outlook.com" at bounding box center [416, 308] width 529 height 21
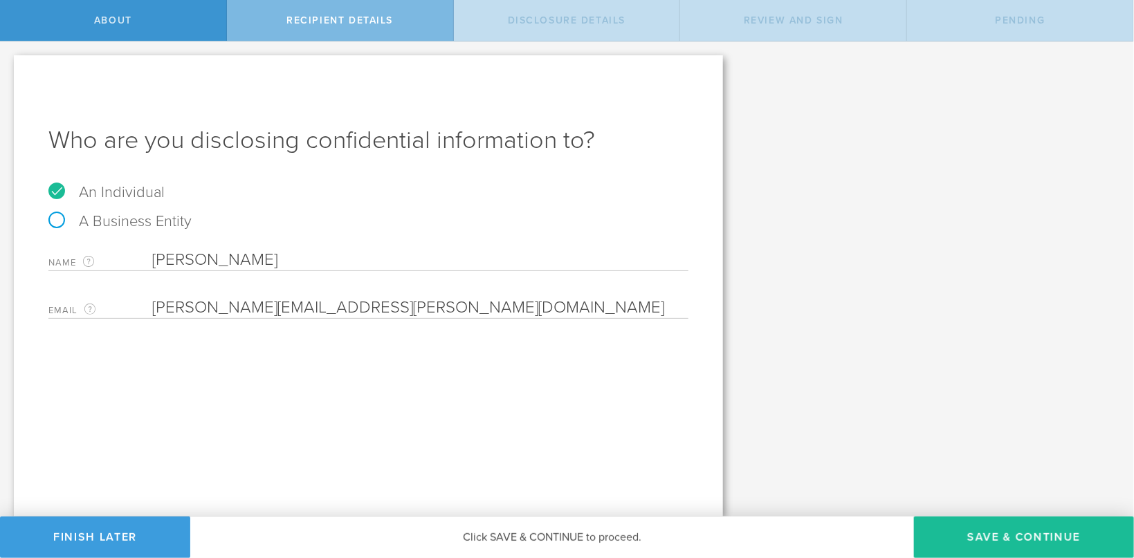
type input "[PERSON_NAME][EMAIL_ADDRESS][PERSON_NAME][DOMAIN_NAME]"
drag, startPoint x: 343, startPoint y: 427, endPoint x: 360, endPoint y: 421, distance: 17.5
click at [344, 427] on div "Who are you disclosing confidential information to? An Individual A Business En…" at bounding box center [368, 286] width 709 height 462
click at [363, 307] on input "[PERSON_NAME][EMAIL_ADDRESS][PERSON_NAME][DOMAIN_NAME]" at bounding box center [416, 308] width 529 height 21
click at [381, 419] on div "Who are you disclosing confidential information to? An Individual A Business En…" at bounding box center [368, 286] width 709 height 462
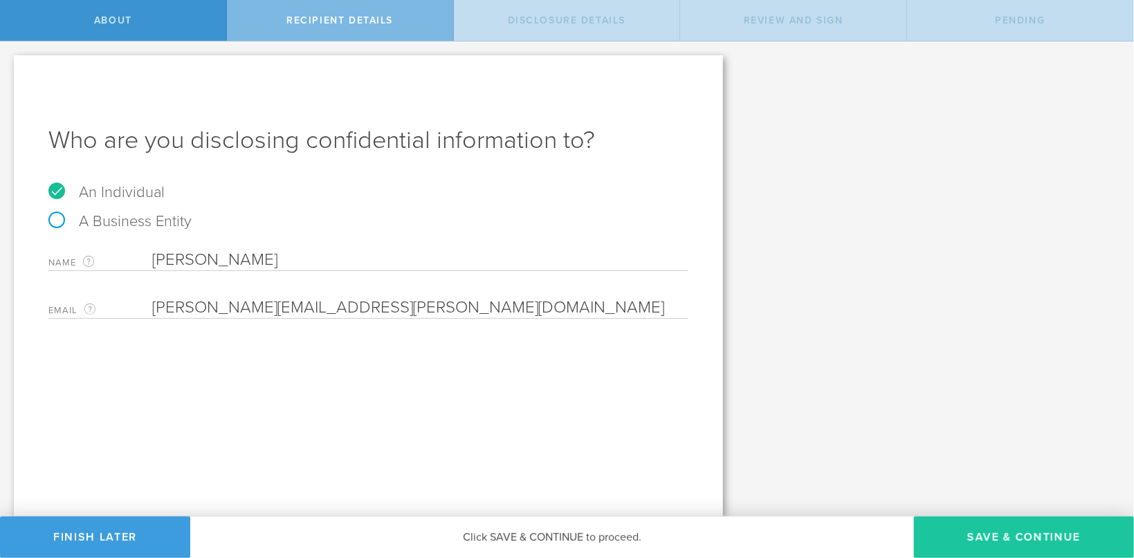
click at [1008, 545] on button "Save & Continue" at bounding box center [1024, 538] width 220 height 42
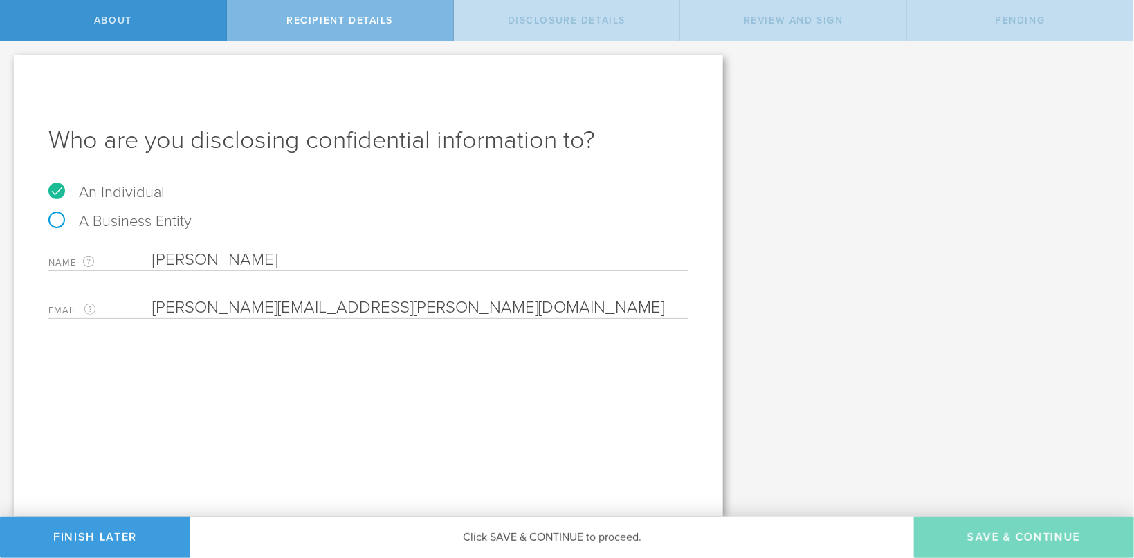
select select "string:5 years"
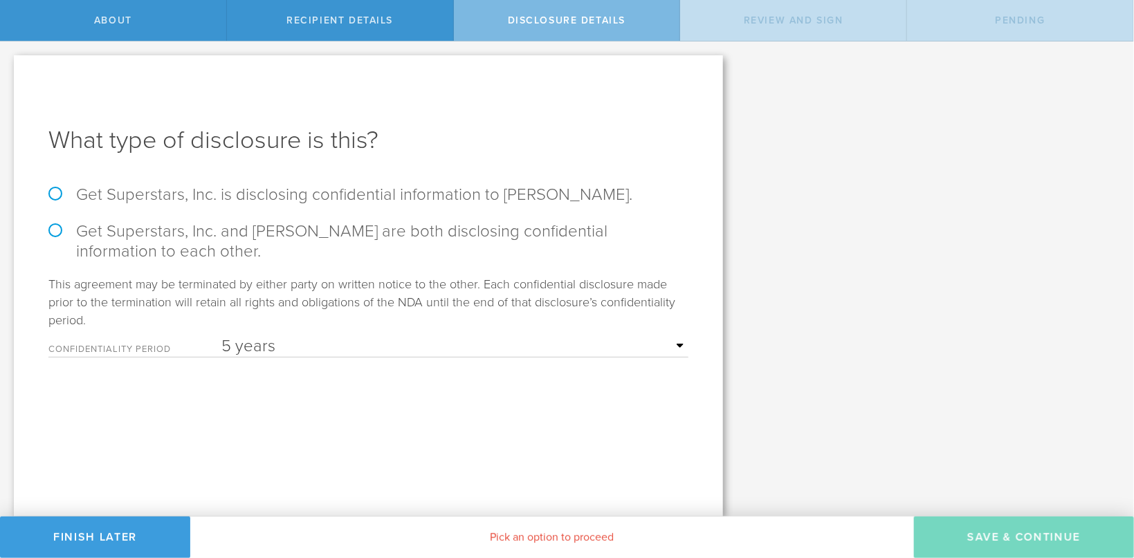
click at [57, 195] on label "Get Superstars, Inc. is disclosing confidential information to Tejesh Boppana." at bounding box center [368, 195] width 640 height 20
click at [9, 71] on input "Get Superstars, Inc. is disclosing confidential information to Tejesh Boppana." at bounding box center [4, 56] width 9 height 29
radio input "true"
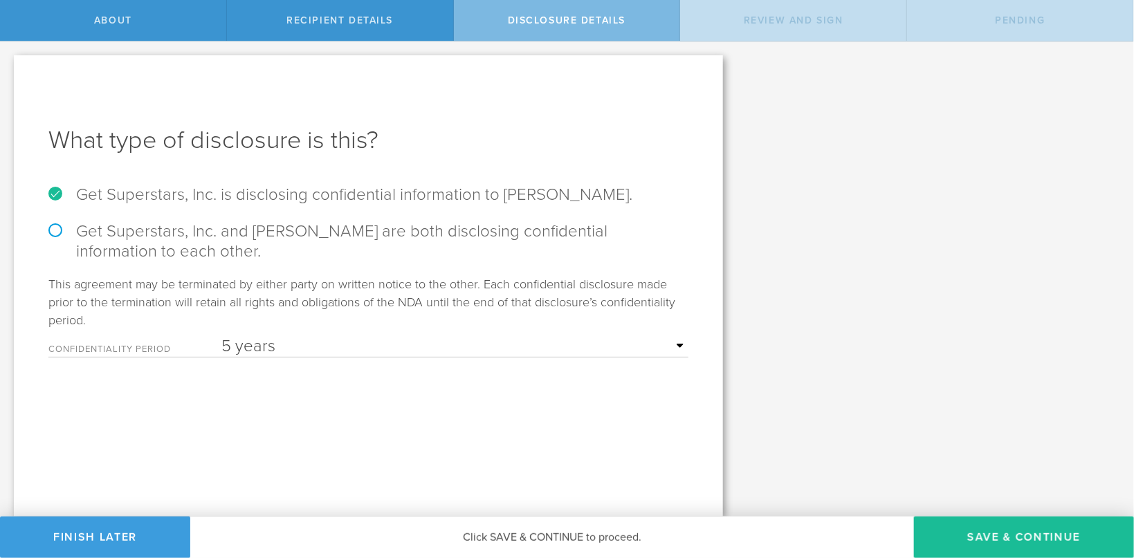
click at [259, 358] on div "What type of disclosure is this? Get Superstars, Inc. is disclosing confidentia…" at bounding box center [368, 286] width 709 height 462
click at [221, 336] on select "1 year 2 years 3 years 4 years 5 years" at bounding box center [454, 346] width 467 height 21
select select "string:3 years"
click option "3 years" at bounding box center [0, 0] width 0 height 0
click at [461, 453] on div "What type of disclosure is this? Get Superstars, Inc. is disclosing confidentia…" at bounding box center [368, 286] width 709 height 462
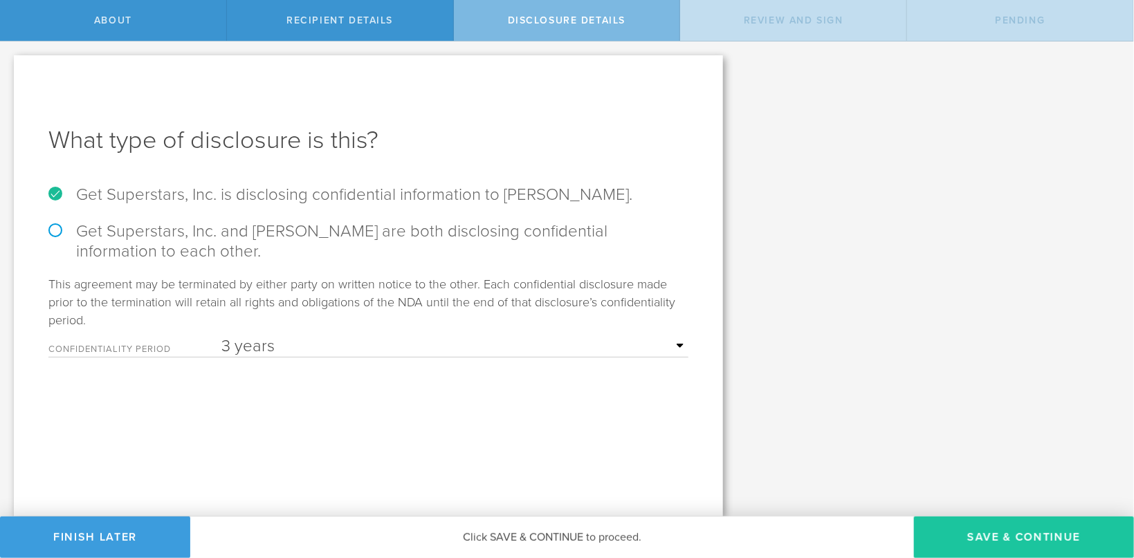
click at [987, 540] on button "Save & Continue" at bounding box center [1024, 538] width 220 height 42
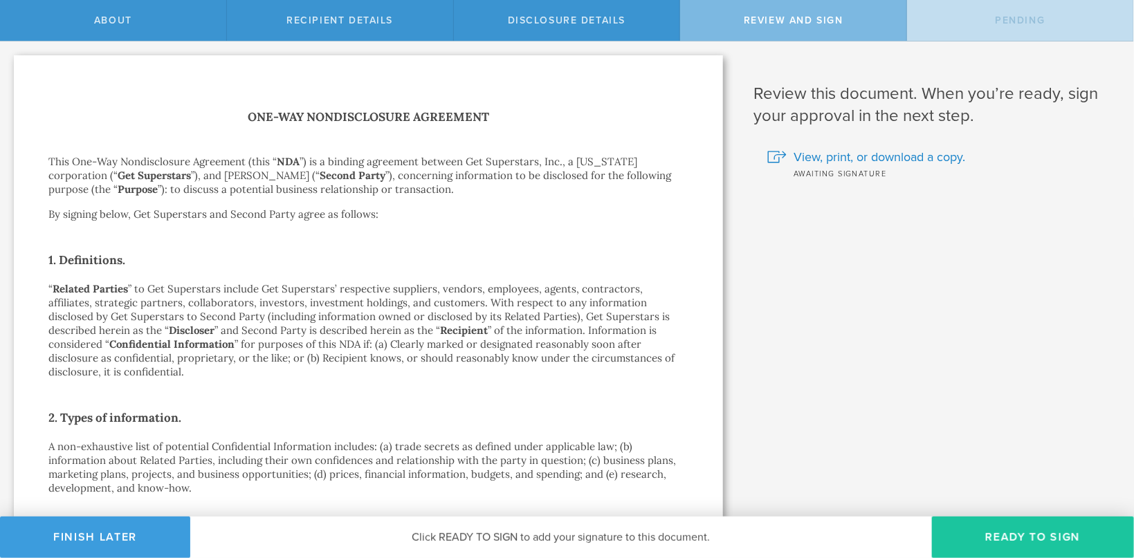
click at [1056, 551] on button "Ready to Sign" at bounding box center [1033, 538] width 202 height 42
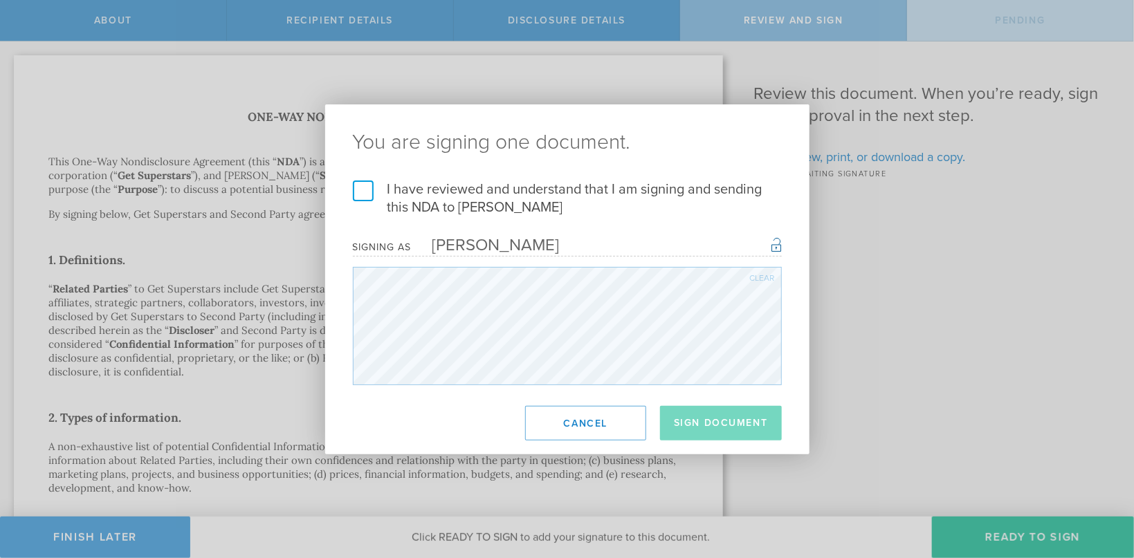
click at [370, 188] on label "I have reviewed and understand that I am signing and sending this NDA to Tejesh…" at bounding box center [567, 199] width 429 height 36
click at [358, 197] on label "I have reviewed and understand that I am signing and sending this NDA to Tejesh…" at bounding box center [567, 199] width 429 height 36
click at [0, 0] on input "I have reviewed and understand that I am signing and sending this NDA to Tejesh…" at bounding box center [0, 0] width 0 height 0
click at [707, 427] on button "Sign Document" at bounding box center [721, 423] width 122 height 35
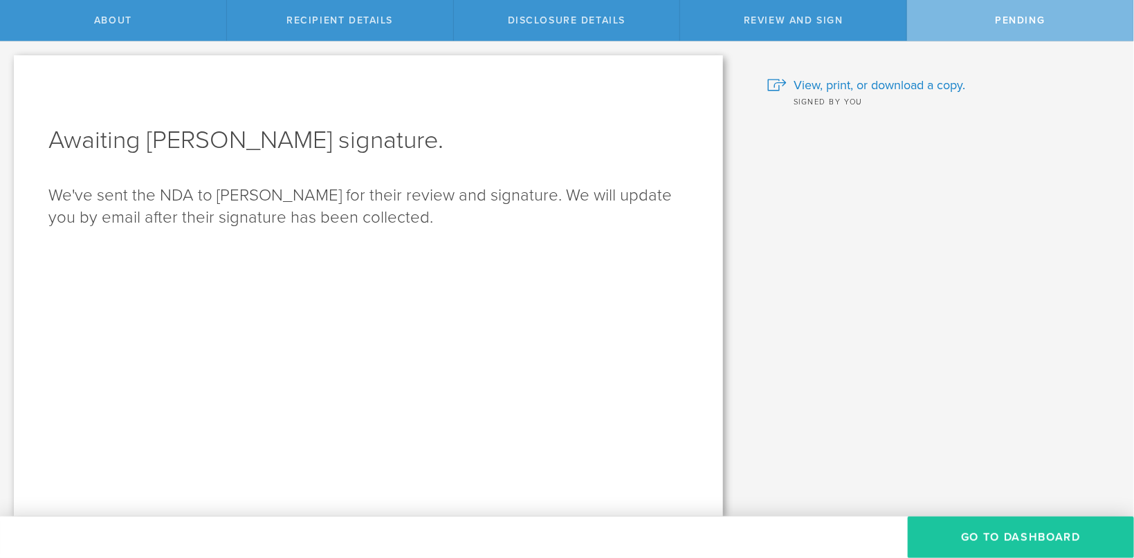
click at [983, 525] on button "Go to dashboard" at bounding box center [1021, 538] width 226 height 42
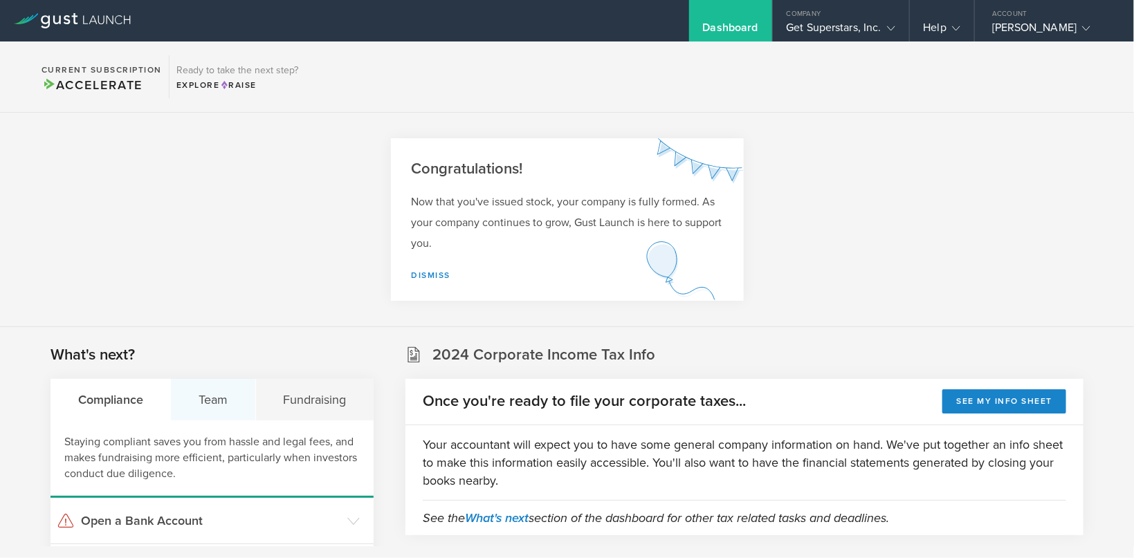
click at [204, 396] on div "Team" at bounding box center [213, 400] width 84 height 42
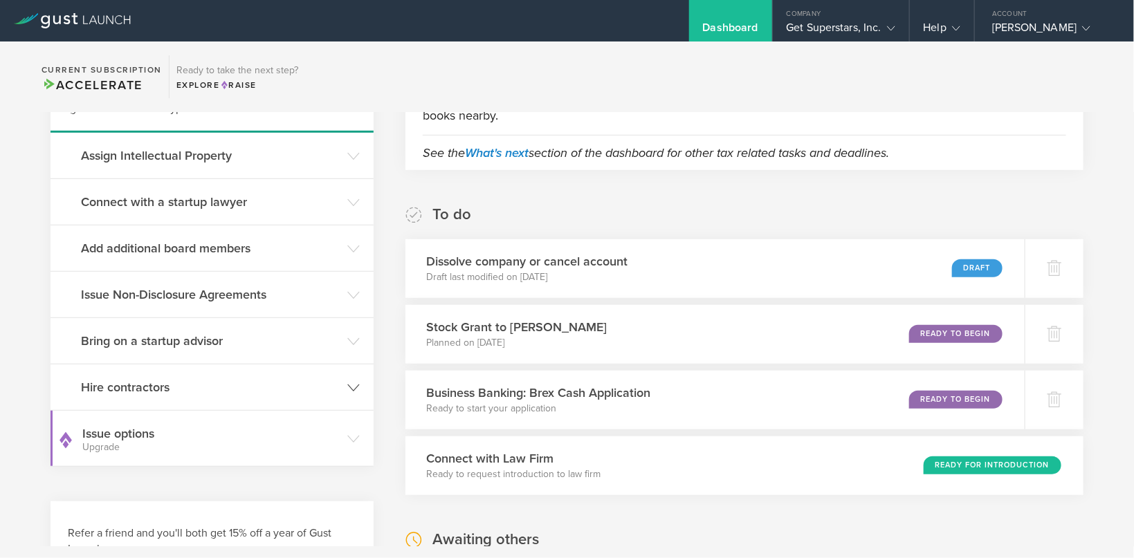
scroll to position [367, 0]
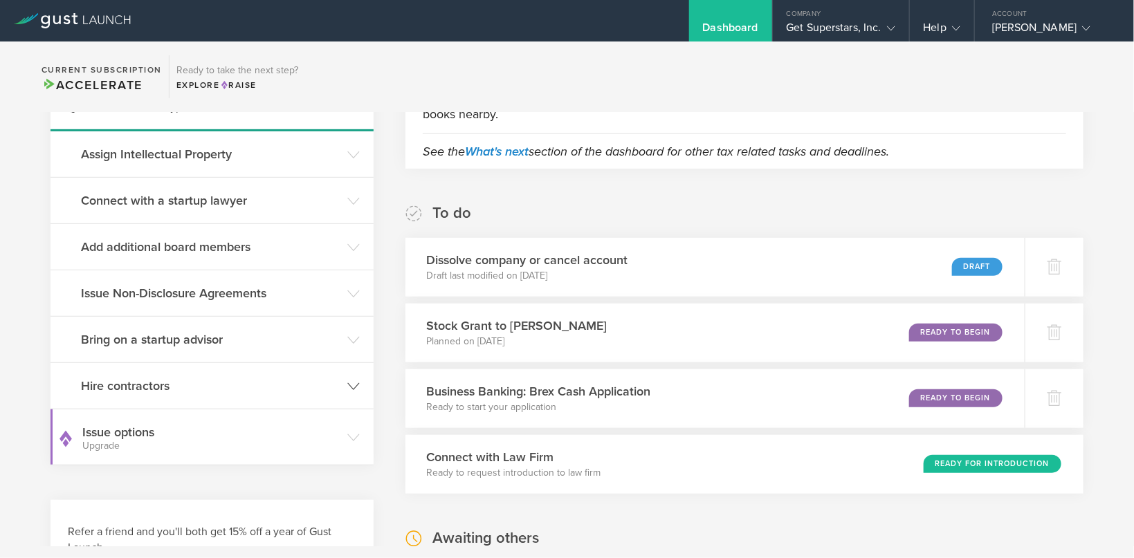
click at [131, 373] on header "Hire contractors" at bounding box center [212, 386] width 323 height 46
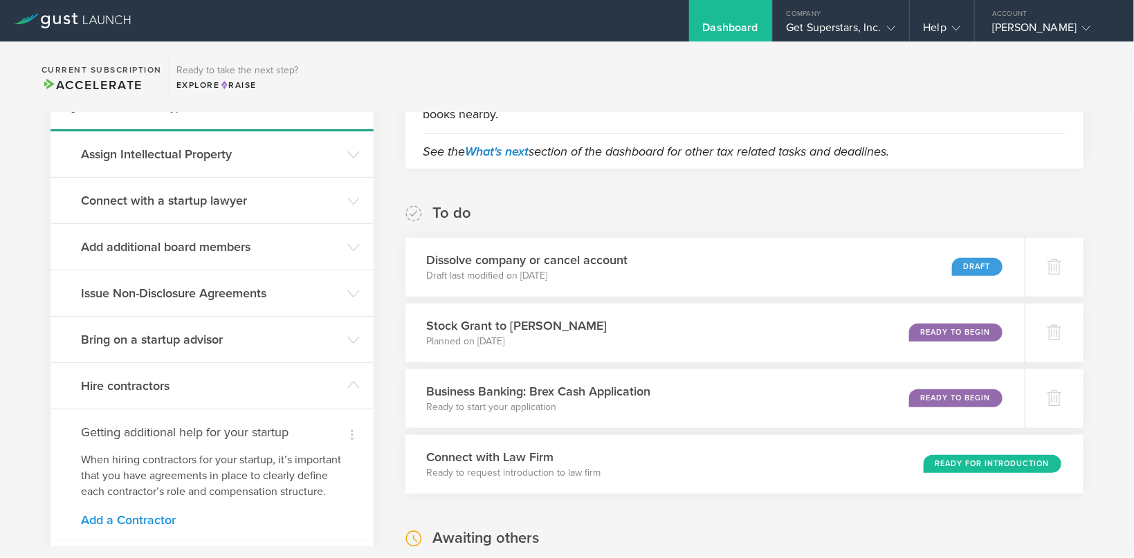
click at [113, 522] on link "Add a Contractor" at bounding box center [212, 520] width 262 height 12
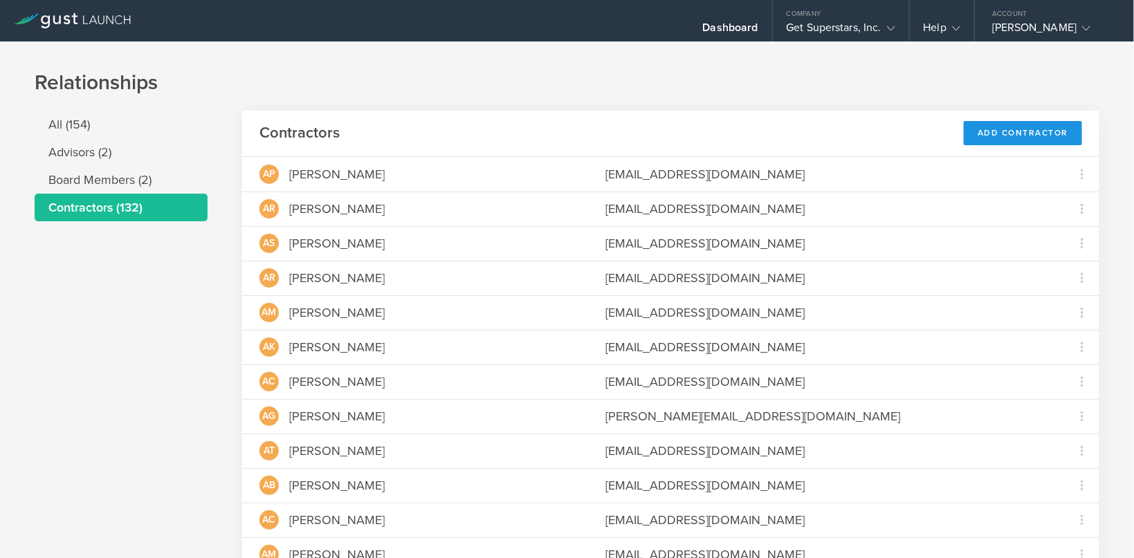
click at [1012, 134] on div "Add Contractor" at bounding box center [1023, 133] width 118 height 24
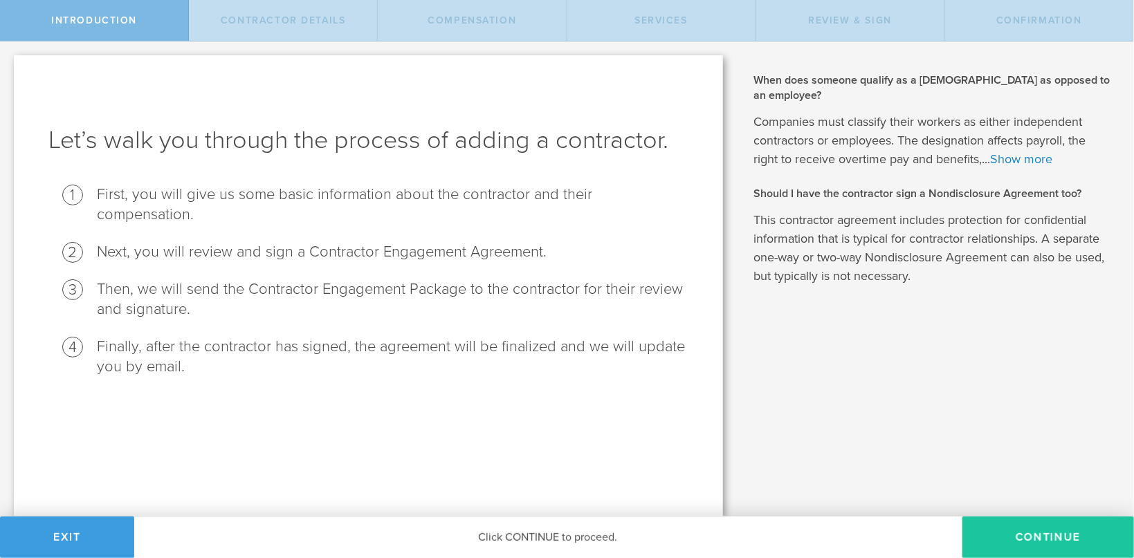
click at [1019, 540] on button "Continue" at bounding box center [1049, 538] width 172 height 42
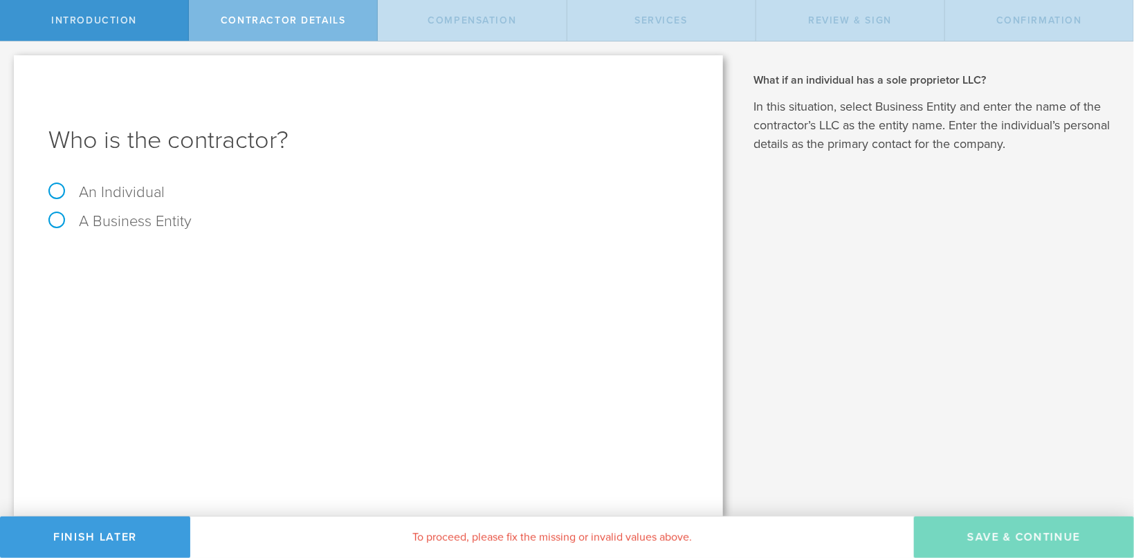
click at [55, 190] on label "An Individual" at bounding box center [106, 192] width 116 height 18
click at [9, 64] on input "An Individual" at bounding box center [4, 53] width 9 height 22
radio input "true"
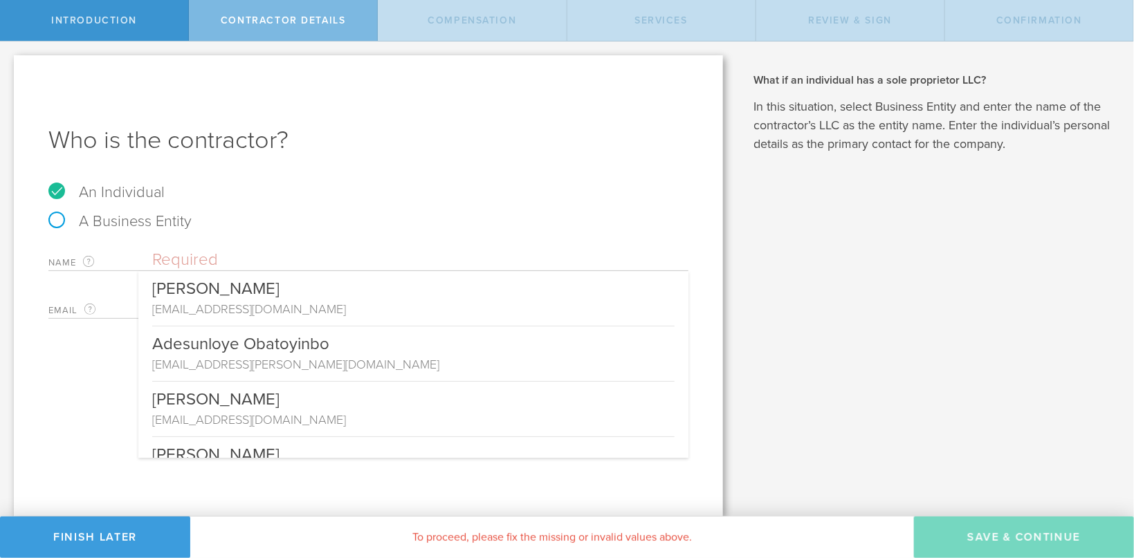
click at [178, 257] on input "text" at bounding box center [420, 260] width 536 height 21
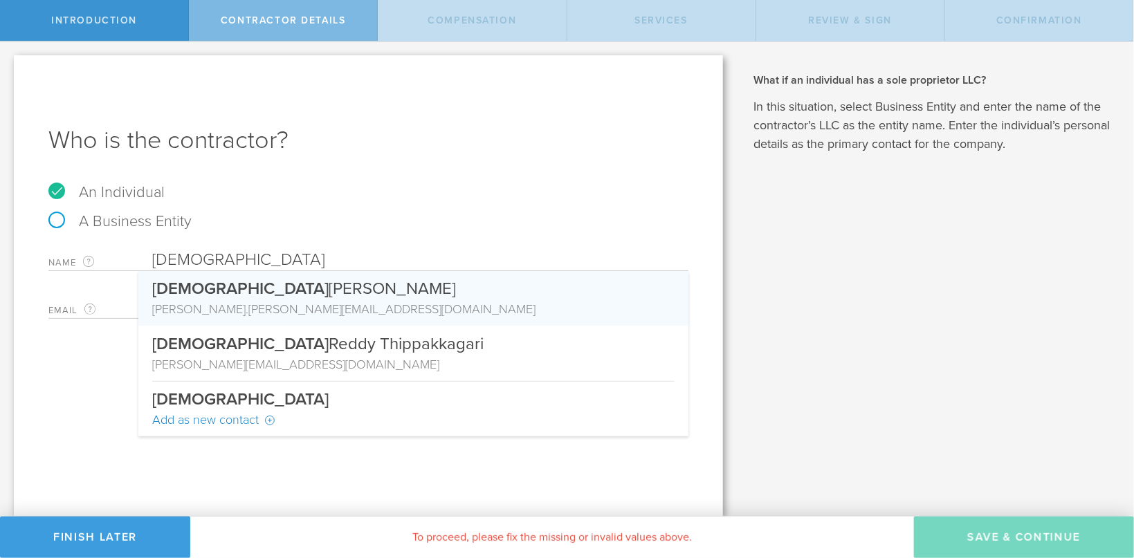
click at [235, 286] on div "[PERSON_NAME]" at bounding box center [413, 285] width 522 height 29
type input "[PERSON_NAME]"
type input "[PERSON_NAME][EMAIL_ADDRESS][PERSON_NAME][DOMAIN_NAME]"
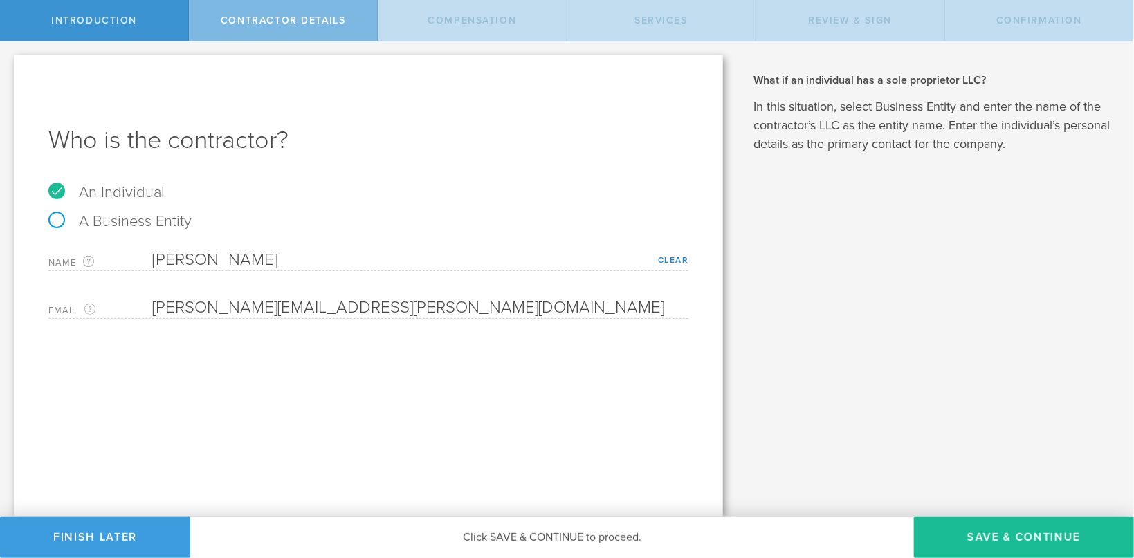
click at [463, 421] on div "Who is the contractor? An Individual A Business Entity Name The first and last …" at bounding box center [368, 286] width 709 height 462
click at [981, 539] on button "Save & Continue" at bounding box center [1024, 538] width 220 height 42
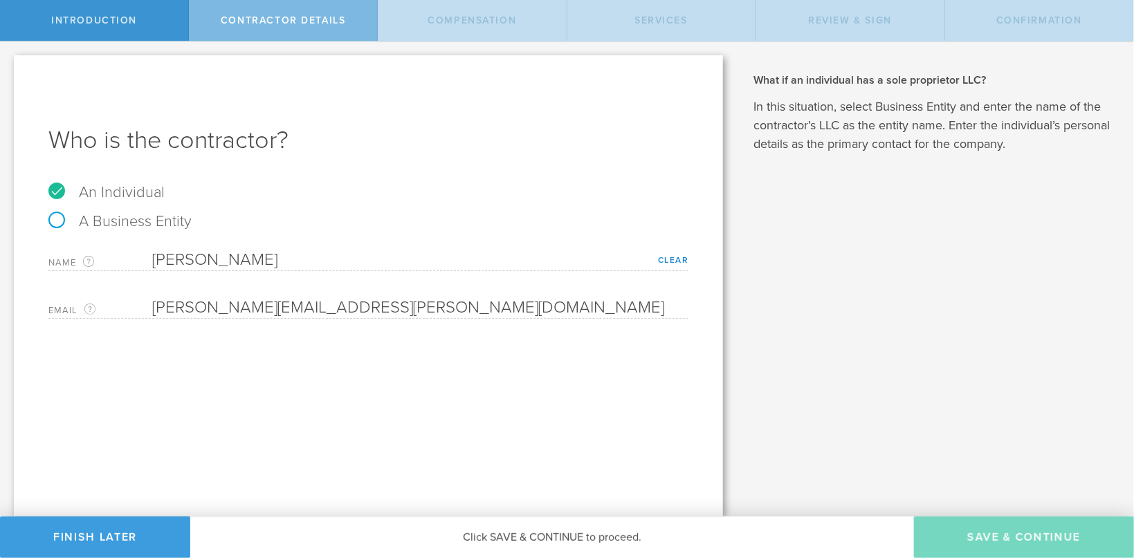
select select "none"
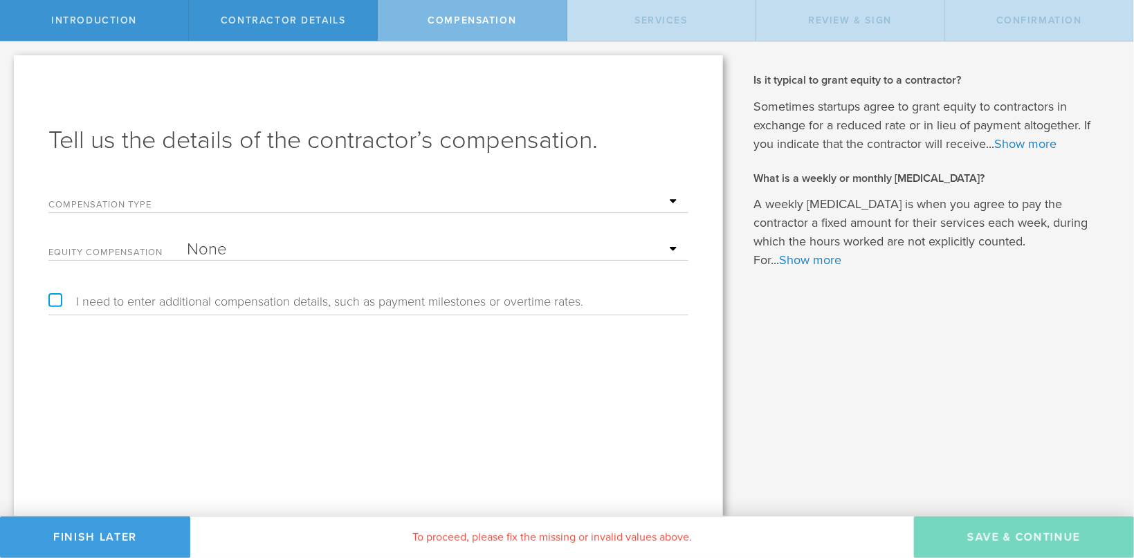
click at [187, 192] on select "Hourly Daily Weekly [MEDICAL_DATA] Monthly [MEDICAL_DATA] Project Flat Rate No …" at bounding box center [434, 202] width 495 height 21
select select "project"
click option "Project Flat Rate" at bounding box center [0, 0] width 0 height 0
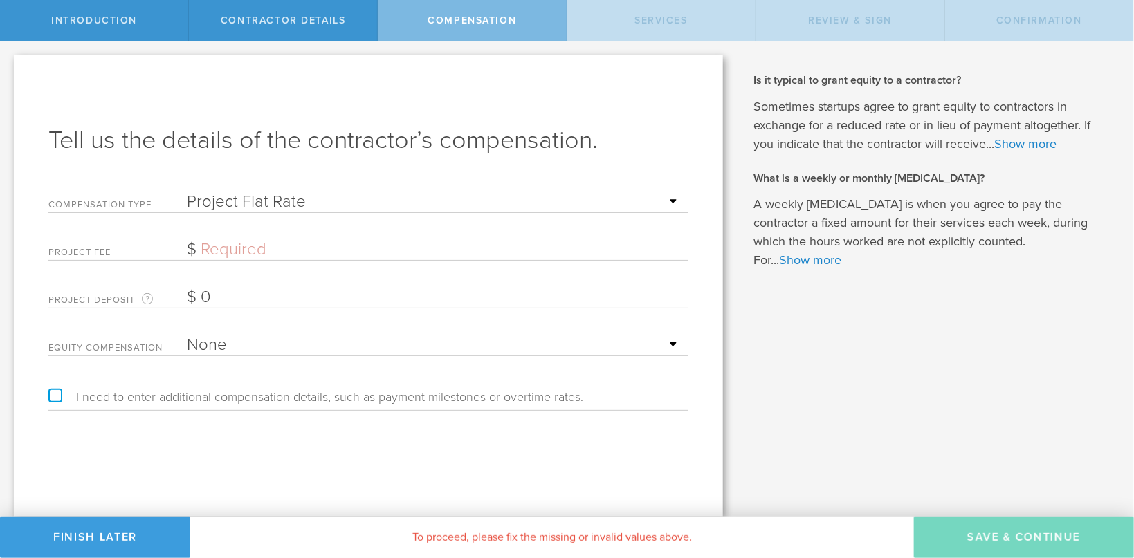
click at [231, 256] on input "text" at bounding box center [434, 249] width 495 height 21
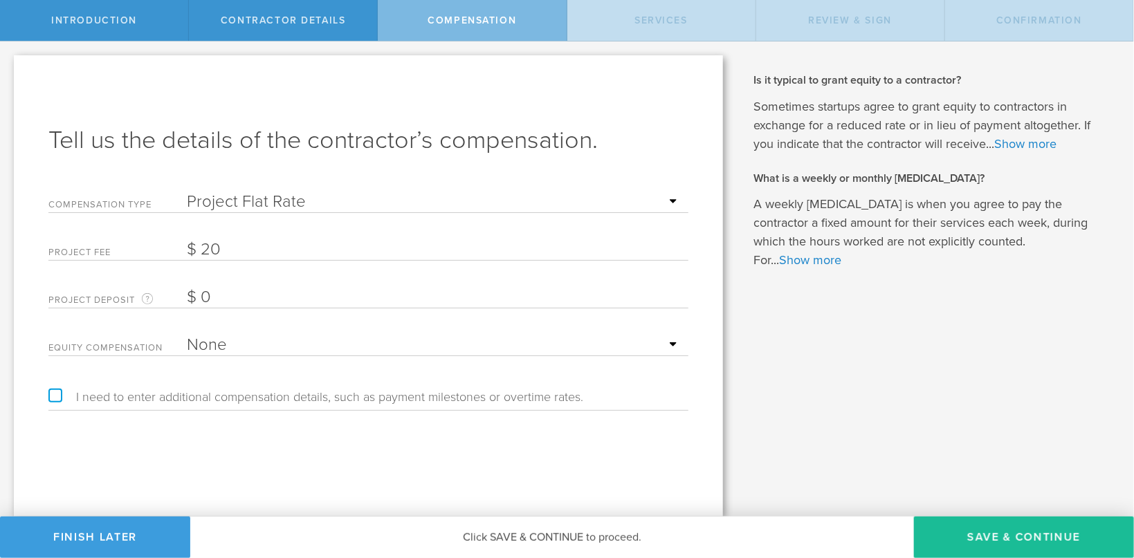
type input "20"
click at [354, 455] on div "Tell us the details of the contractor’s compensation. Compensation Type Hourly …" at bounding box center [368, 286] width 709 height 462
click at [996, 545] on button "Save & Continue" at bounding box center [1024, 538] width 220 height 42
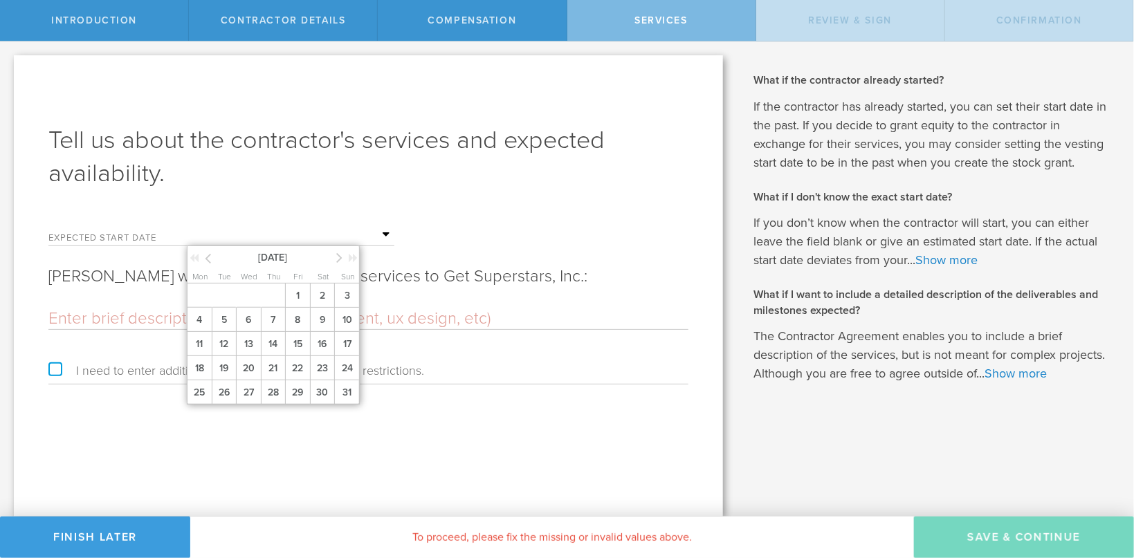
click at [190, 233] on input "text" at bounding box center [291, 235] width 208 height 21
click at [303, 364] on span "22" at bounding box center [297, 368] width 25 height 24
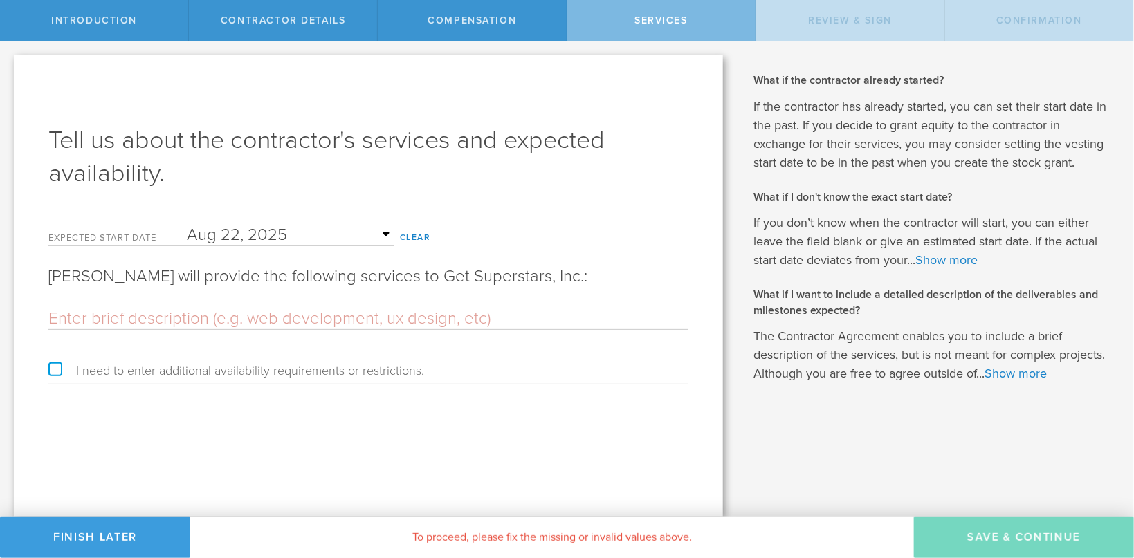
click at [190, 322] on input "text" at bounding box center [368, 319] width 640 height 21
paste input "TITLE – Software Developer Intern. SCOPE – this is an Internship to complement …"
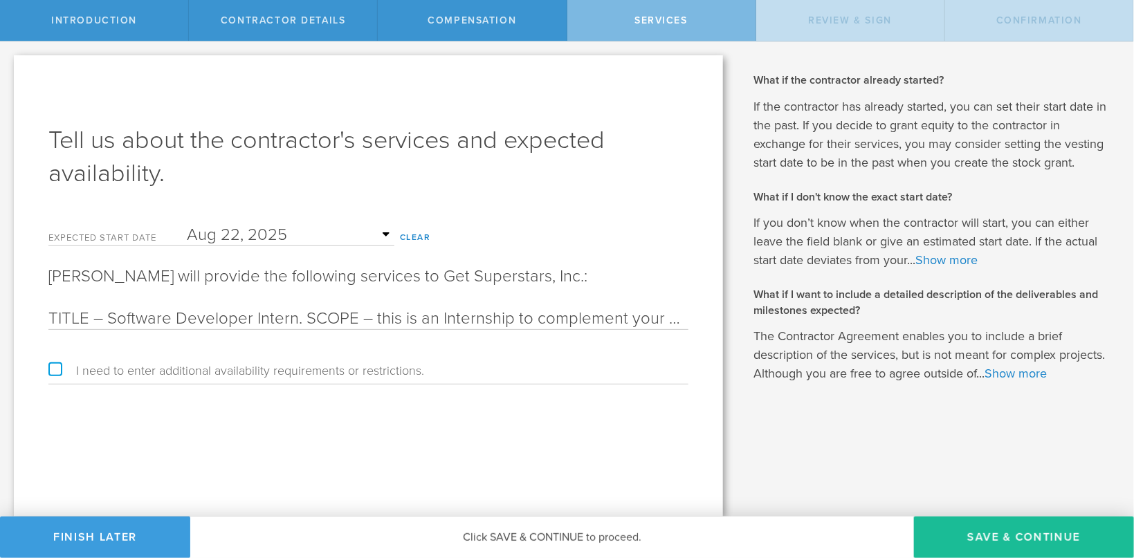
scroll to position [0, 6035]
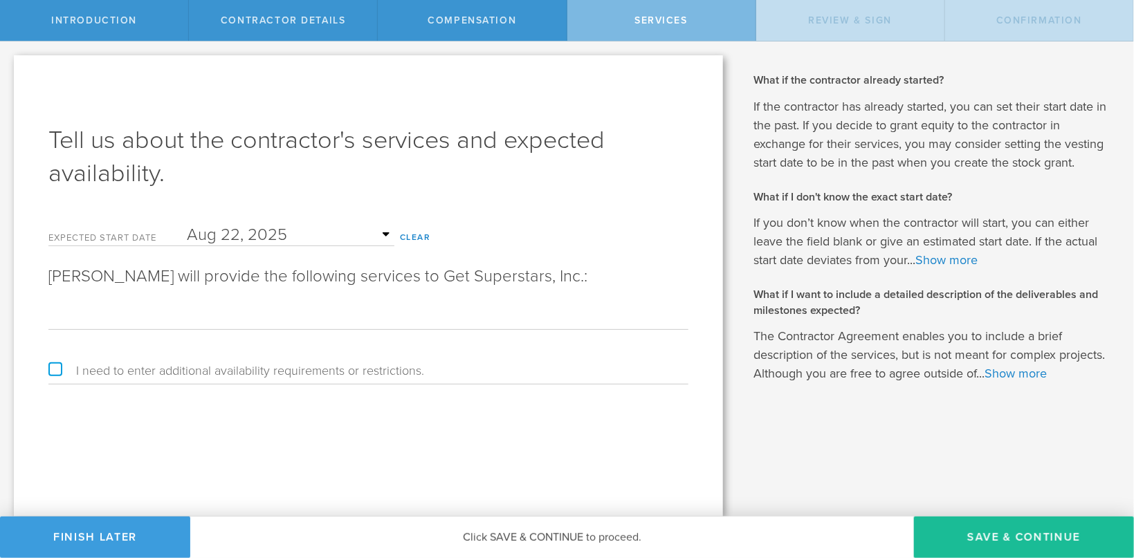
type input "TITLE – Software Developer Intern. SCOPE – this is an Internship to complement …"
click at [574, 430] on div "Tell us about the contractor's services and expected availability. Expected sta…" at bounding box center [368, 286] width 709 height 462
click at [1008, 543] on button "Save & Continue" at bounding box center [1024, 538] width 220 height 42
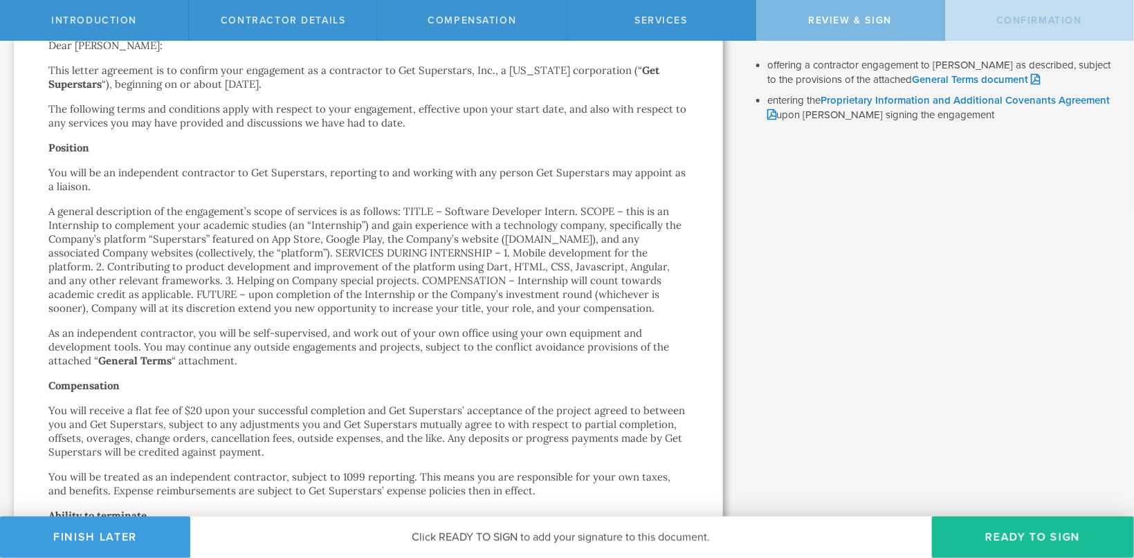
scroll to position [0, 0]
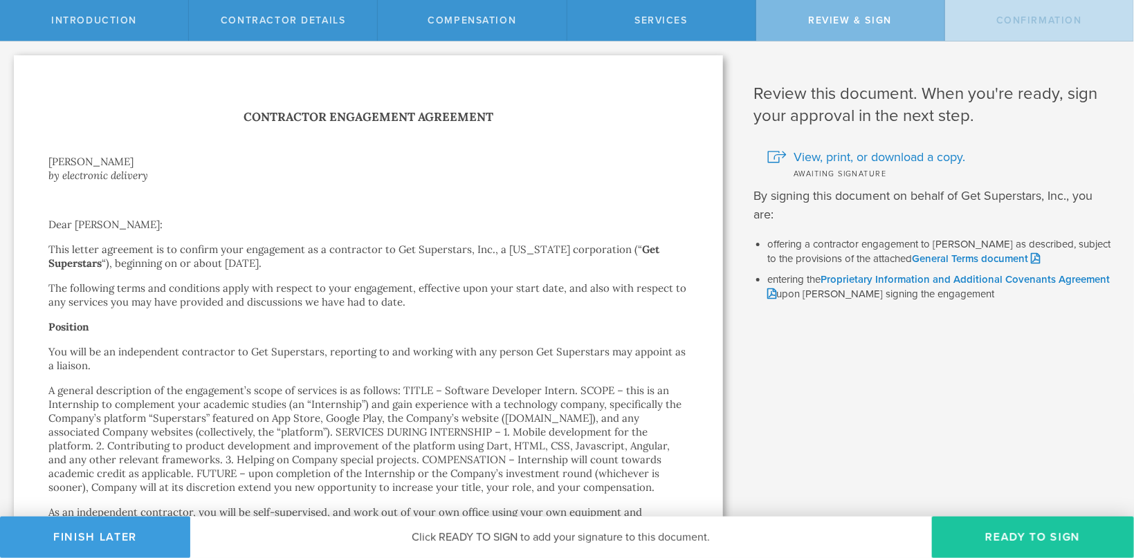
click at [976, 549] on button "Ready to Sign" at bounding box center [1033, 538] width 202 height 42
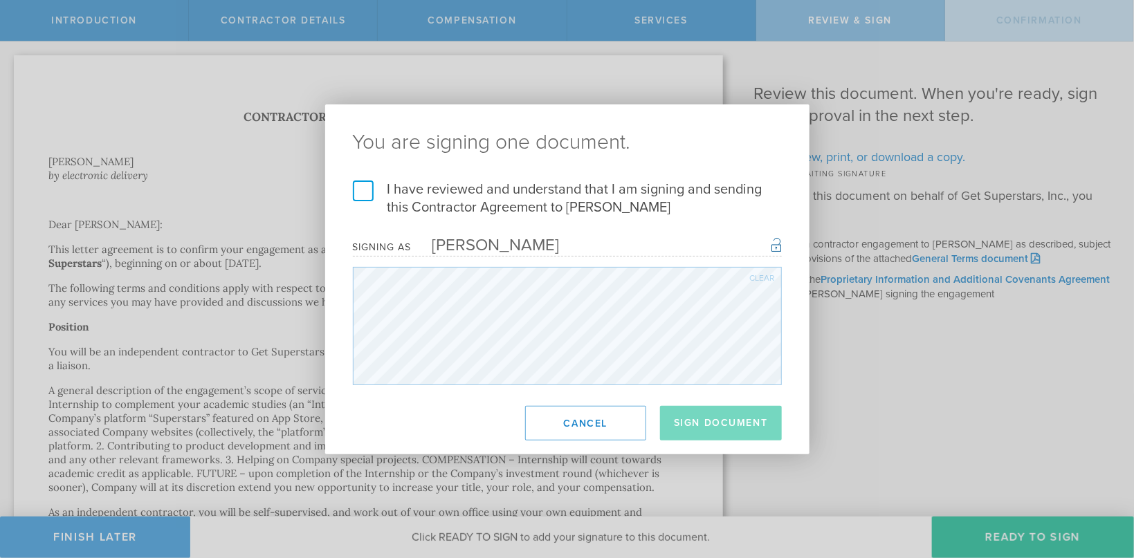
click at [371, 182] on label "I have reviewed and understand that I am signing and sending this Contractor Ag…" at bounding box center [567, 199] width 429 height 36
click at [0, 0] on input "I have reviewed and understand that I am signing and sending this Contractor Ag…" at bounding box center [0, 0] width 0 height 0
click at [727, 423] on button "Sign Document" at bounding box center [721, 423] width 122 height 35
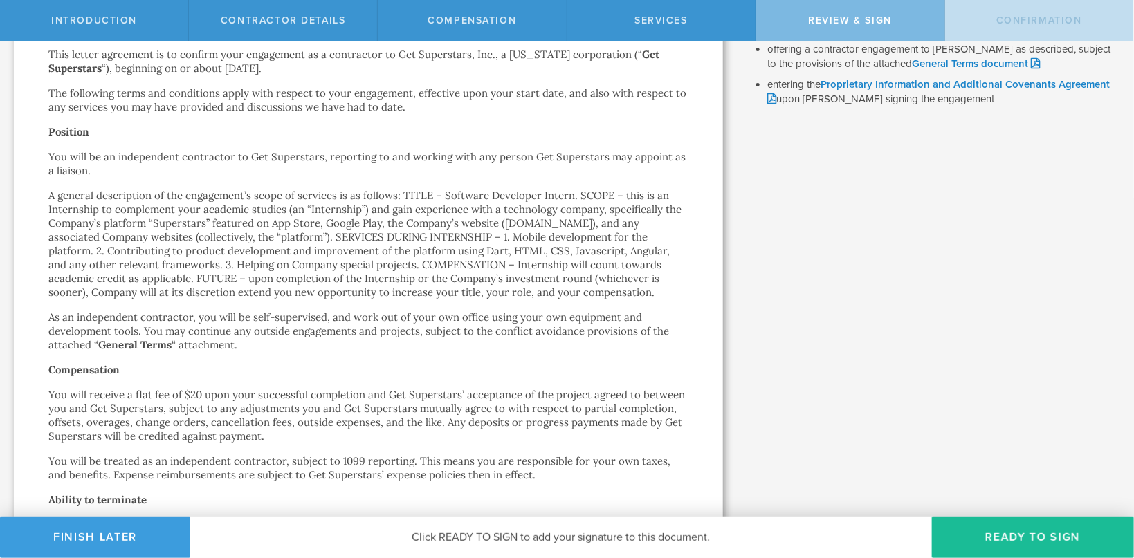
scroll to position [359, 0]
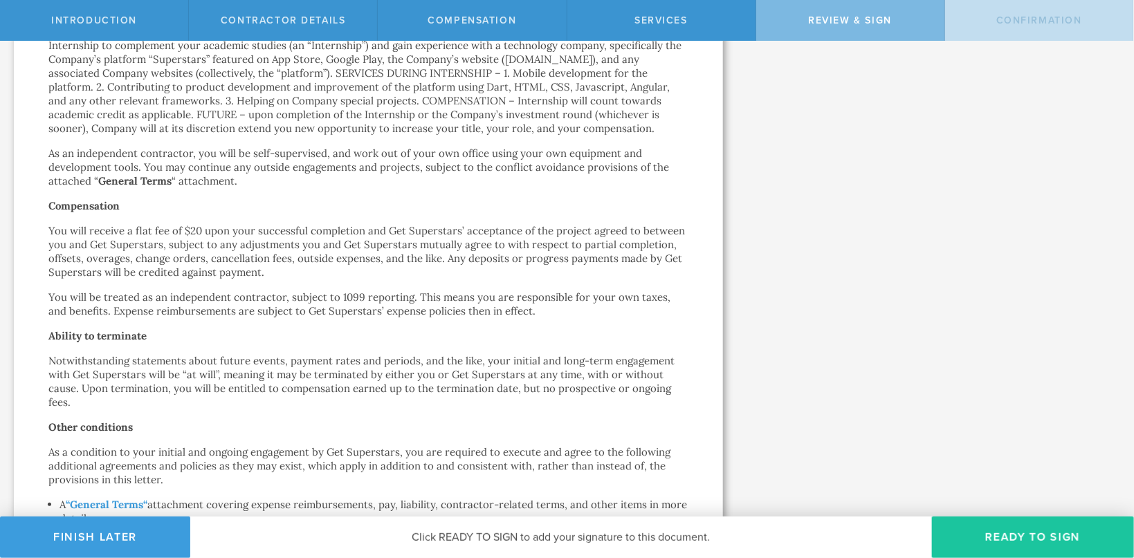
click at [999, 554] on button "Ready to Sign" at bounding box center [1033, 538] width 202 height 42
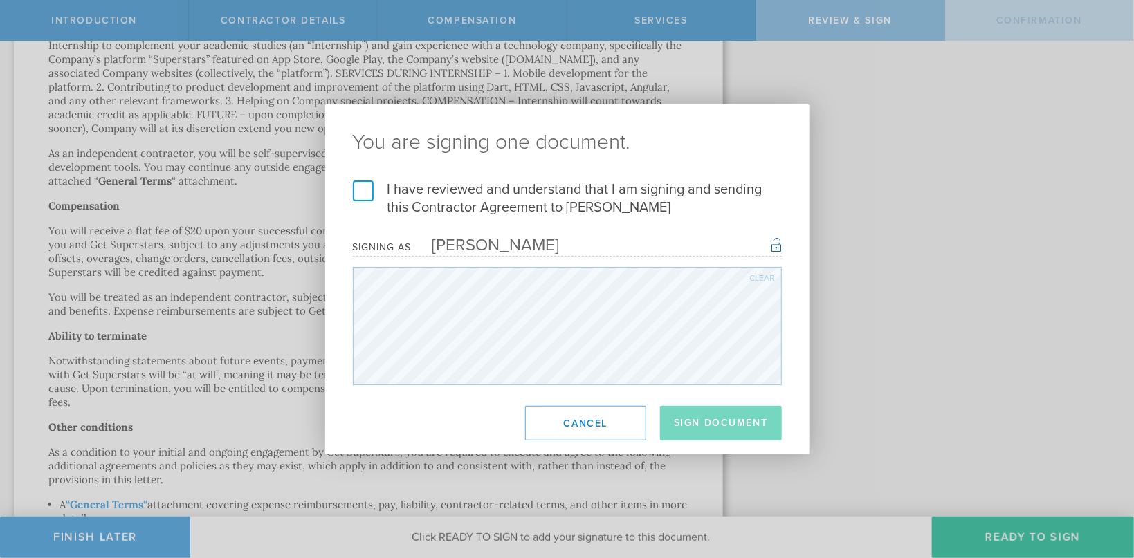
click at [363, 198] on label "I have reviewed and understand that I am signing and sending this Contractor Ag…" at bounding box center [567, 199] width 429 height 36
click at [0, 0] on input "I have reviewed and understand that I am signing and sending this Contractor Ag…" at bounding box center [0, 0] width 0 height 0
click at [713, 417] on button "Sign Document" at bounding box center [721, 423] width 122 height 35
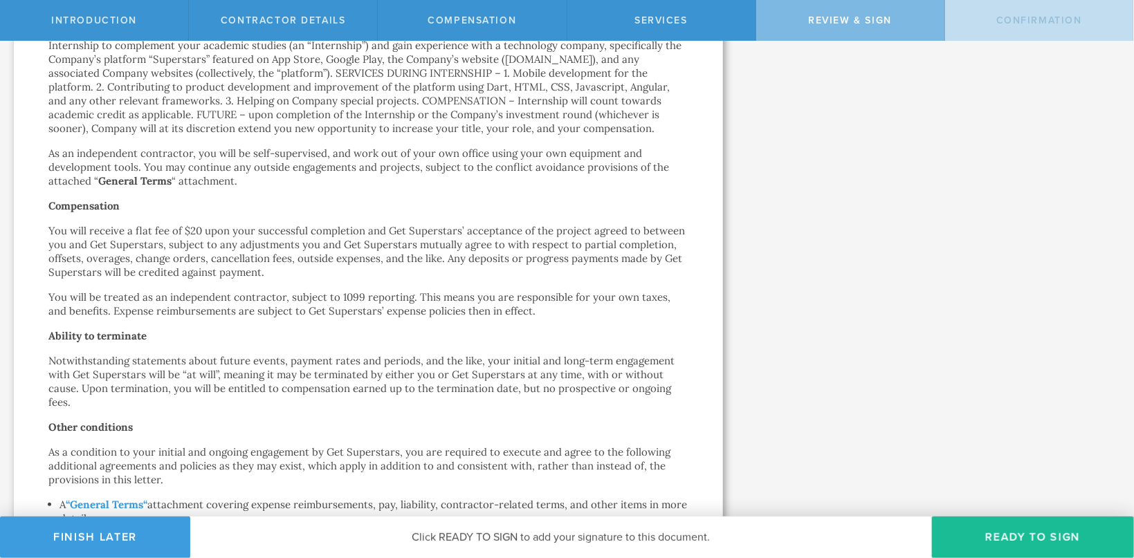
scroll to position [0, 0]
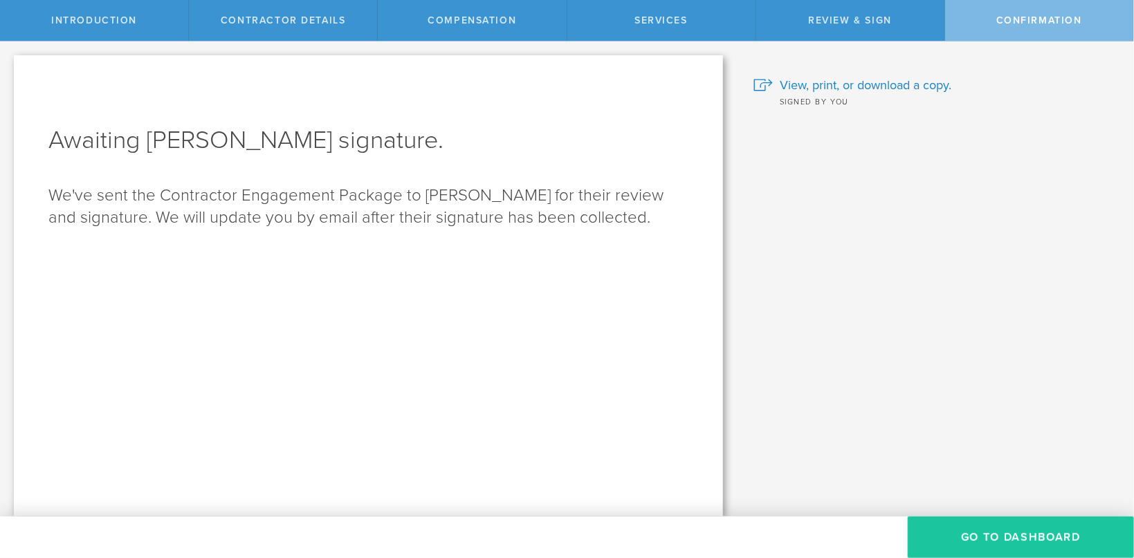
click at [991, 538] on button "Go To Dashboard" at bounding box center [1021, 538] width 226 height 42
click at [983, 538] on button "Go To Dashboard" at bounding box center [1021, 538] width 226 height 42
click at [983, 544] on button "Go To Dashboard" at bounding box center [1021, 538] width 226 height 42
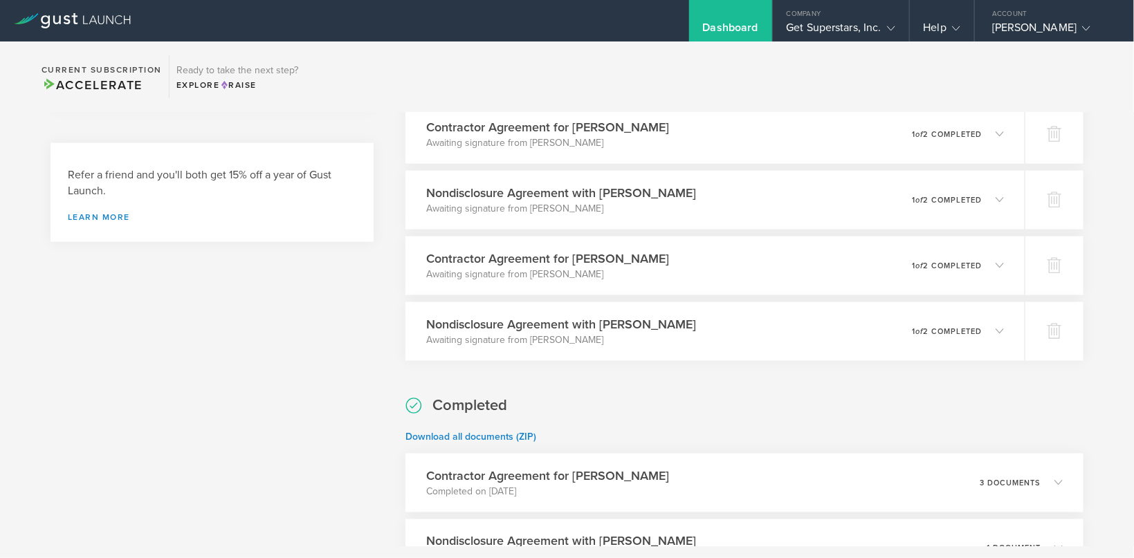
scroll to position [1008, 0]
